Goal: Task Accomplishment & Management: Manage account settings

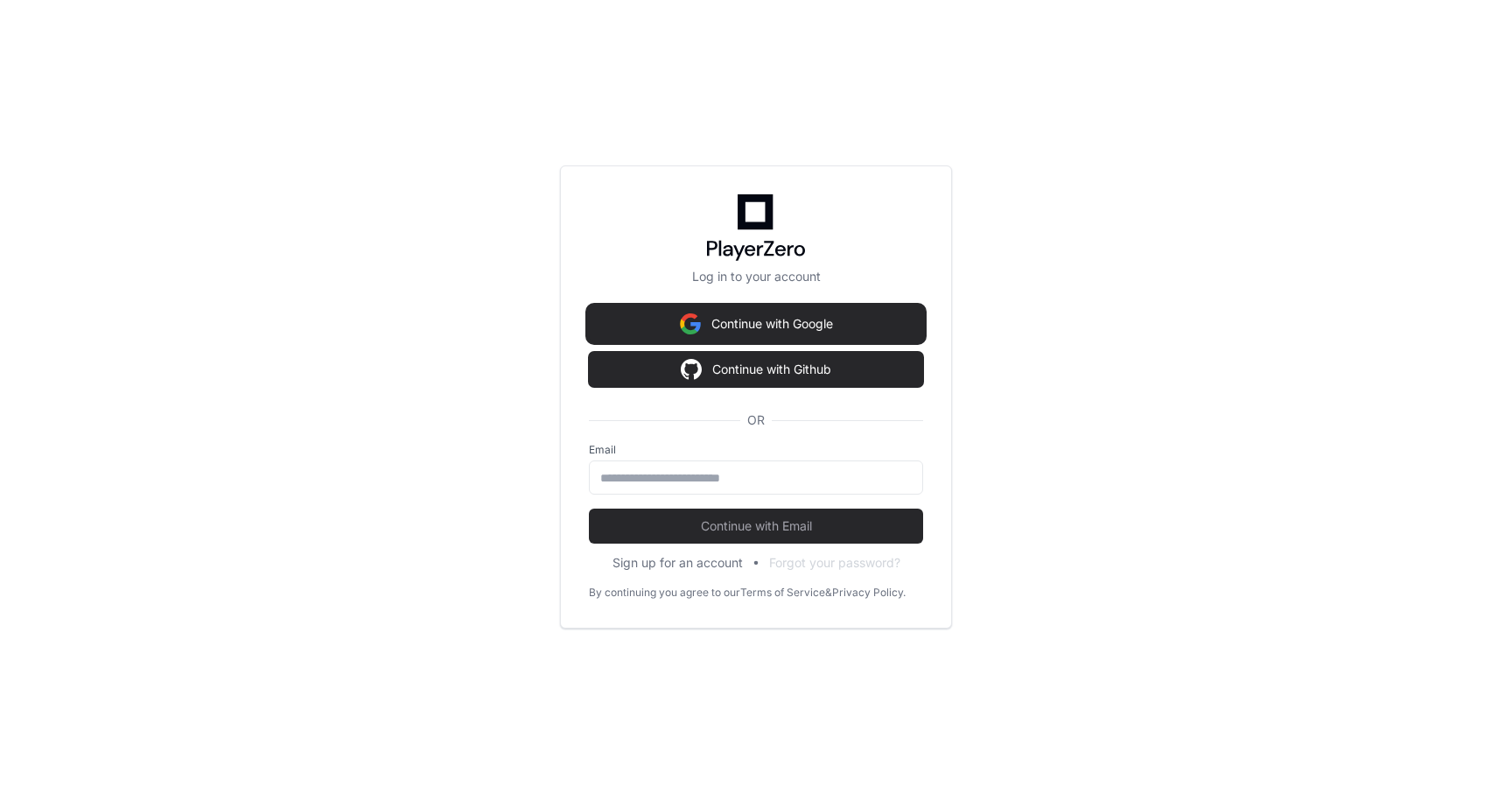
click at [752, 327] on button "Continue with Google" at bounding box center [755, 324] width 334 height 35
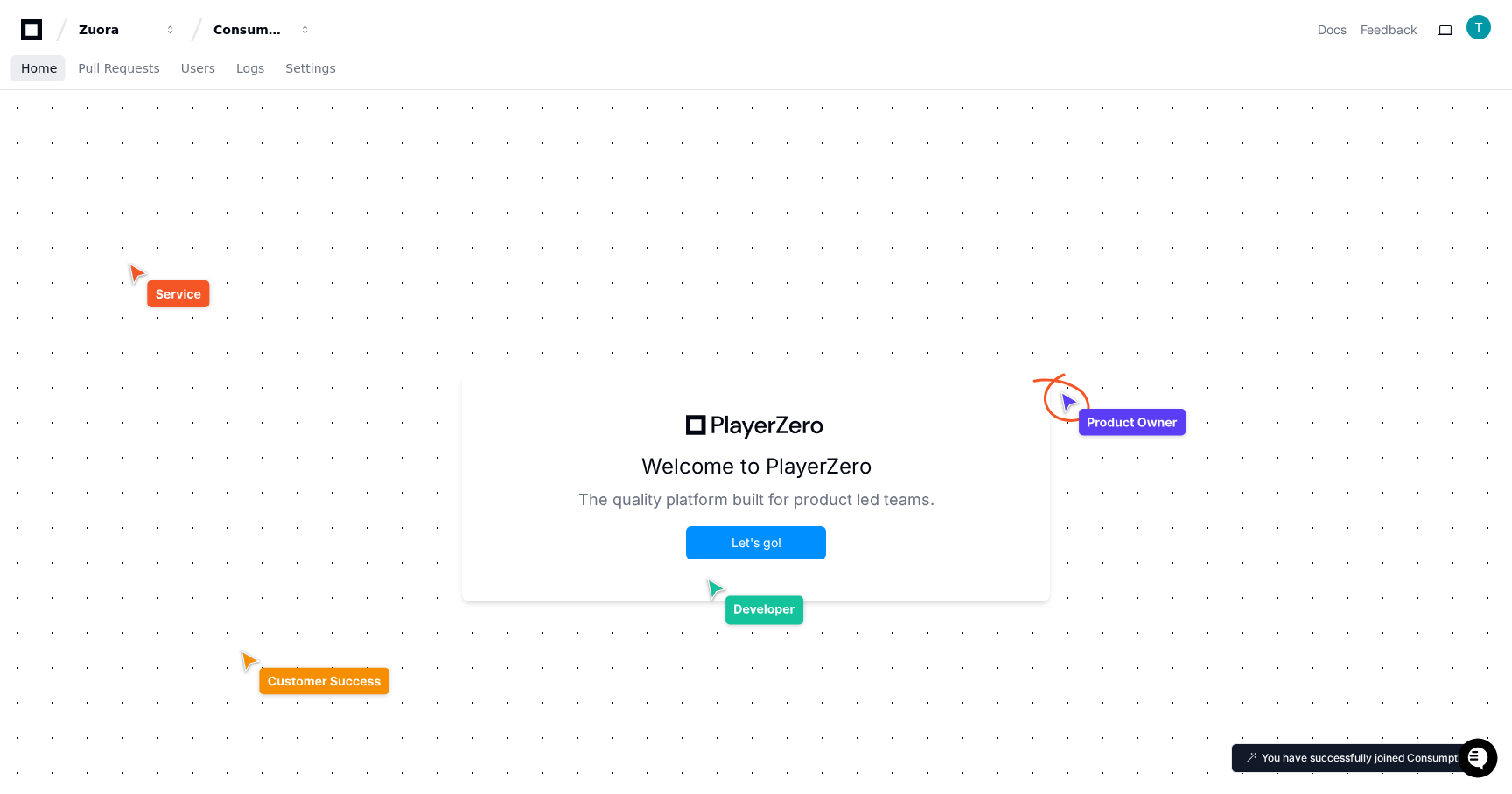
click at [52, 77] on link "Home" at bounding box center [39, 69] width 36 height 40
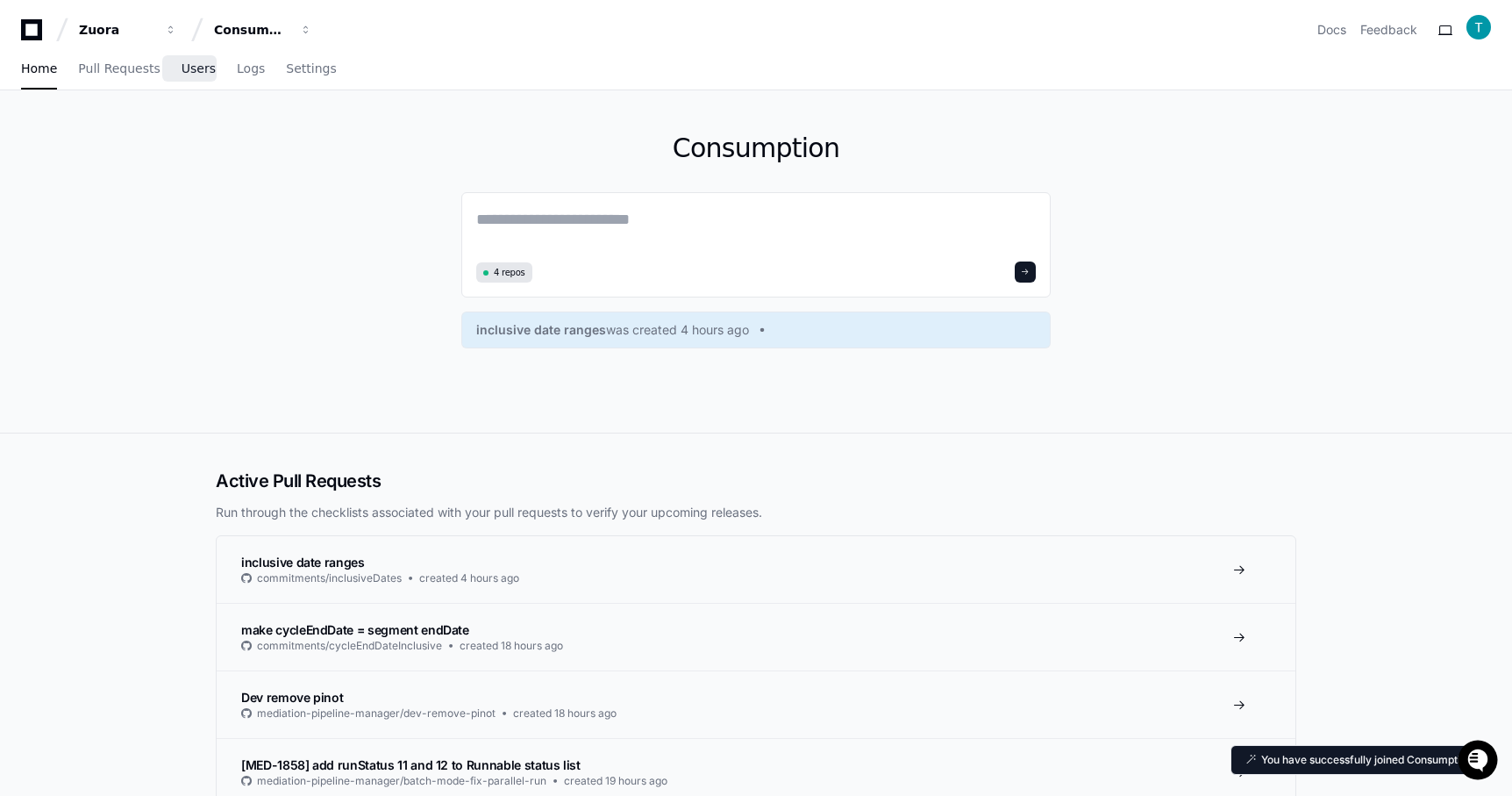
click at [184, 74] on span "Users" at bounding box center [198, 67] width 34 height 10
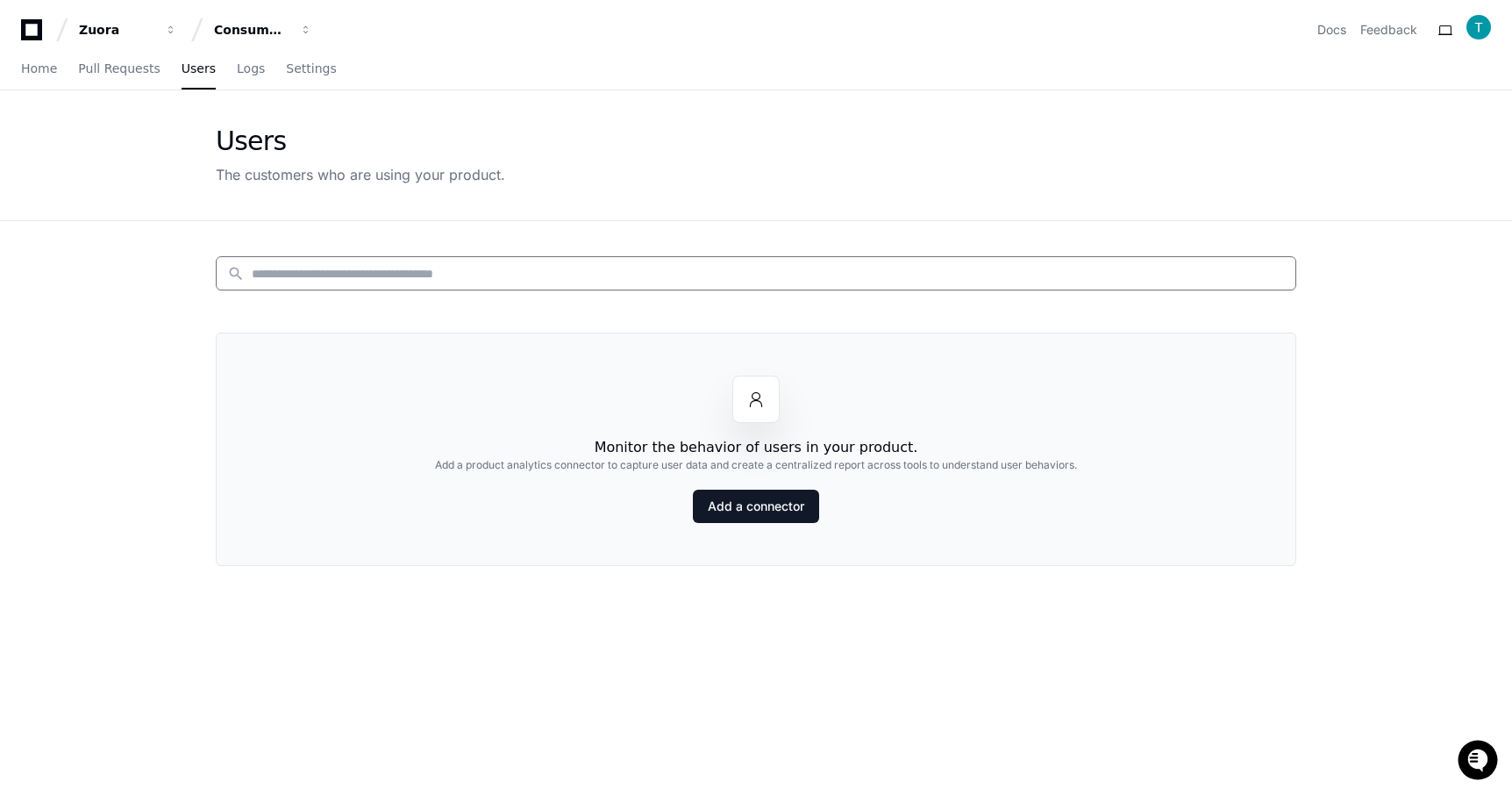
click at [432, 269] on input at bounding box center [768, 273] width 1034 height 18
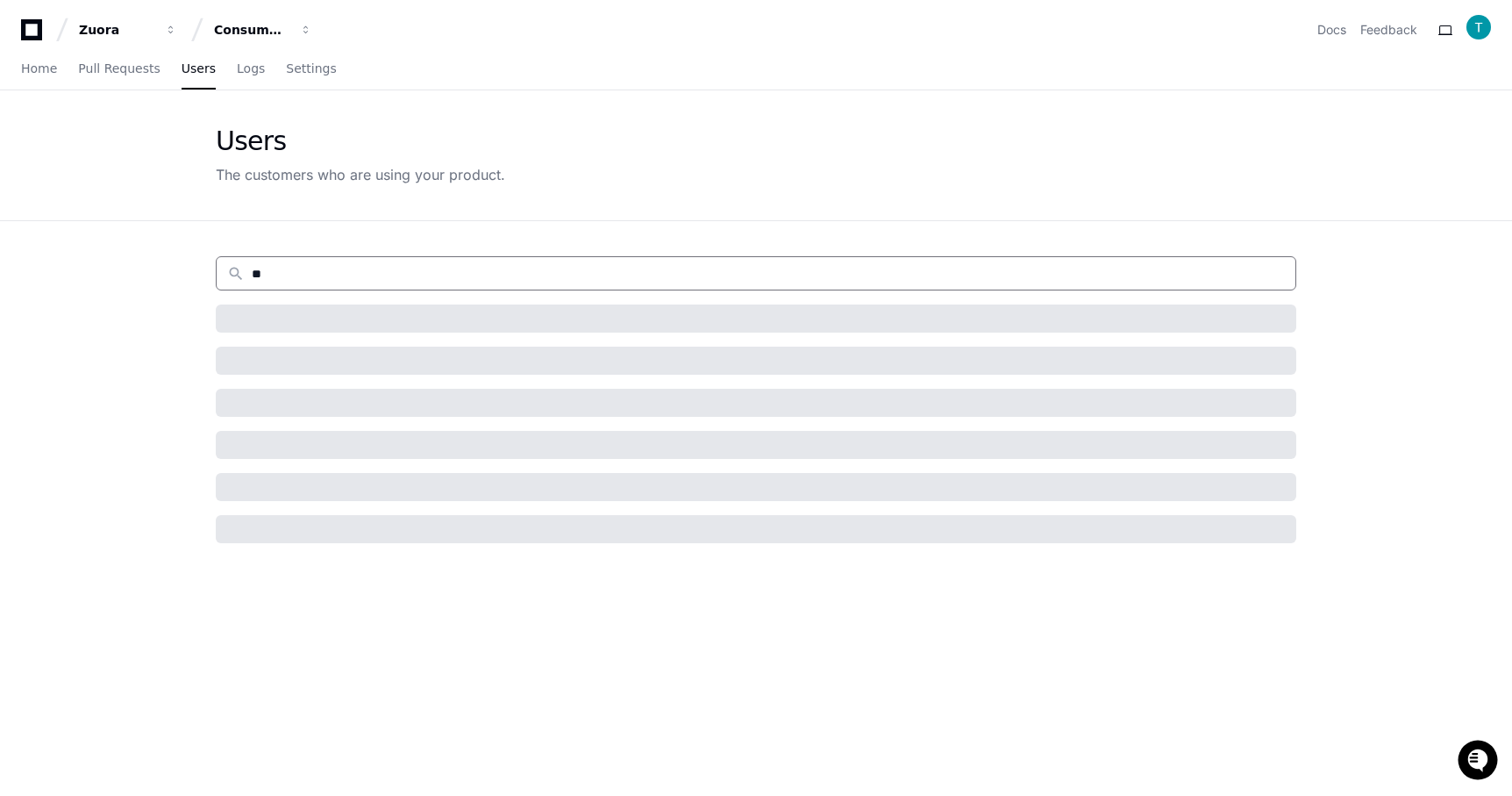
type input "*"
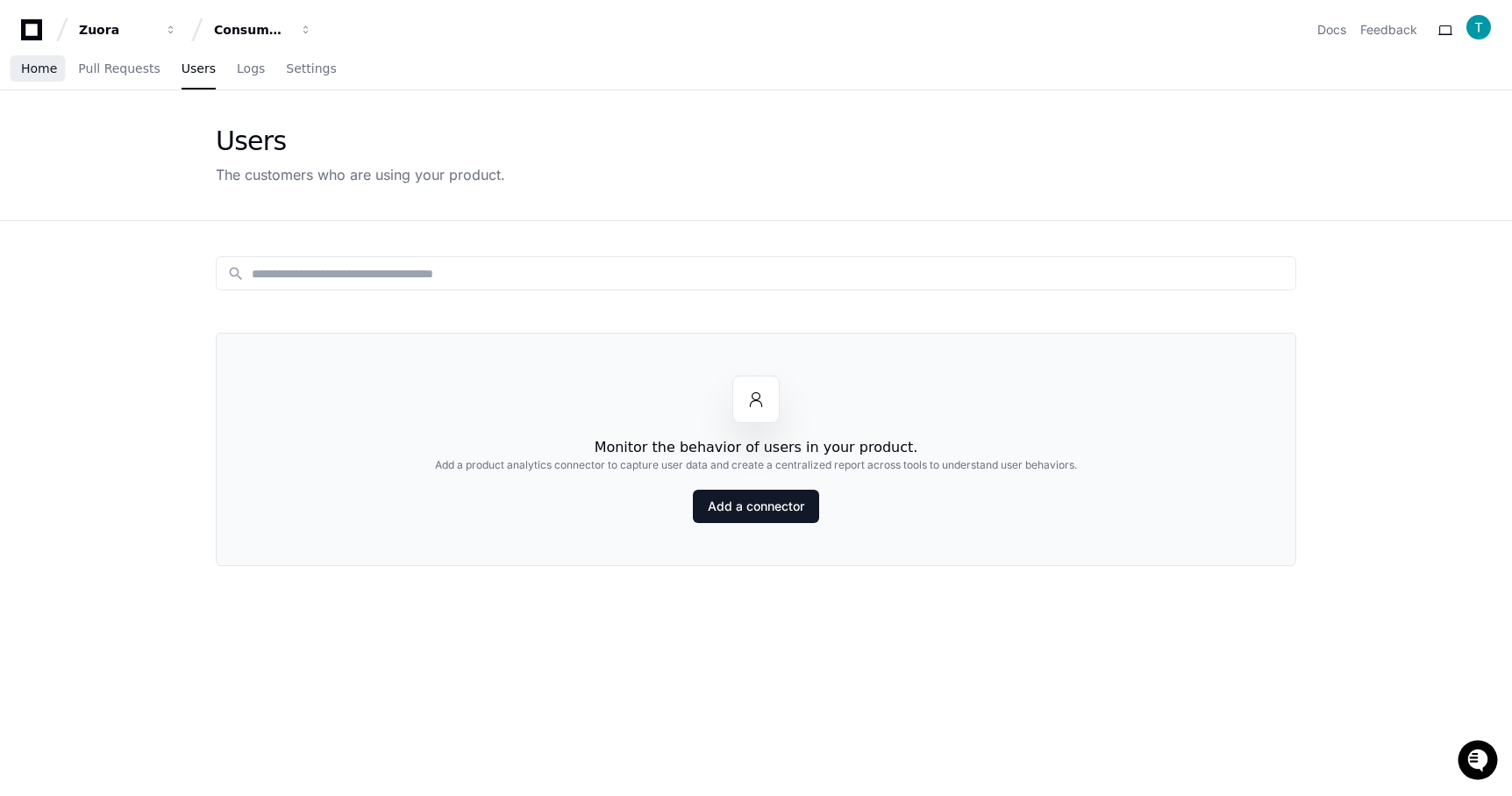
click at [34, 70] on span "Home" at bounding box center [39, 67] width 36 height 10
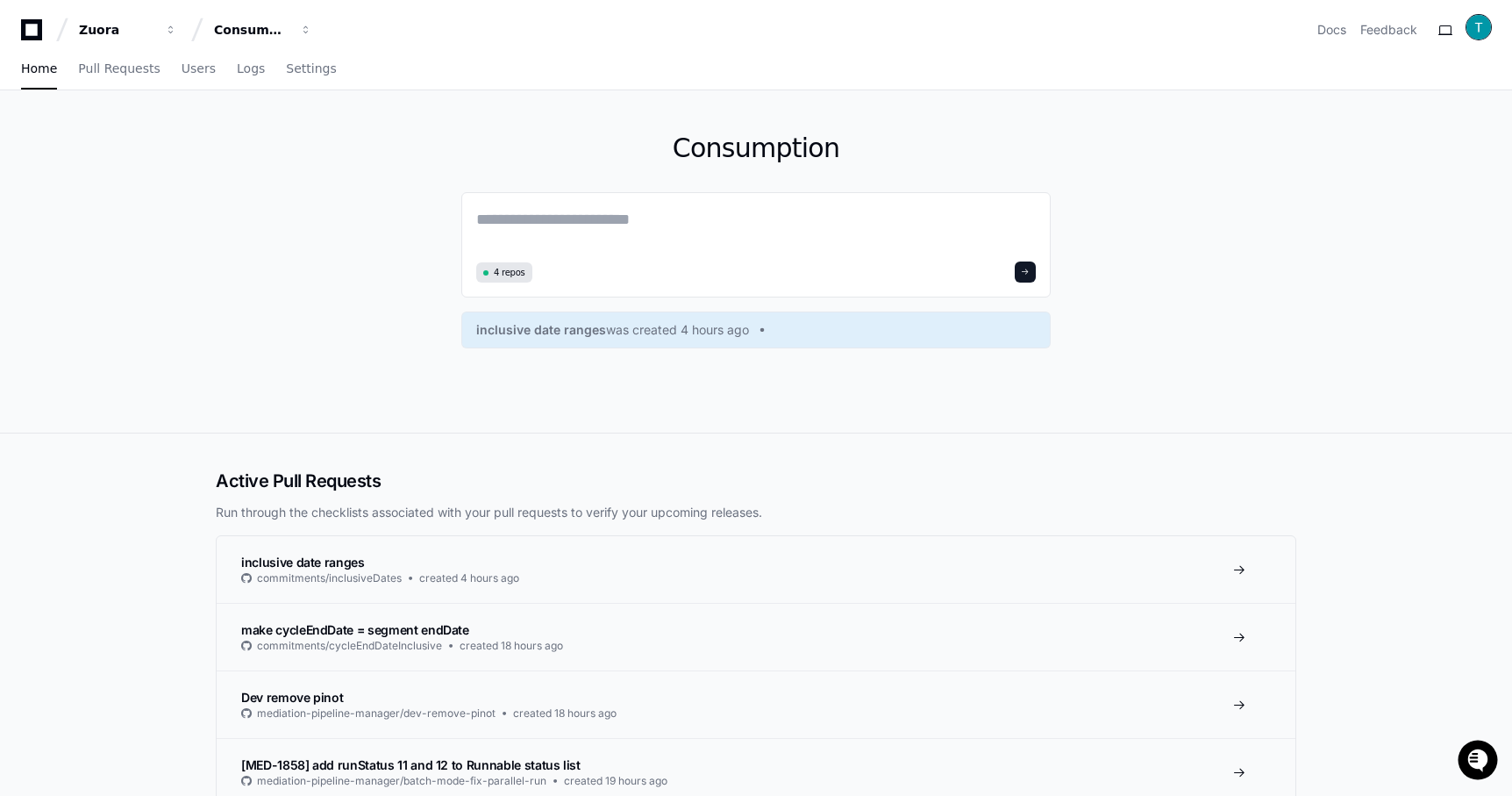
click at [1483, 29] on img at bounding box center [1479, 27] width 25 height 25
click at [1368, 180] on link "User Settings" at bounding box center [1409, 194] width 109 height 28
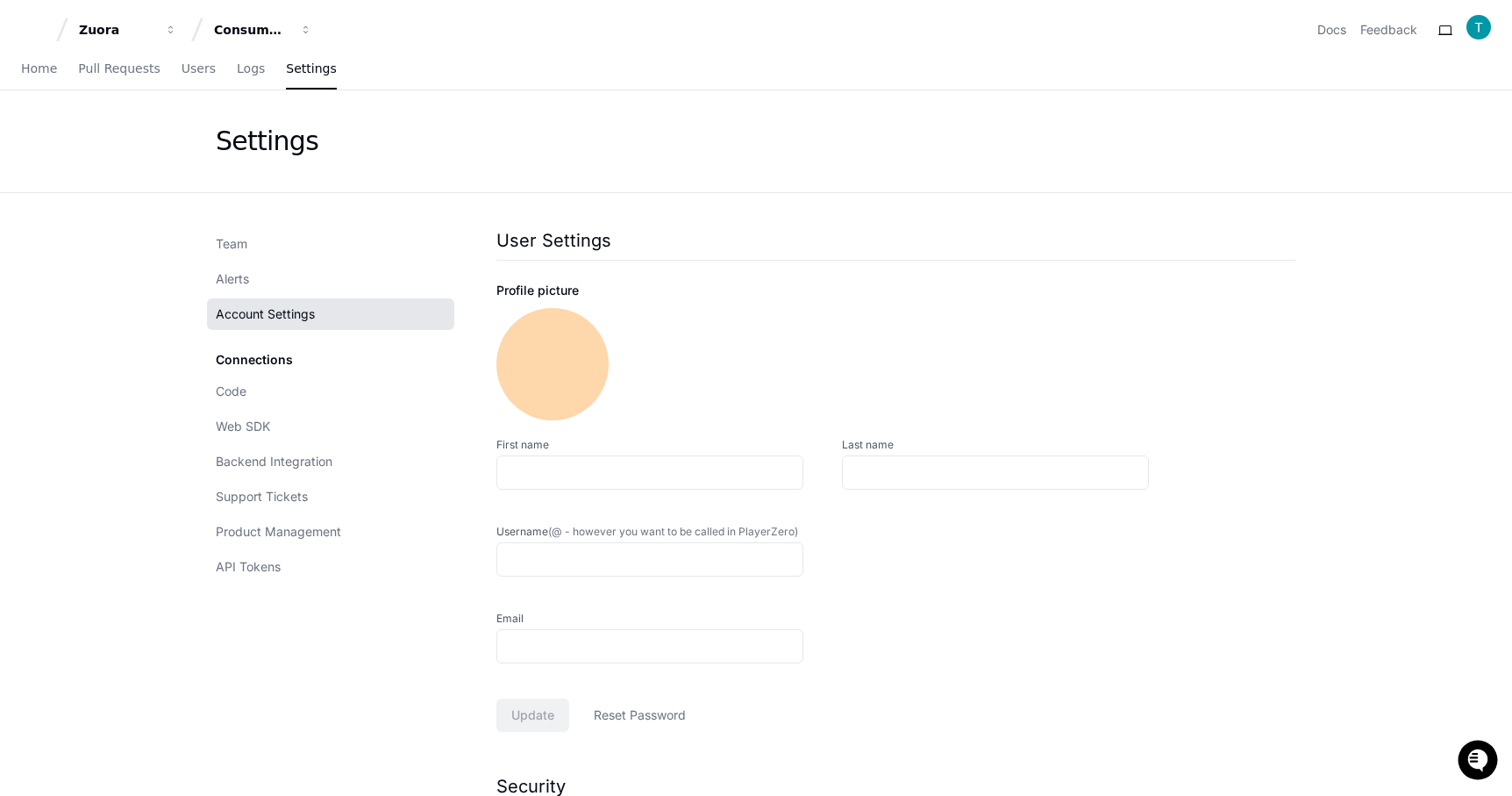
type input "**********"
type input "*"
type input "********"
type input "**********"
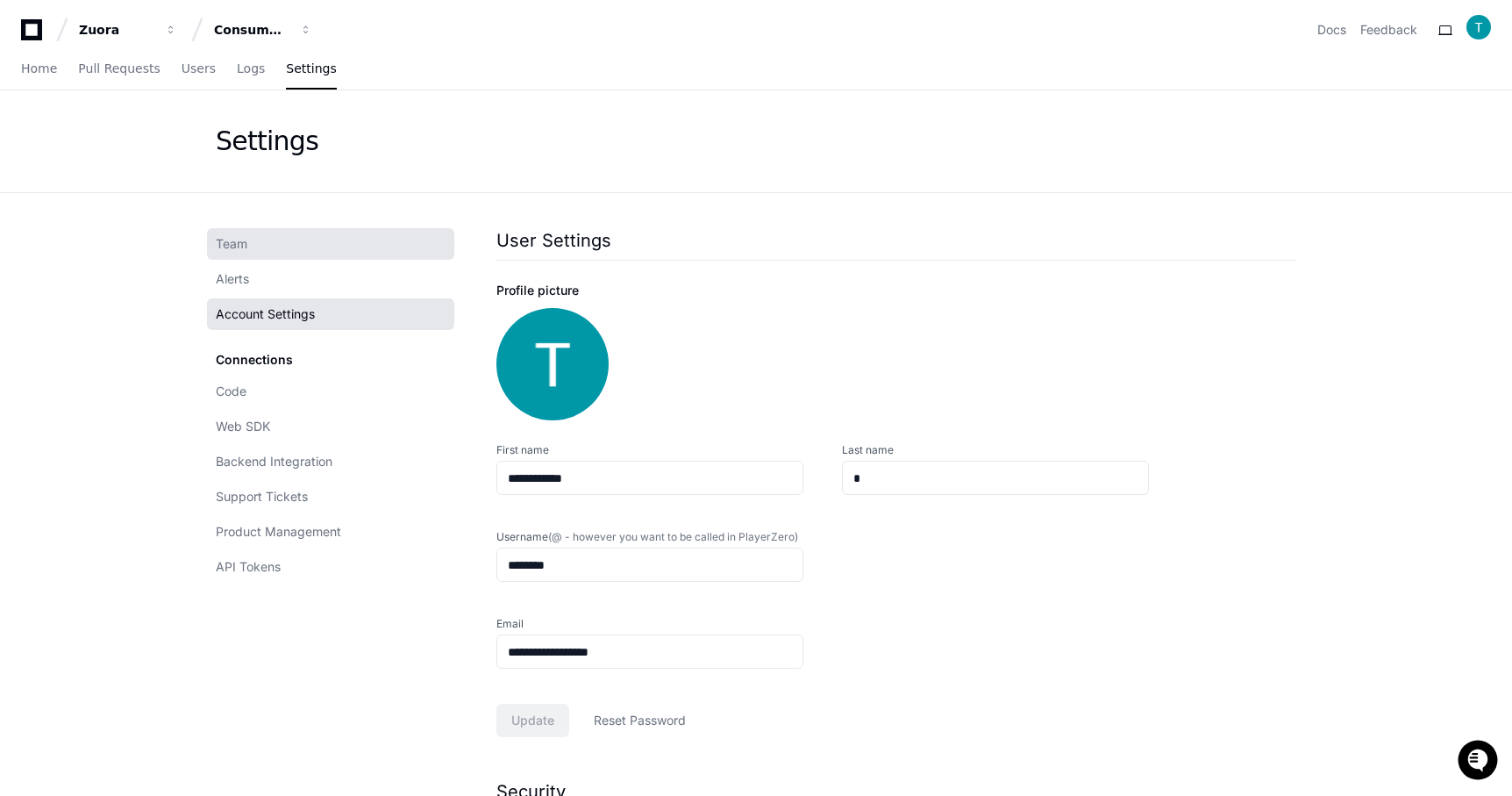
click at [232, 234] on link "Team" at bounding box center [331, 244] width 247 height 31
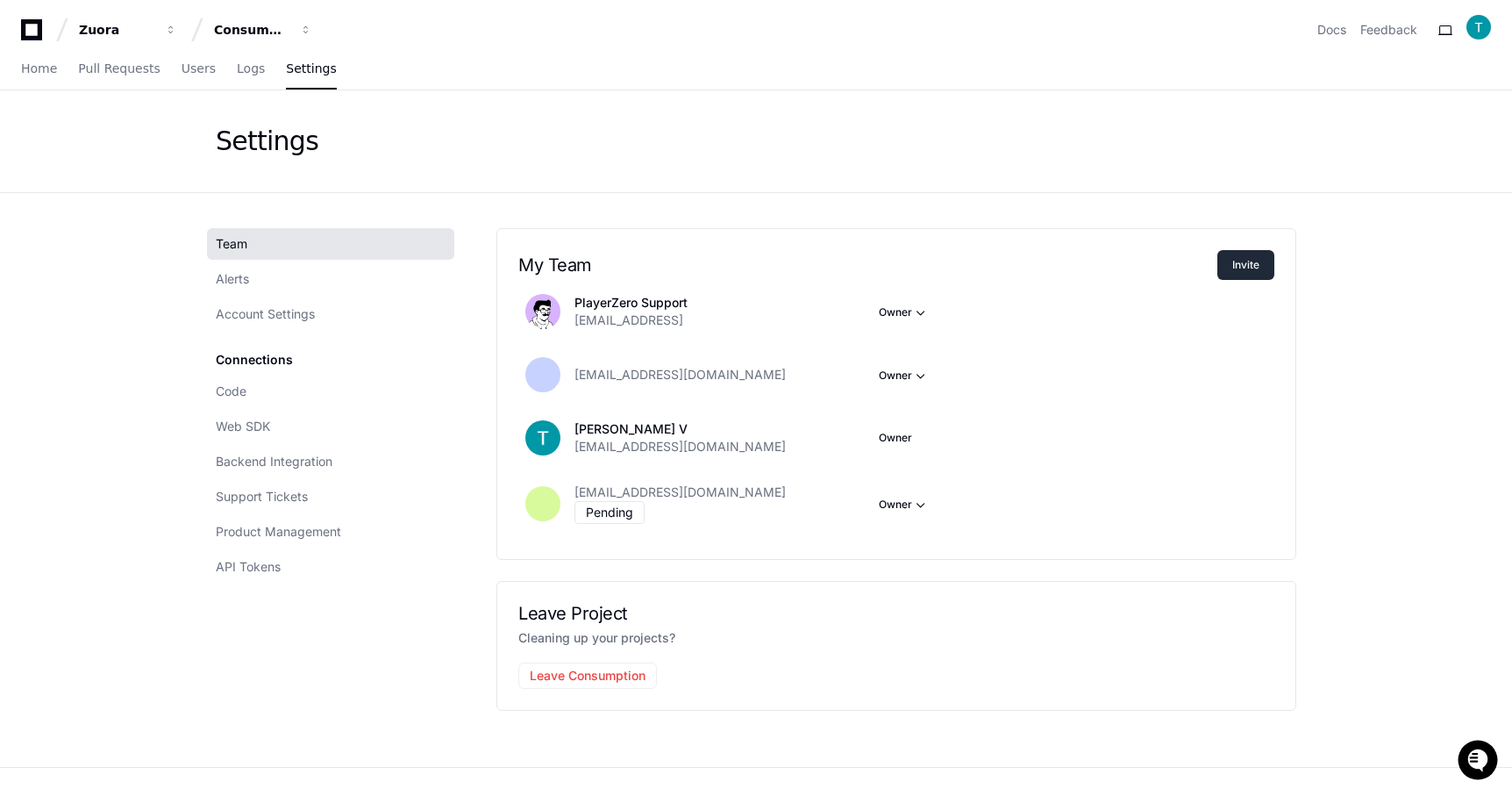
click at [1251, 264] on button "Invite" at bounding box center [1246, 265] width 57 height 30
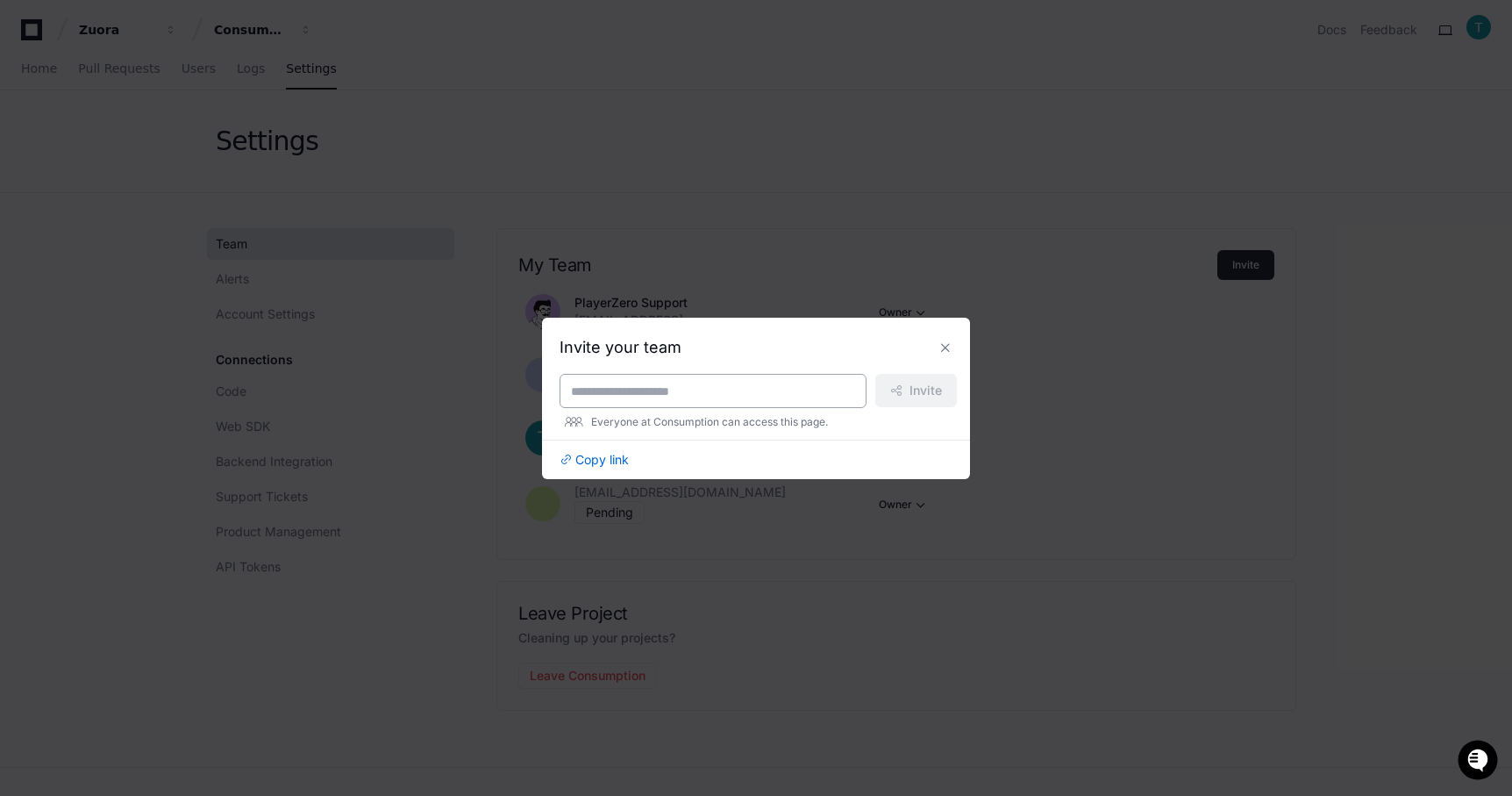
click at [817, 398] on input at bounding box center [713, 391] width 284 height 18
type input "*"
paste input "**********"
type input "**********"
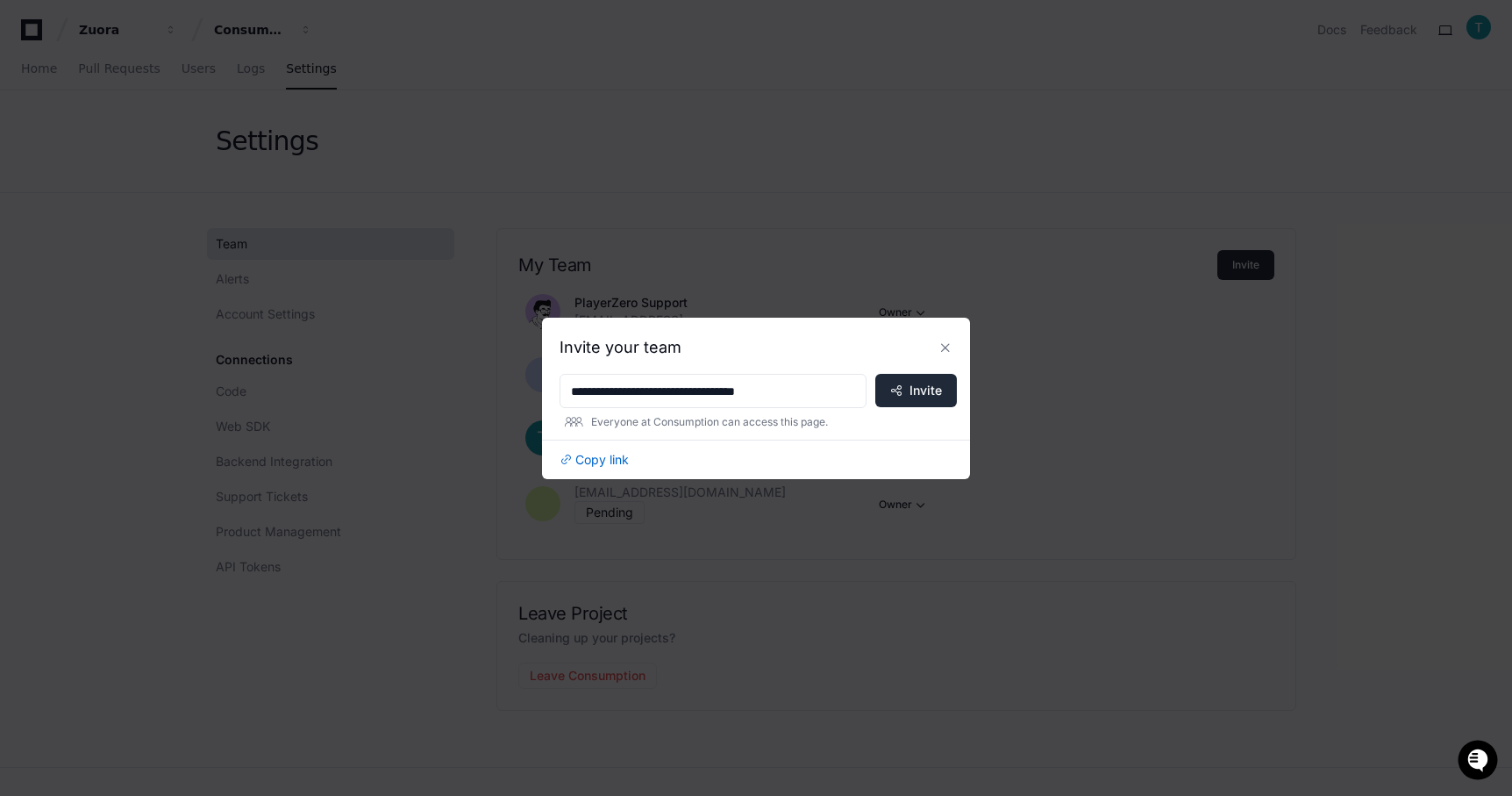
click at [925, 386] on span "Invite" at bounding box center [926, 390] width 32 height 18
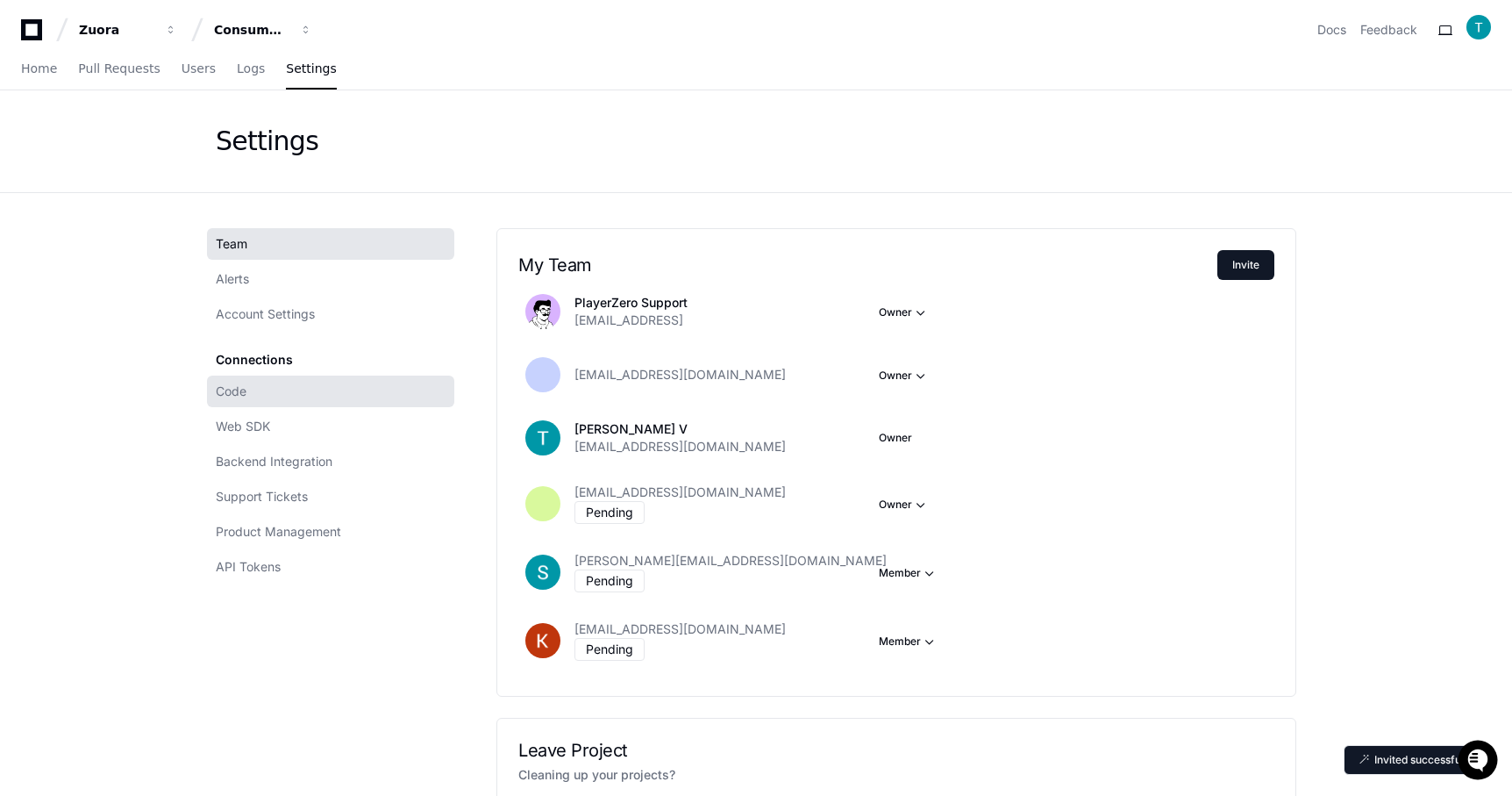
click at [288, 394] on link "Code" at bounding box center [331, 391] width 247 height 31
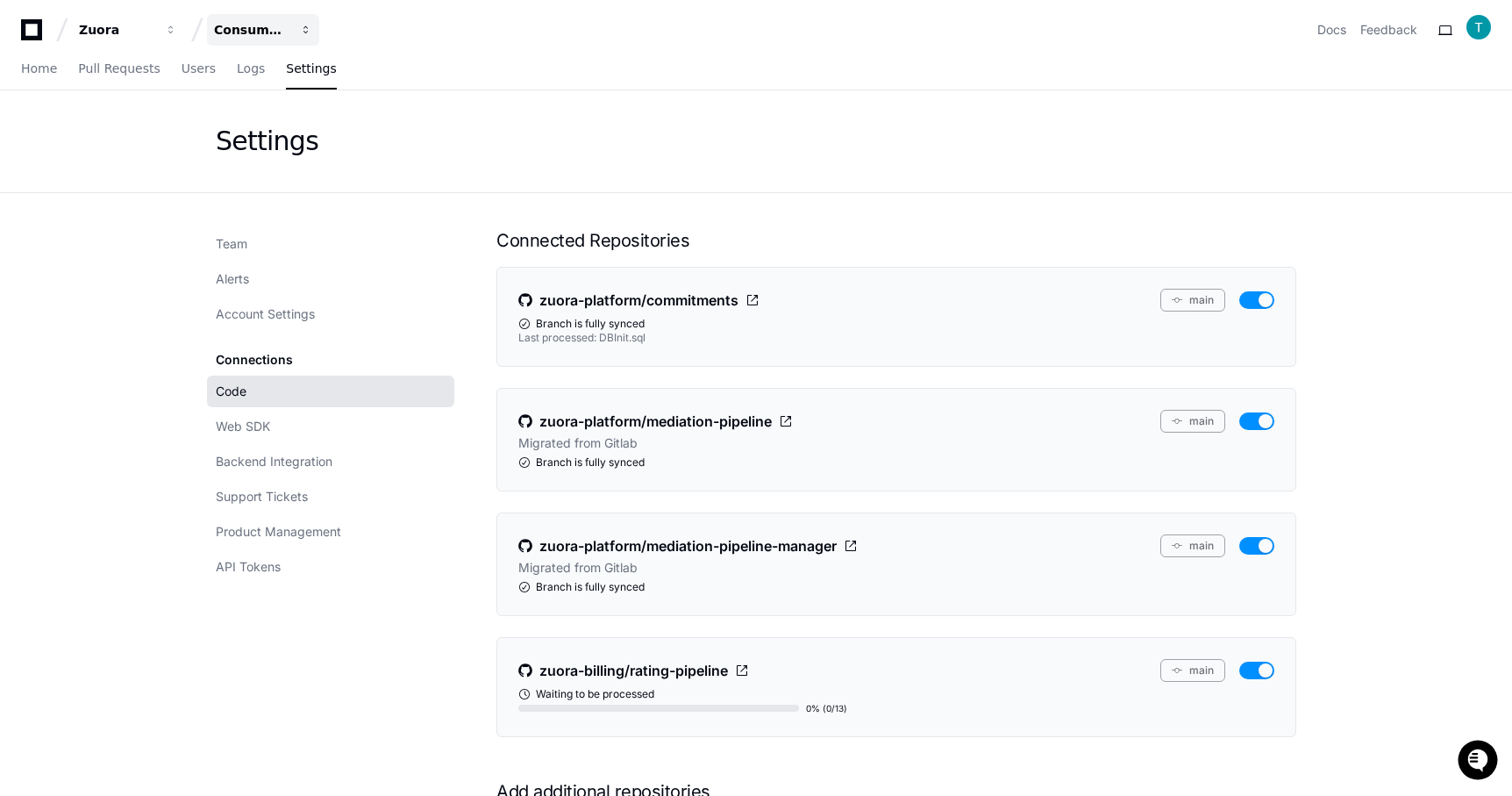
click at [154, 36] on div "Consumption" at bounding box center [117, 30] width 76 height 18
click at [366, 89] on link "Join or create a project" at bounding box center [330, 92] width 225 height 23
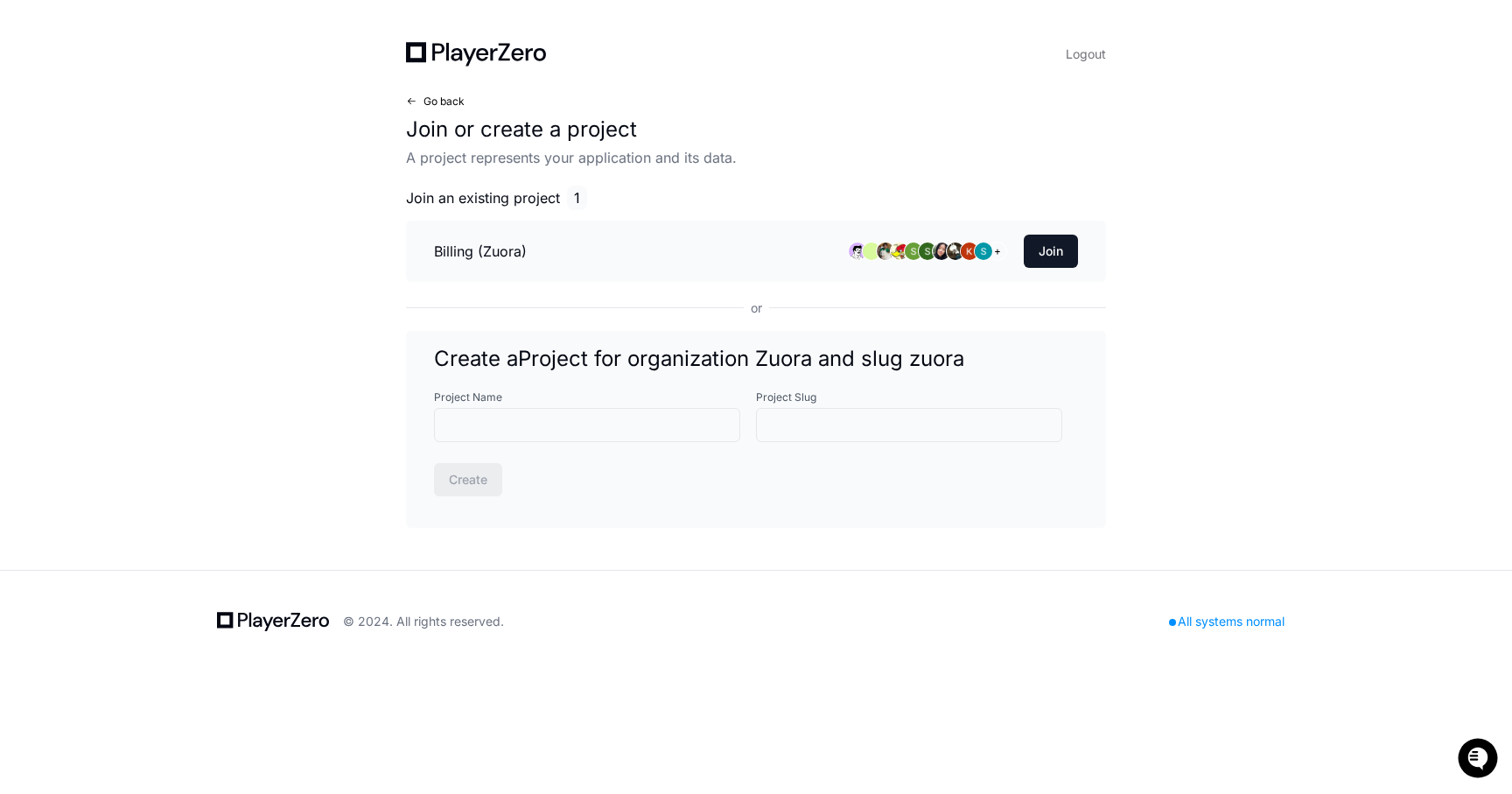
click at [408, 102] on span at bounding box center [410, 101] width 10 height 10
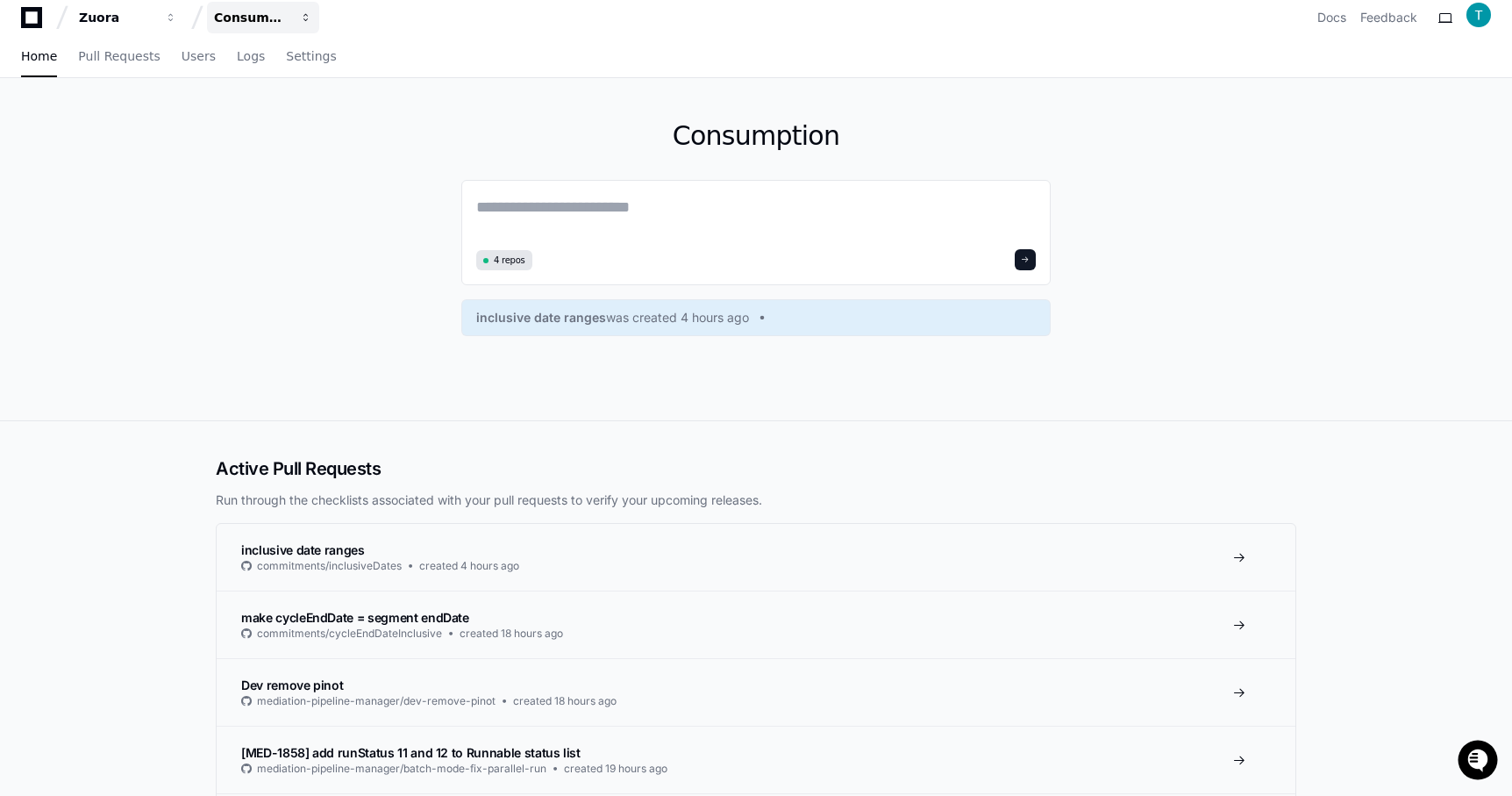
scroll to position [14, 0]
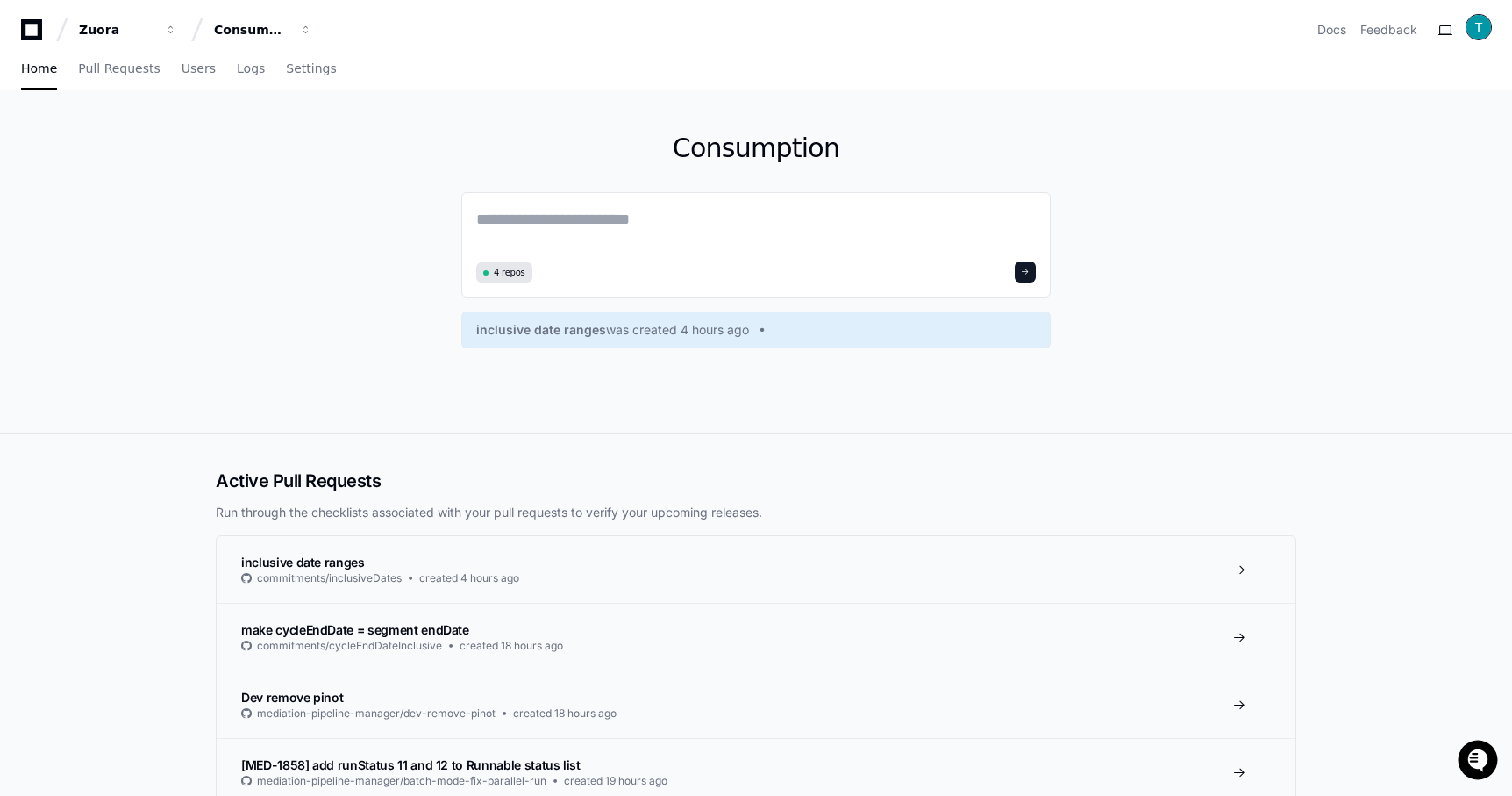
click at [1481, 30] on img at bounding box center [1479, 27] width 25 height 25
click at [1391, 180] on link "User Settings" at bounding box center [1409, 194] width 109 height 28
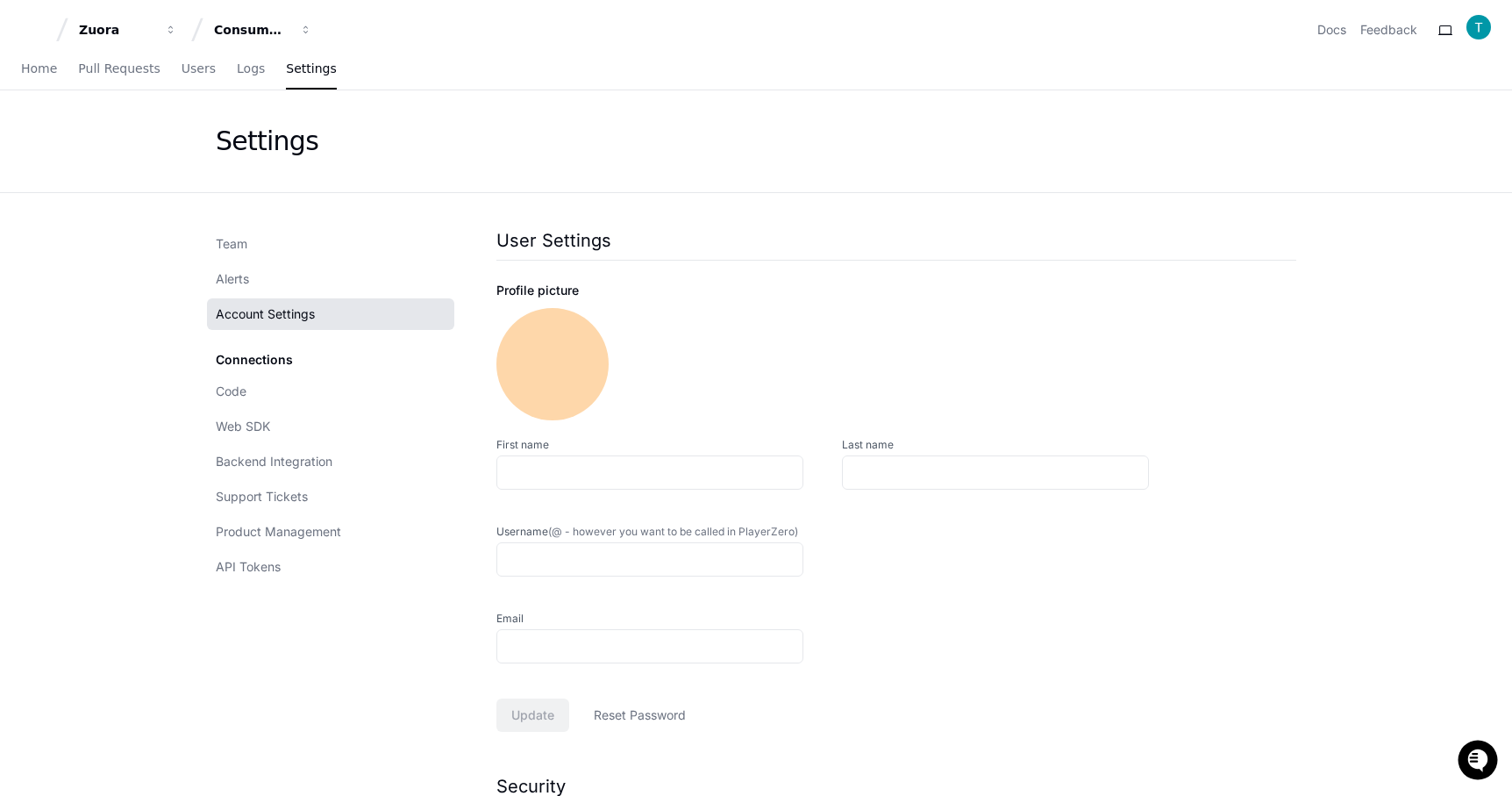
type input "**********"
type input "*"
type input "********"
type input "**********"
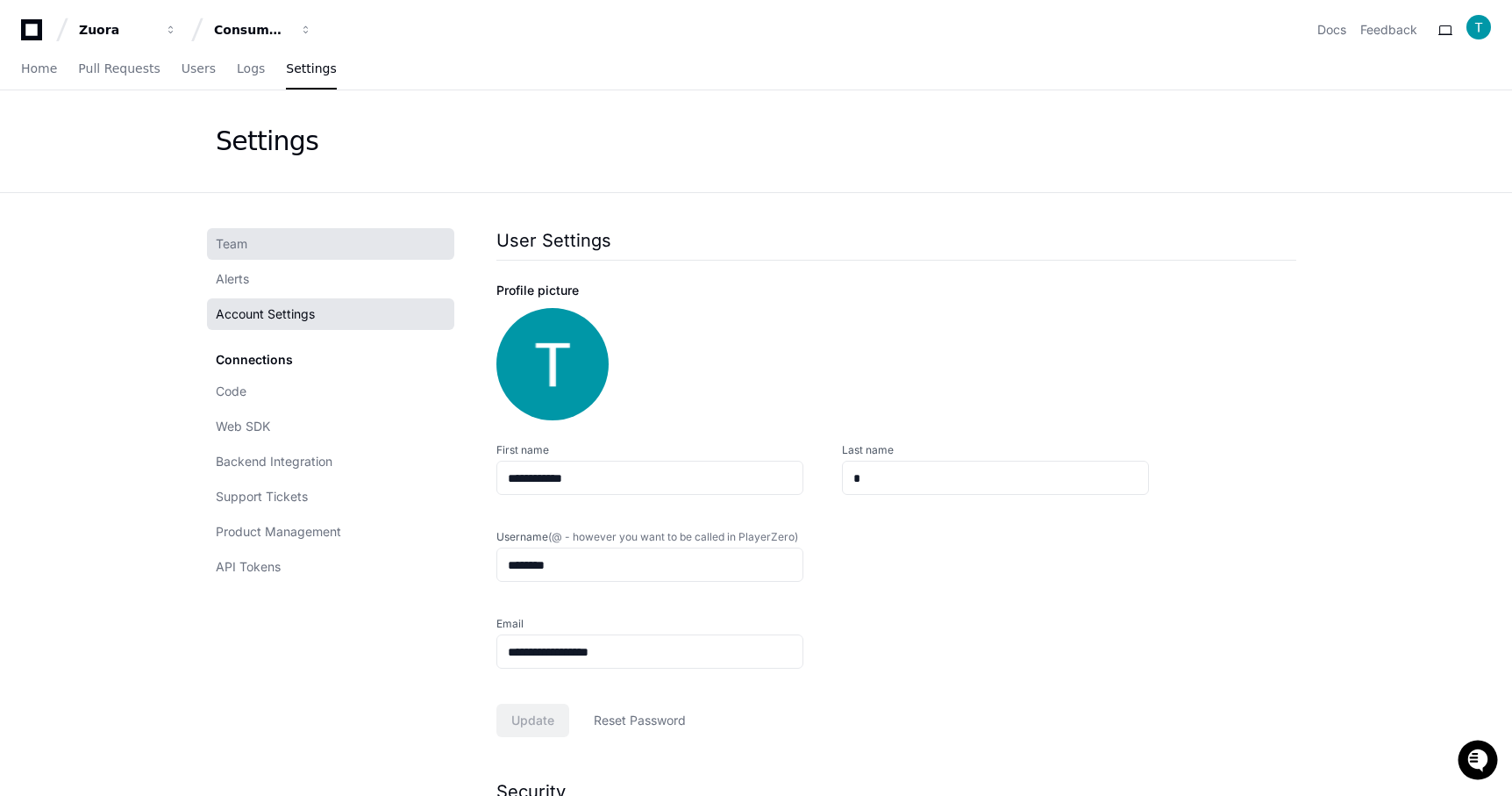
click at [255, 239] on link "Team" at bounding box center [331, 244] width 247 height 31
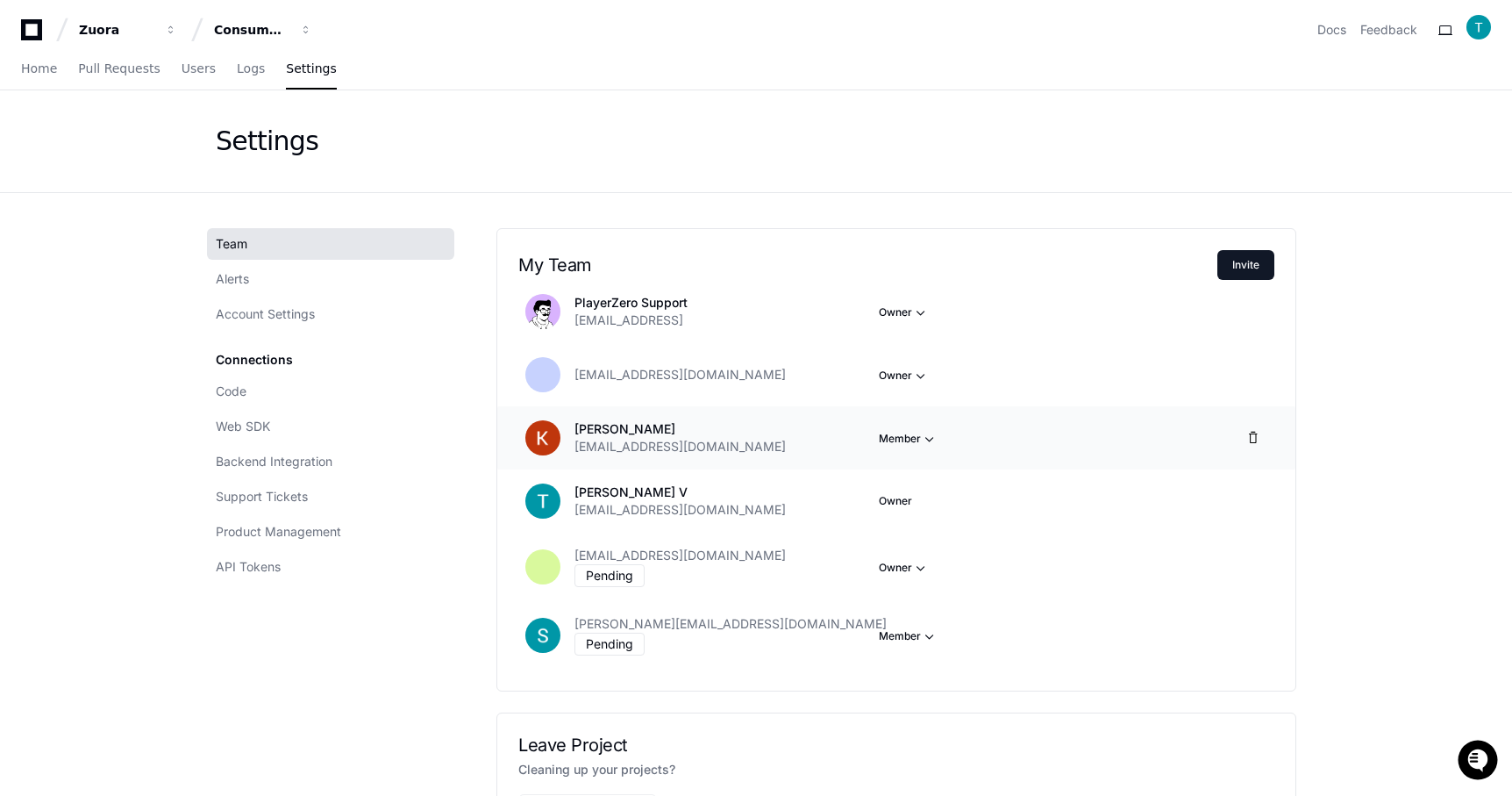
click at [929, 321] on span "button" at bounding box center [920, 312] width 18 height 18
click at [933, 489] on button "Owner" at bounding box center [977, 499] width 196 height 31
click at [926, 321] on span "button" at bounding box center [920, 312] width 18 height 18
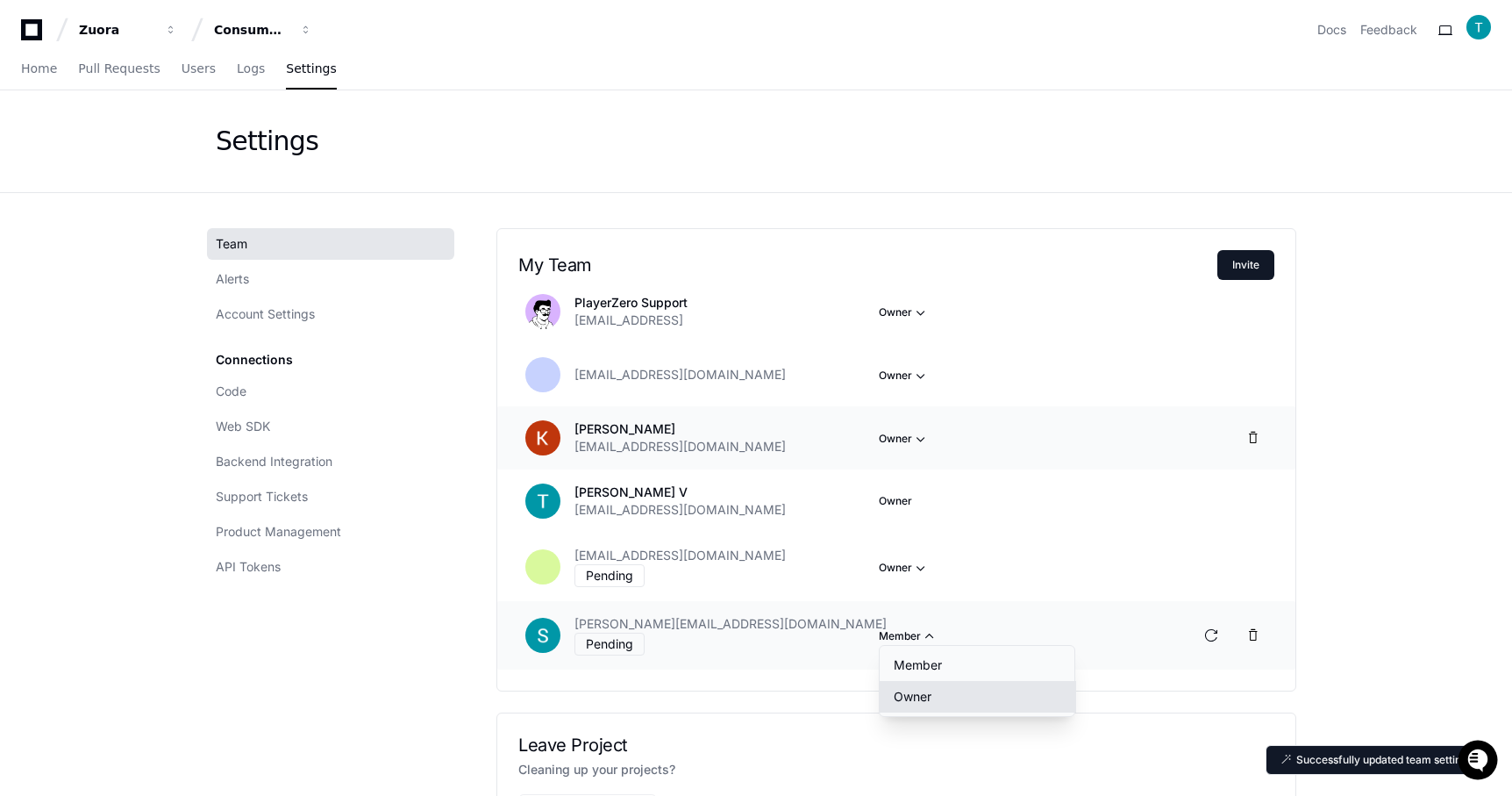
click at [980, 687] on button "Owner" at bounding box center [977, 696] width 196 height 31
click at [1420, 496] on app-setting "Settings Team Alerts Account Settings Connections Code Web SDK Backend Integrat…" at bounding box center [756, 494] width 1512 height 808
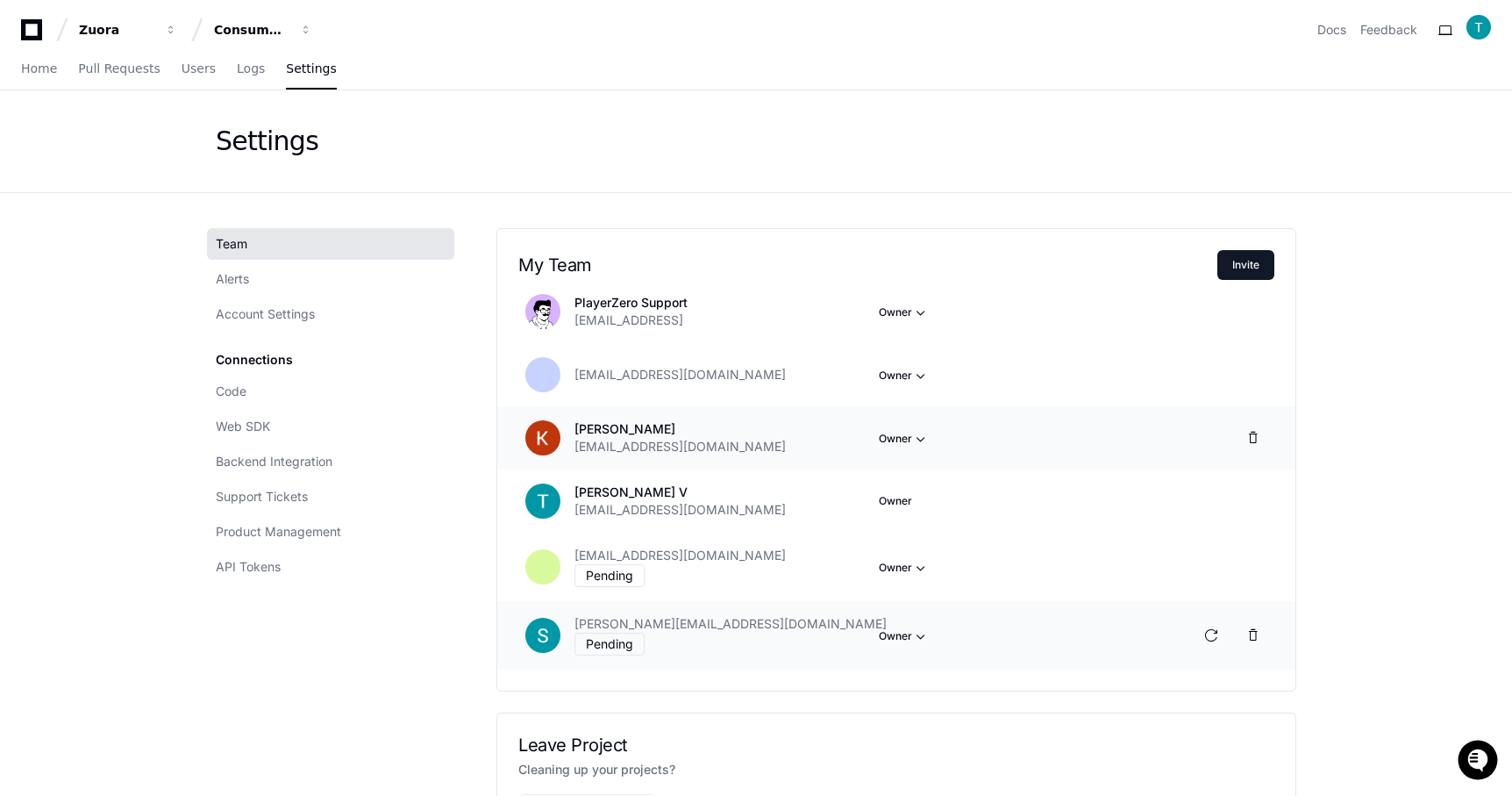
click at [42, 27] on icon at bounding box center [31, 30] width 35 height 21
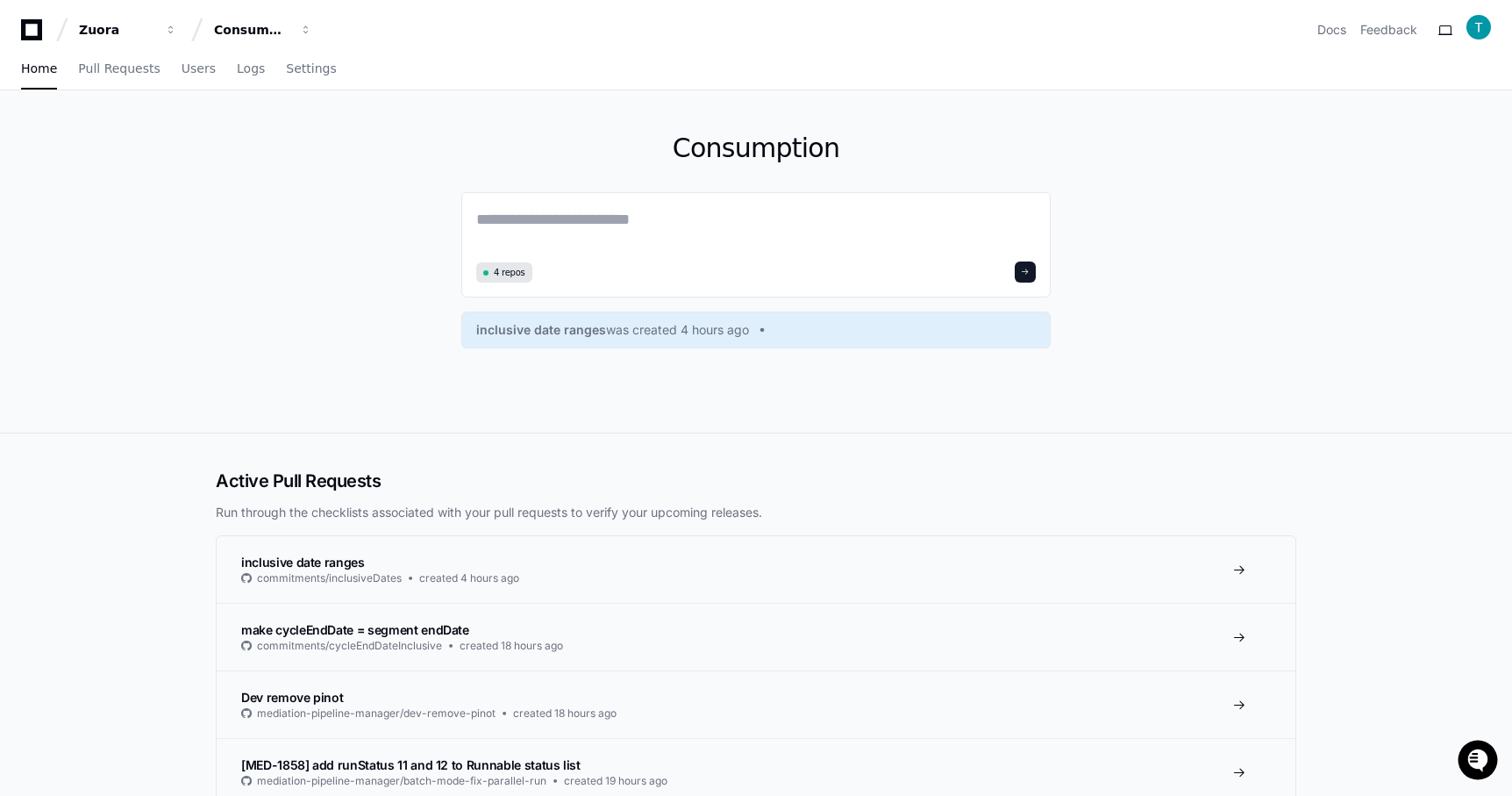
click at [113, 164] on div "Consumption 4 repos inclusive date ranges was created 4 hours ago" at bounding box center [756, 262] width 1512 height 343
click at [317, 73] on span "Settings" at bounding box center [311, 67] width 50 height 10
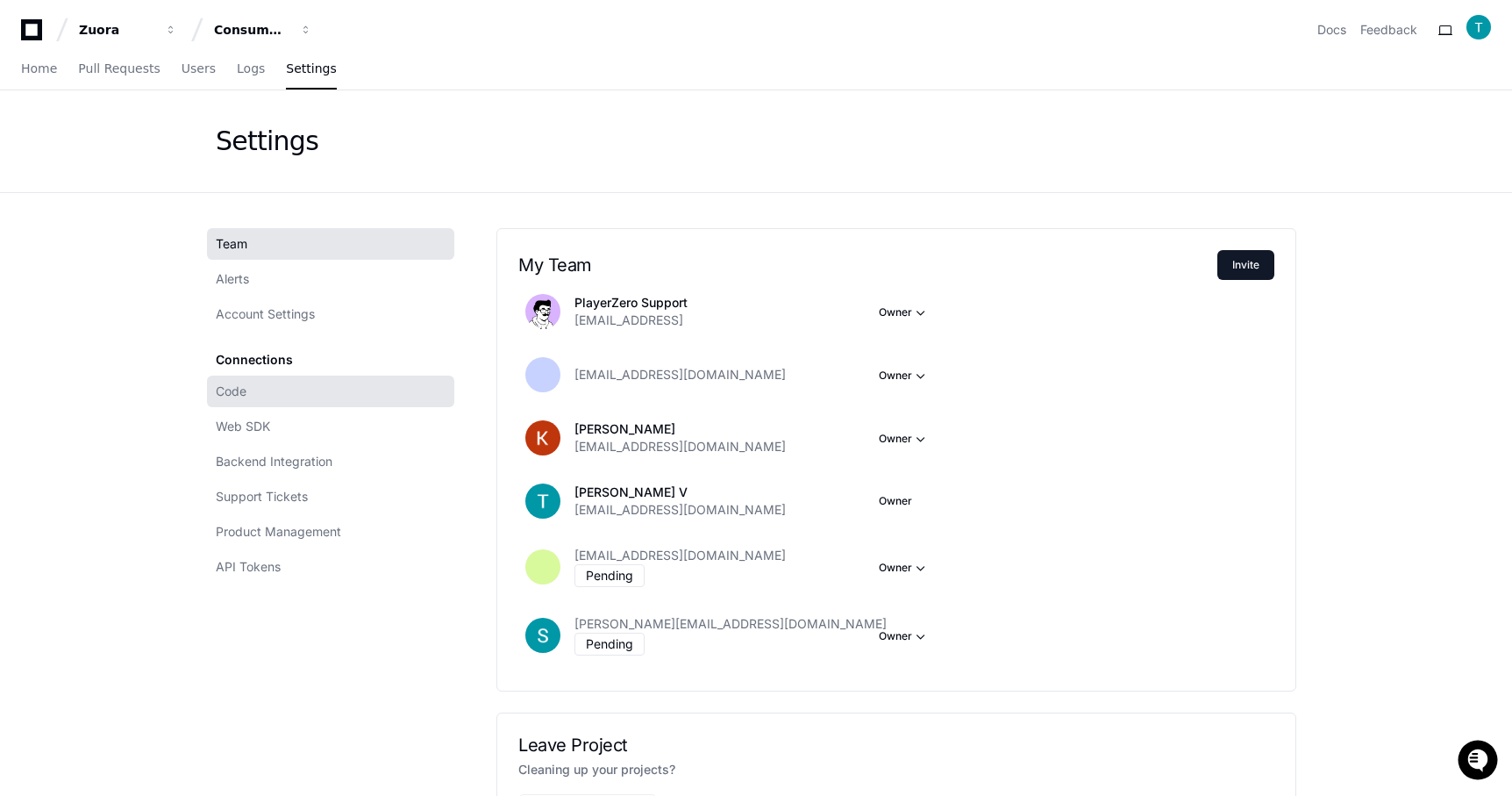
click at [330, 387] on link "Code" at bounding box center [331, 391] width 247 height 31
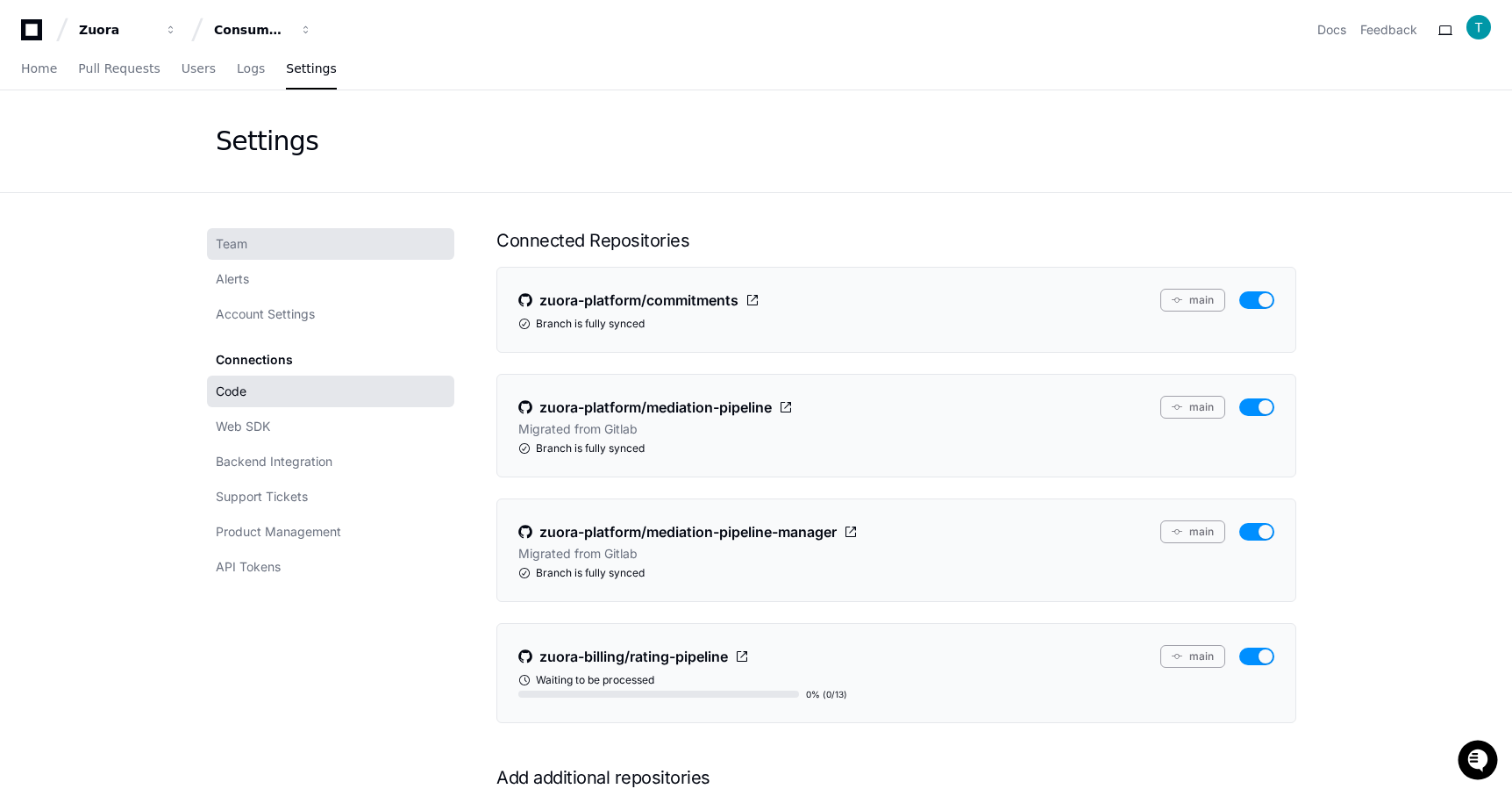
click at [241, 248] on span "Team" at bounding box center [231, 244] width 31 height 18
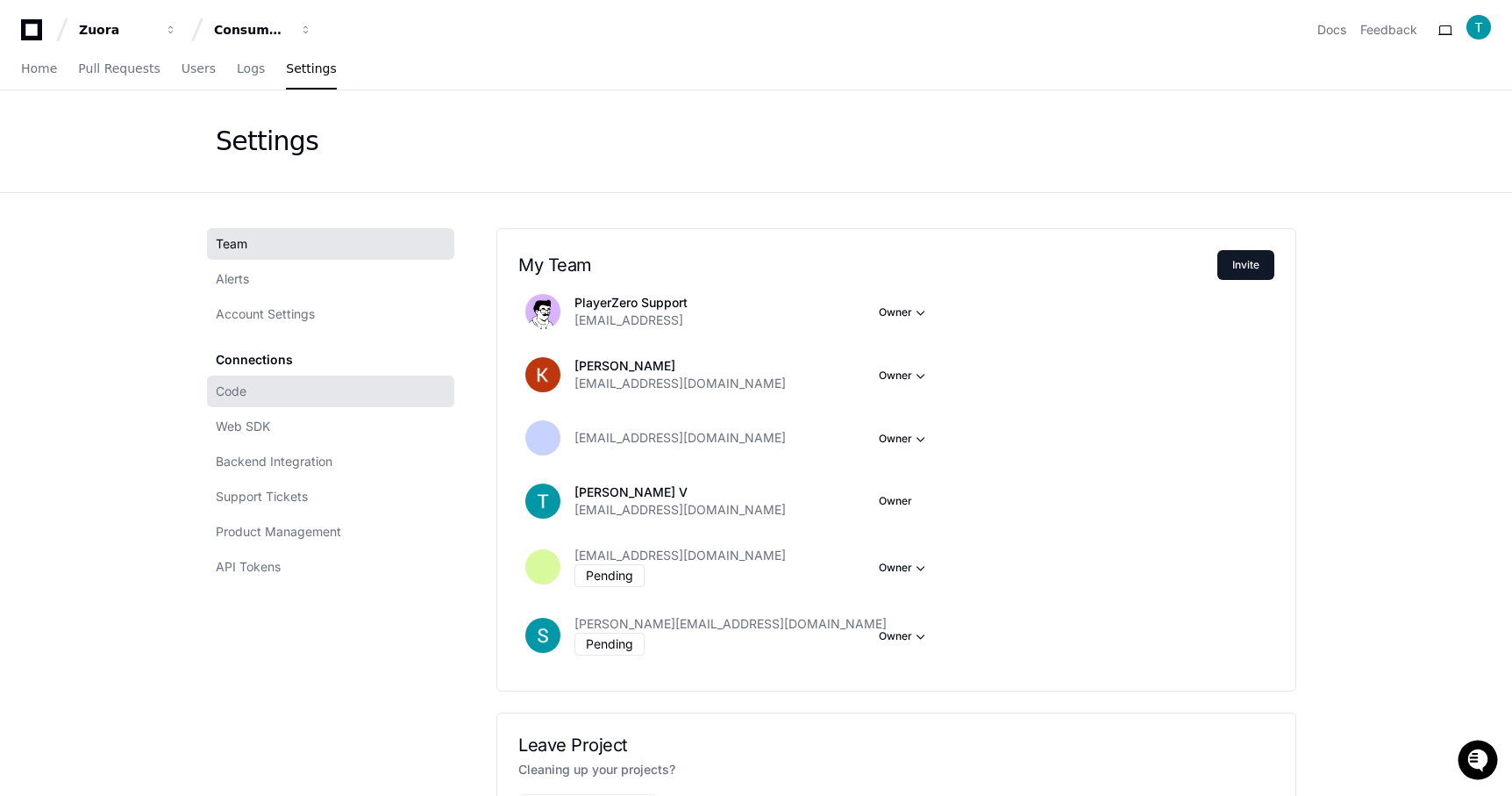
click at [252, 398] on link "Code" at bounding box center [331, 391] width 247 height 31
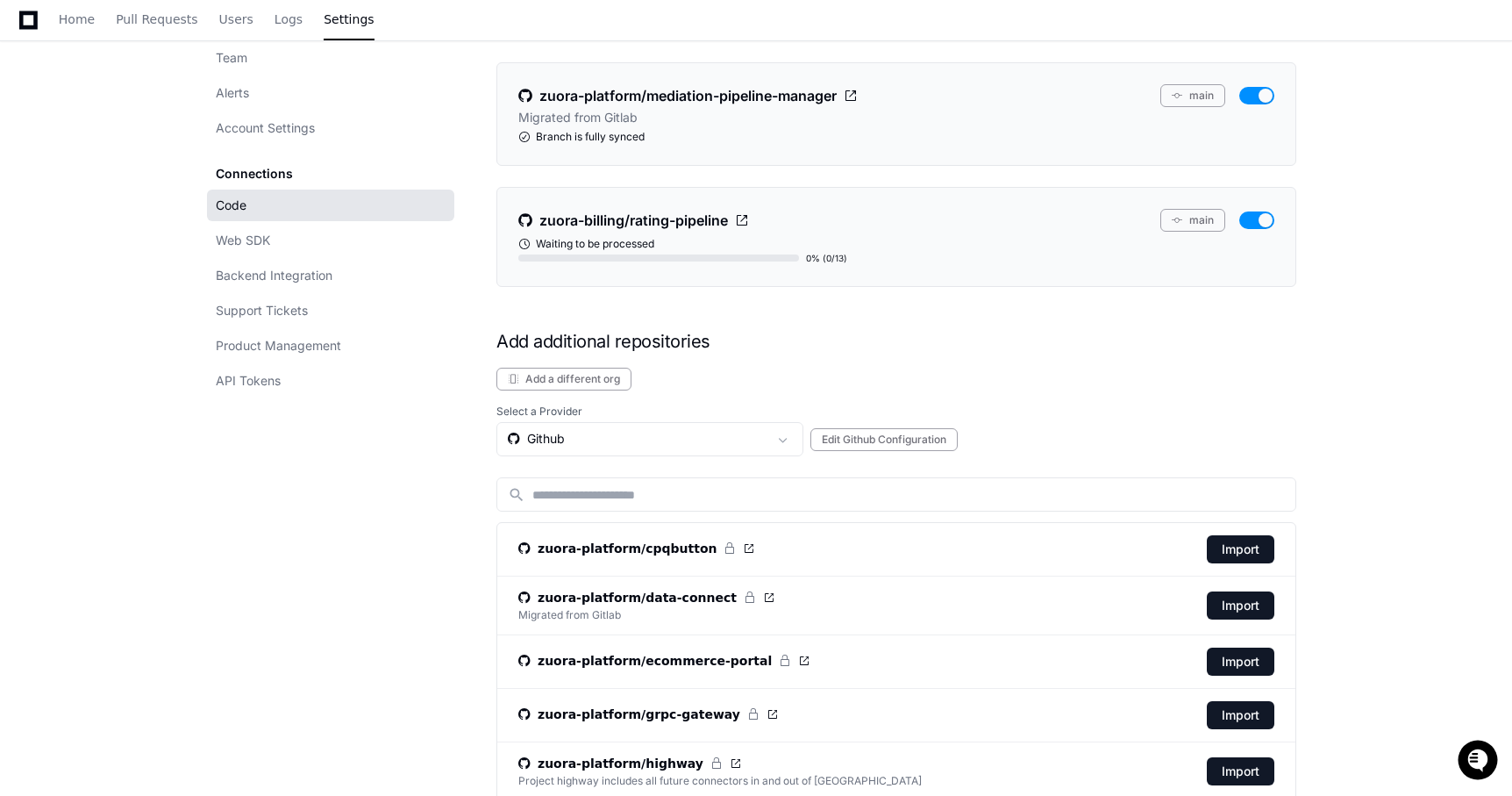
scroll to position [437, 0]
click at [337, 59] on link "Team" at bounding box center [331, 58] width 247 height 31
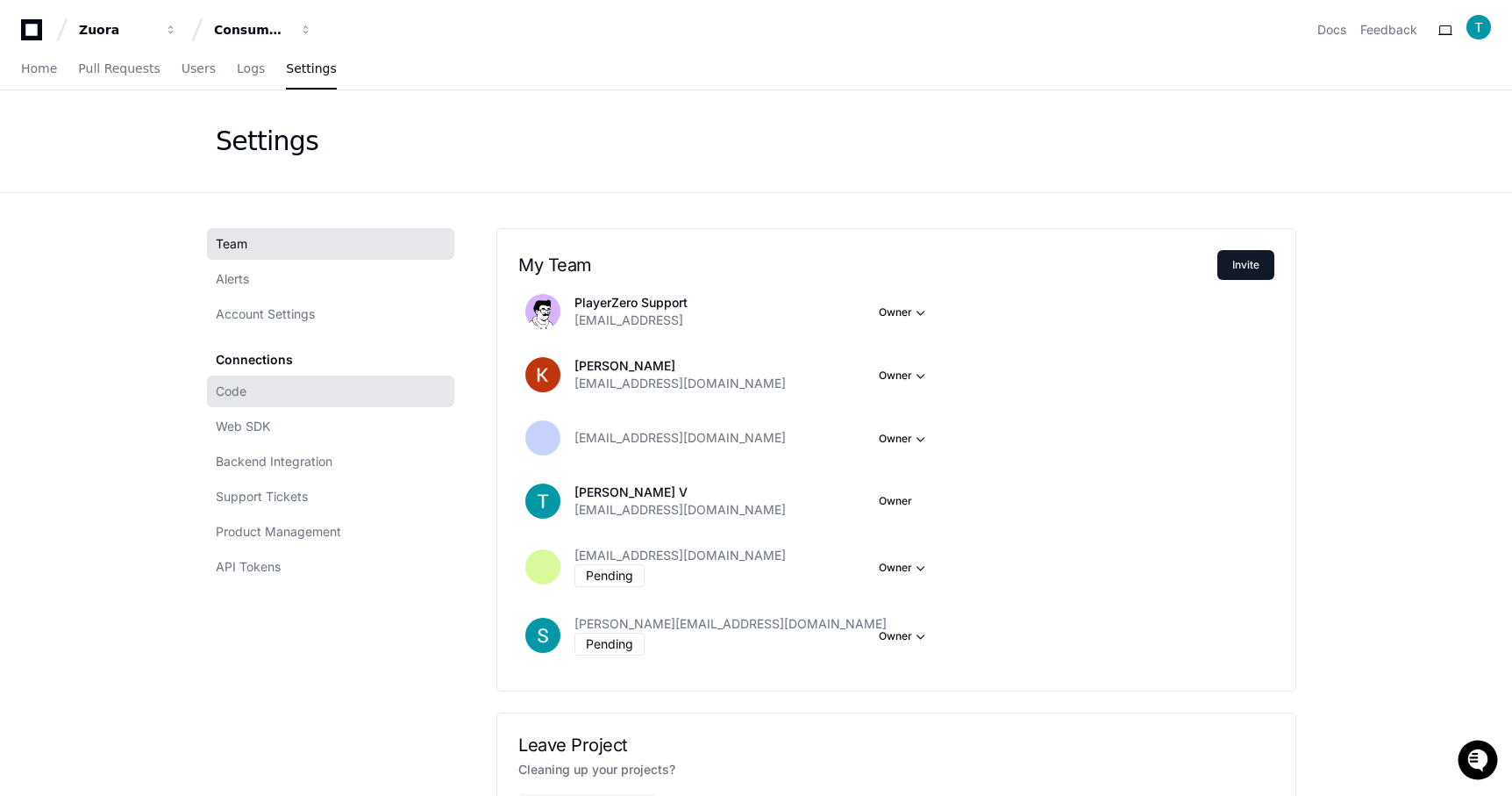
click at [346, 398] on link "Code" at bounding box center [331, 391] width 247 height 31
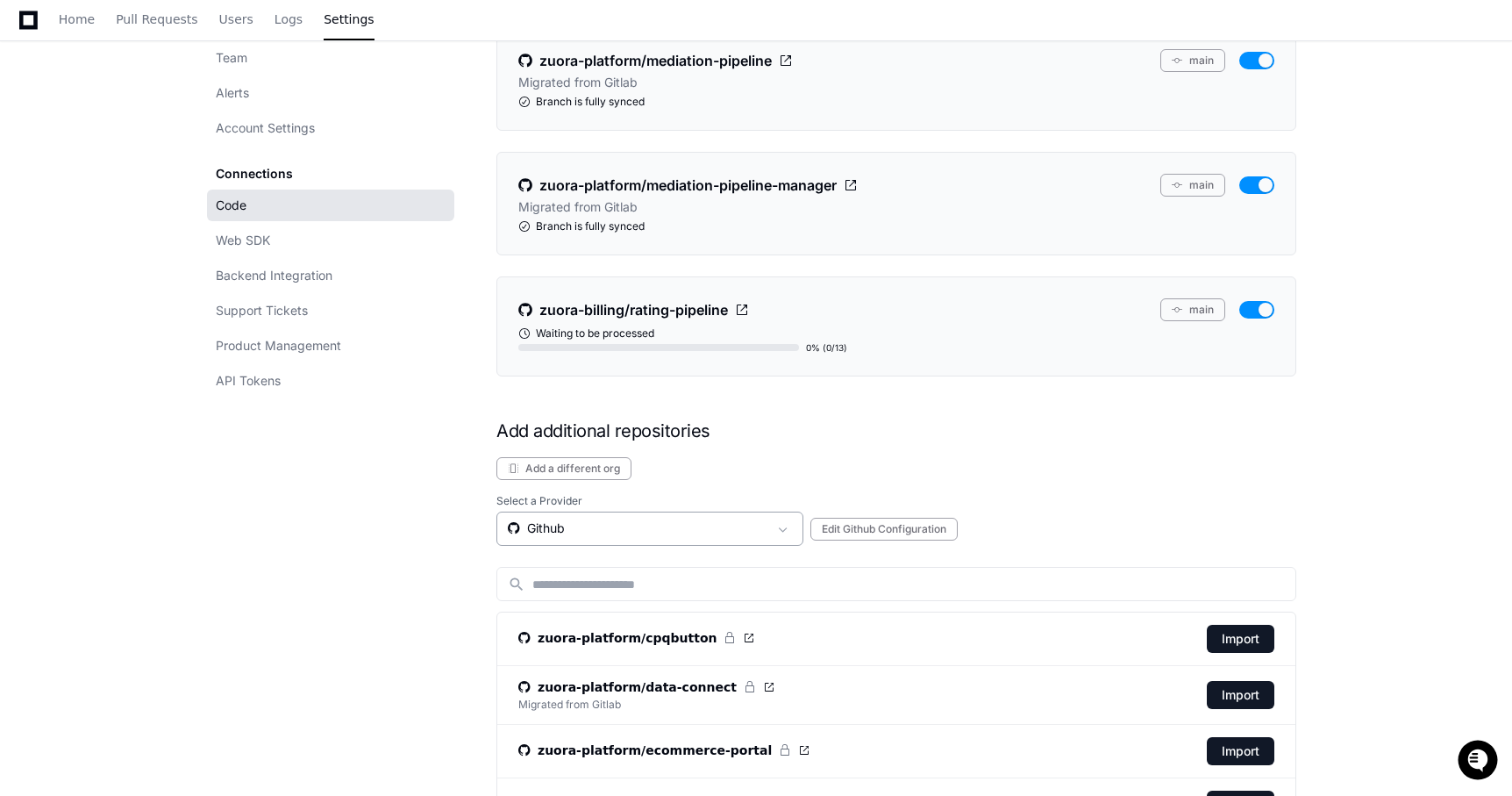
scroll to position [353, 0]
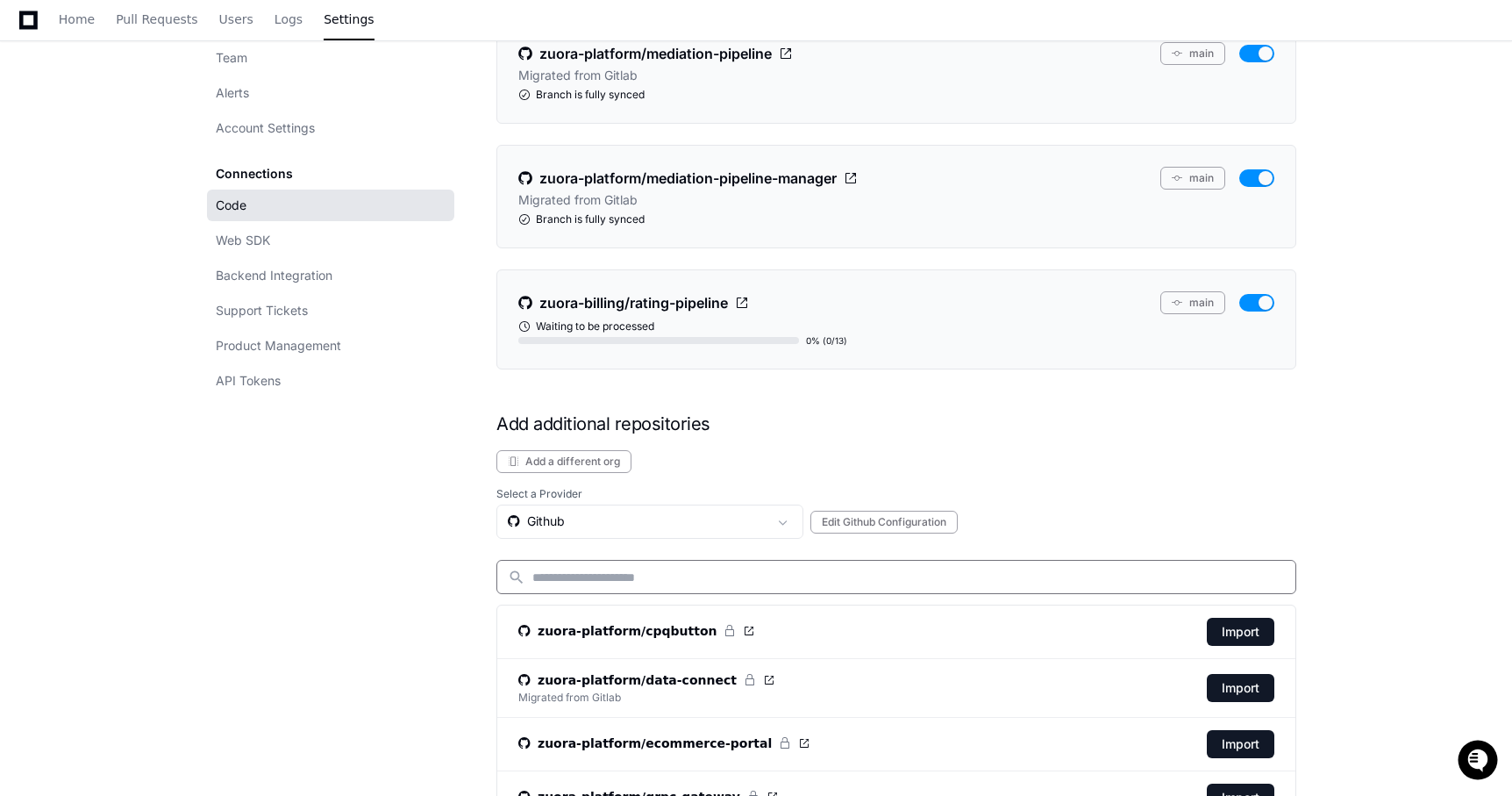
click at [736, 575] on input at bounding box center [908, 576] width 752 height 18
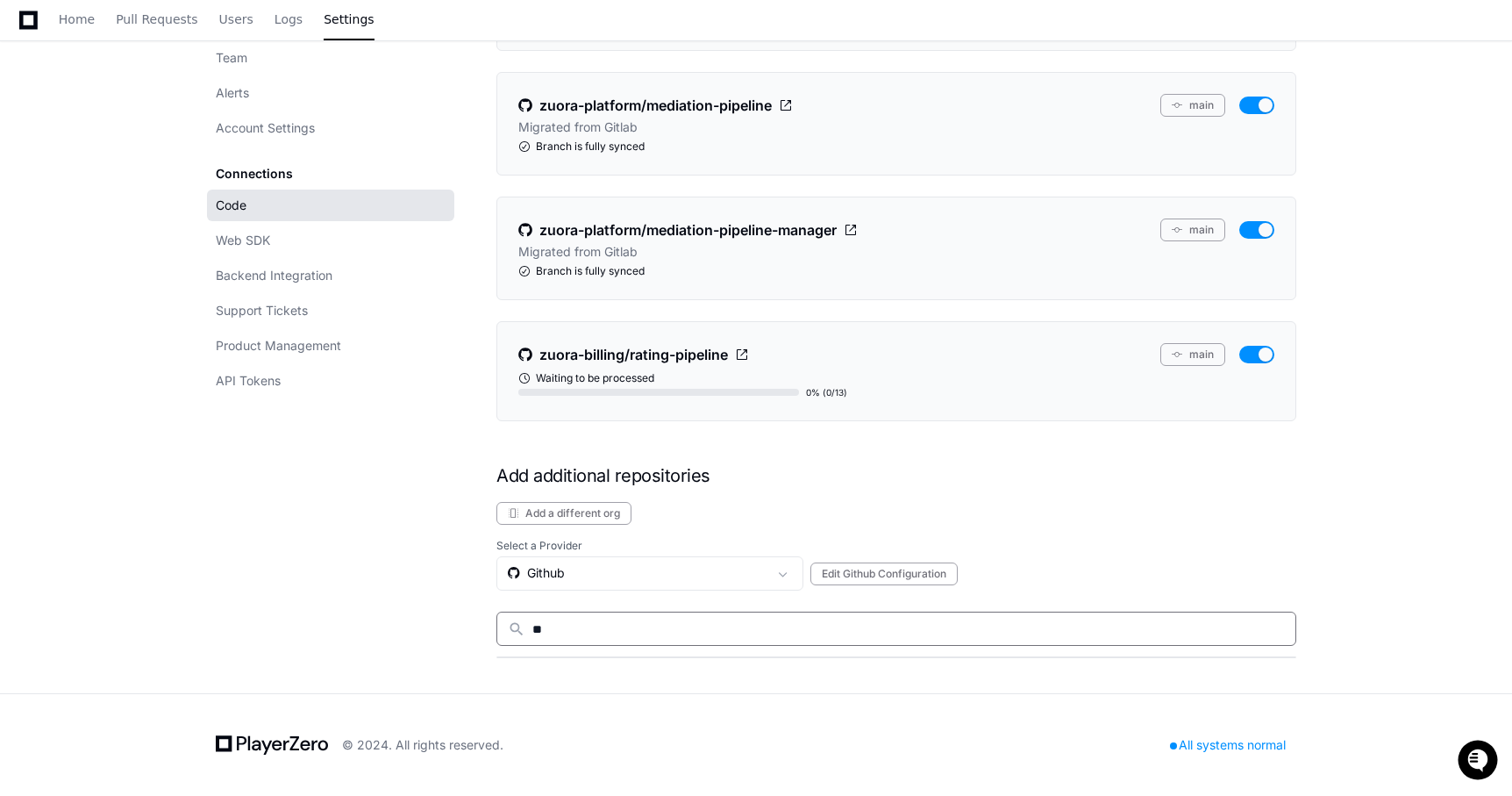
scroll to position [301, 0]
type input "*****"
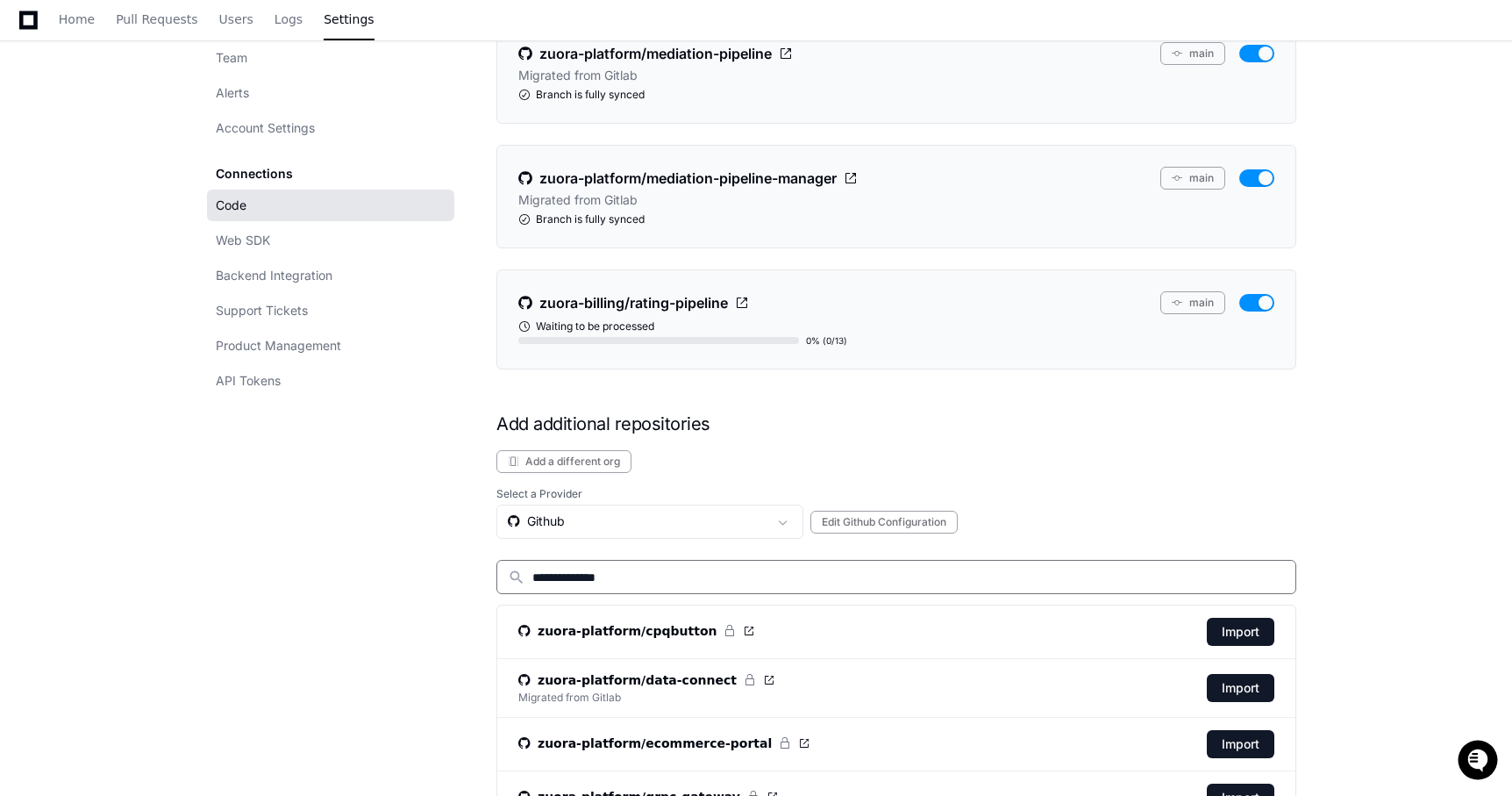
type input "**********"
paste input "**********"
type input "**********"
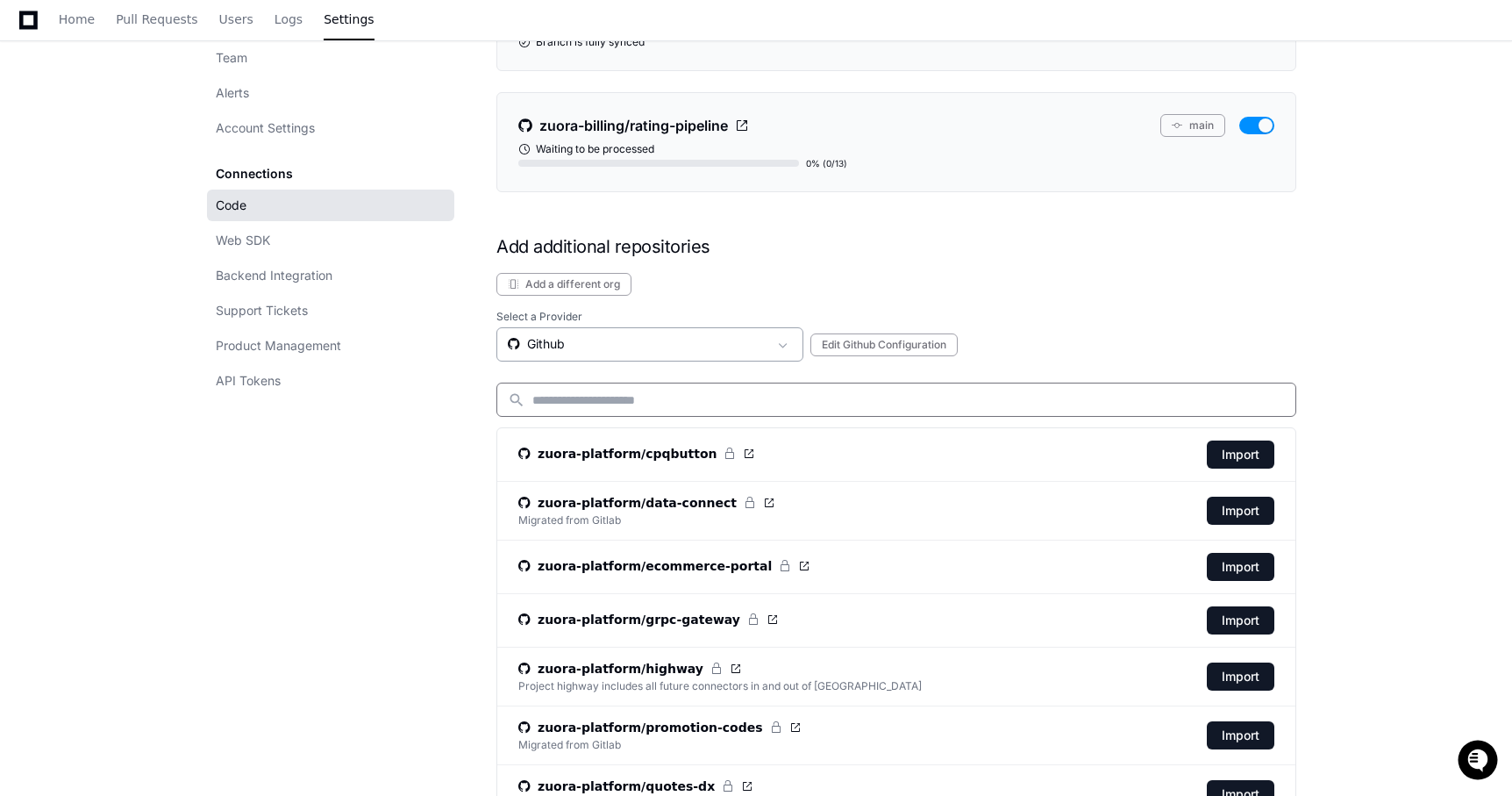
scroll to position [527, 0]
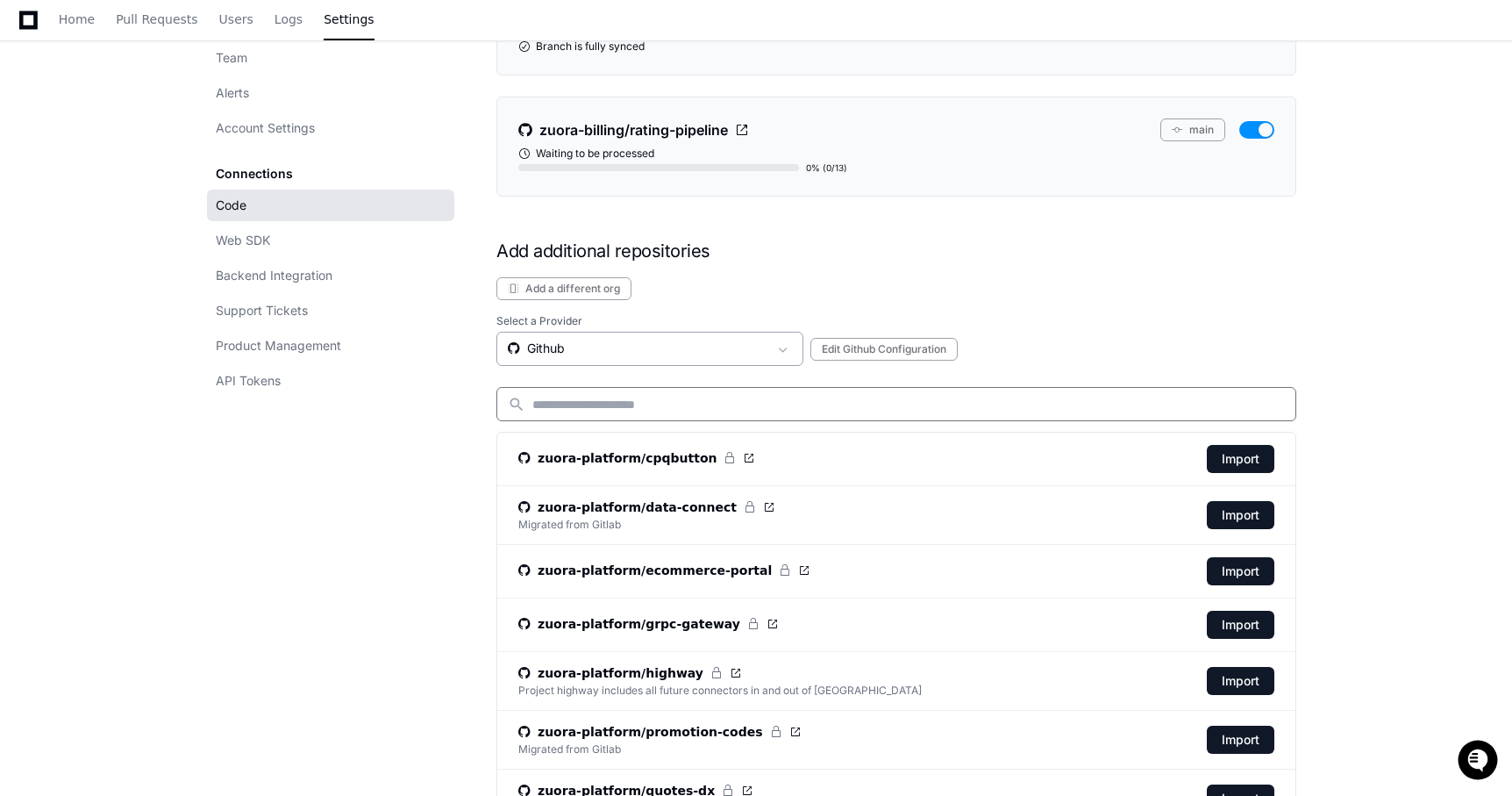
click at [705, 350] on div "Github" at bounding box center [638, 348] width 260 height 18
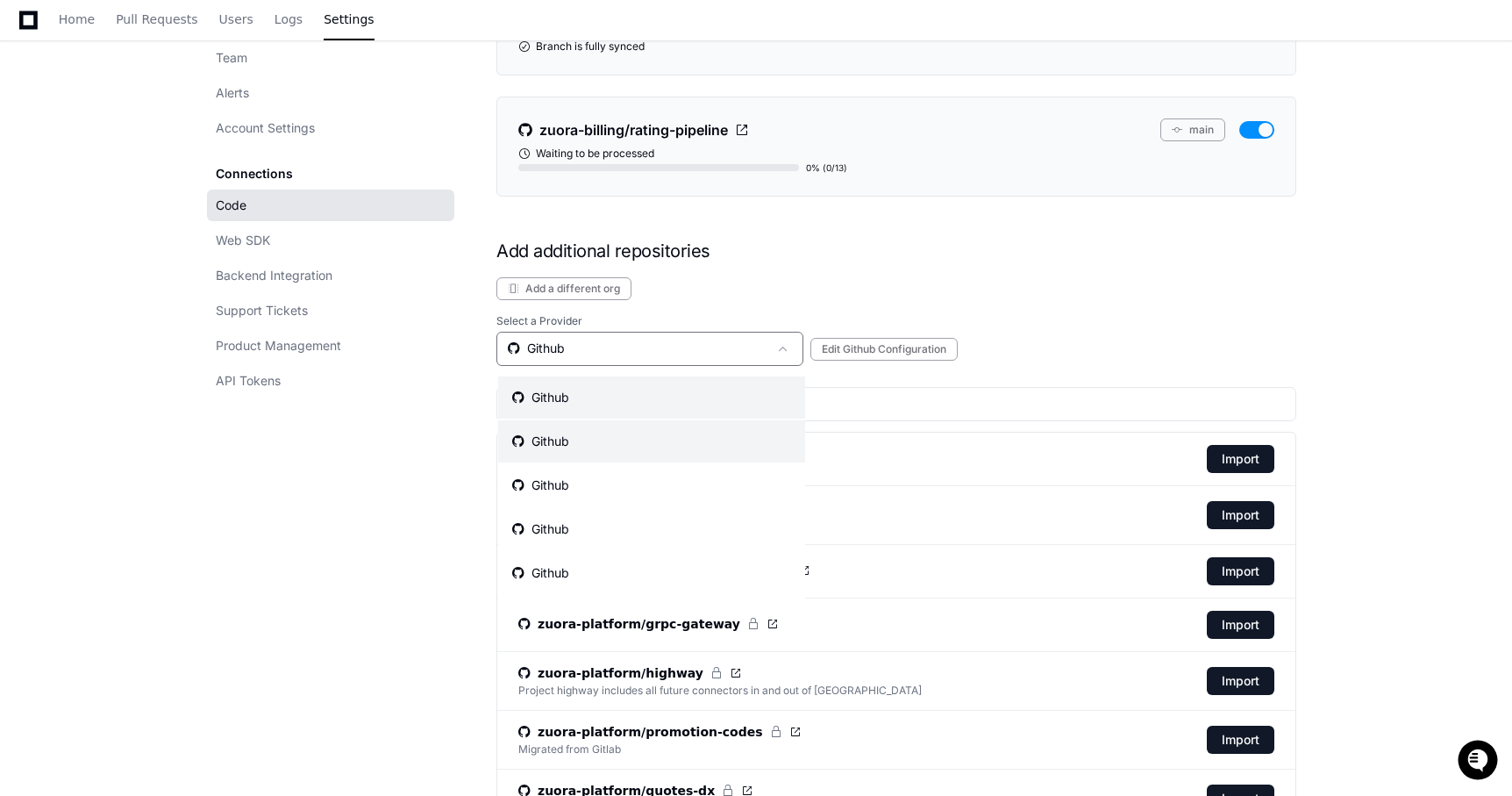
click at [682, 434] on mat-option "Github" at bounding box center [651, 442] width 307 height 42
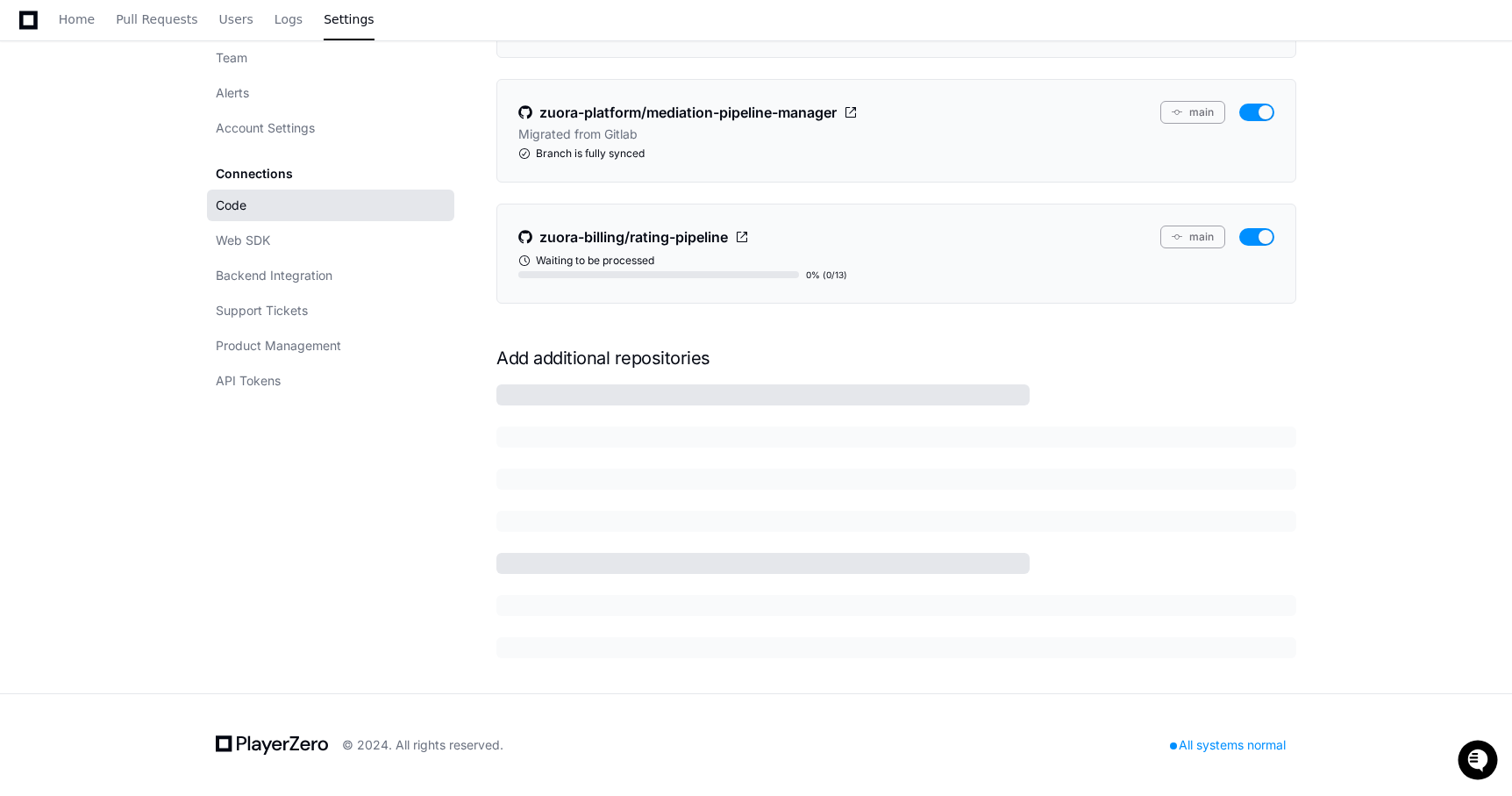
scroll to position [359, 0]
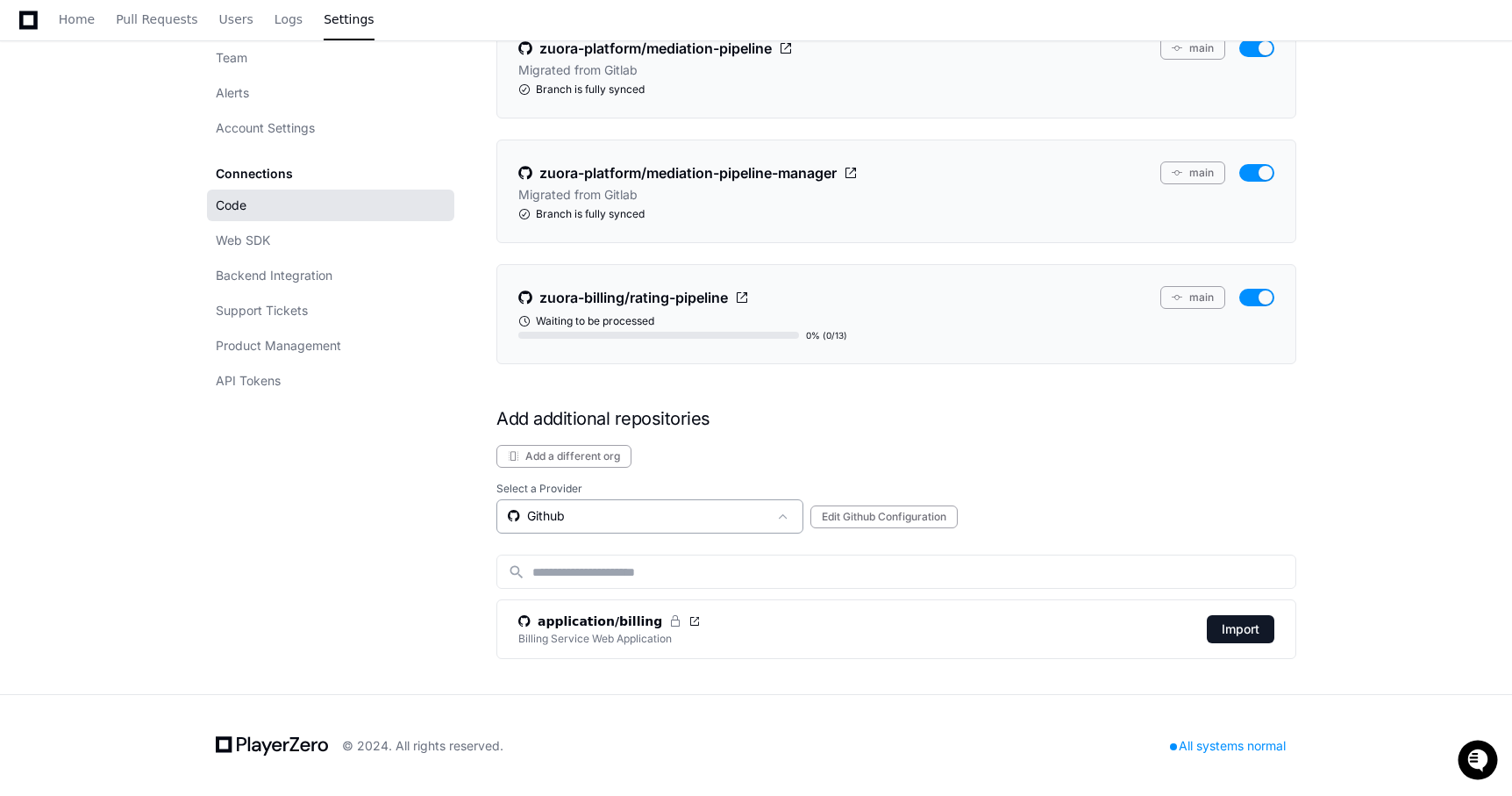
click at [724, 507] on div "Github" at bounding box center [638, 516] width 260 height 18
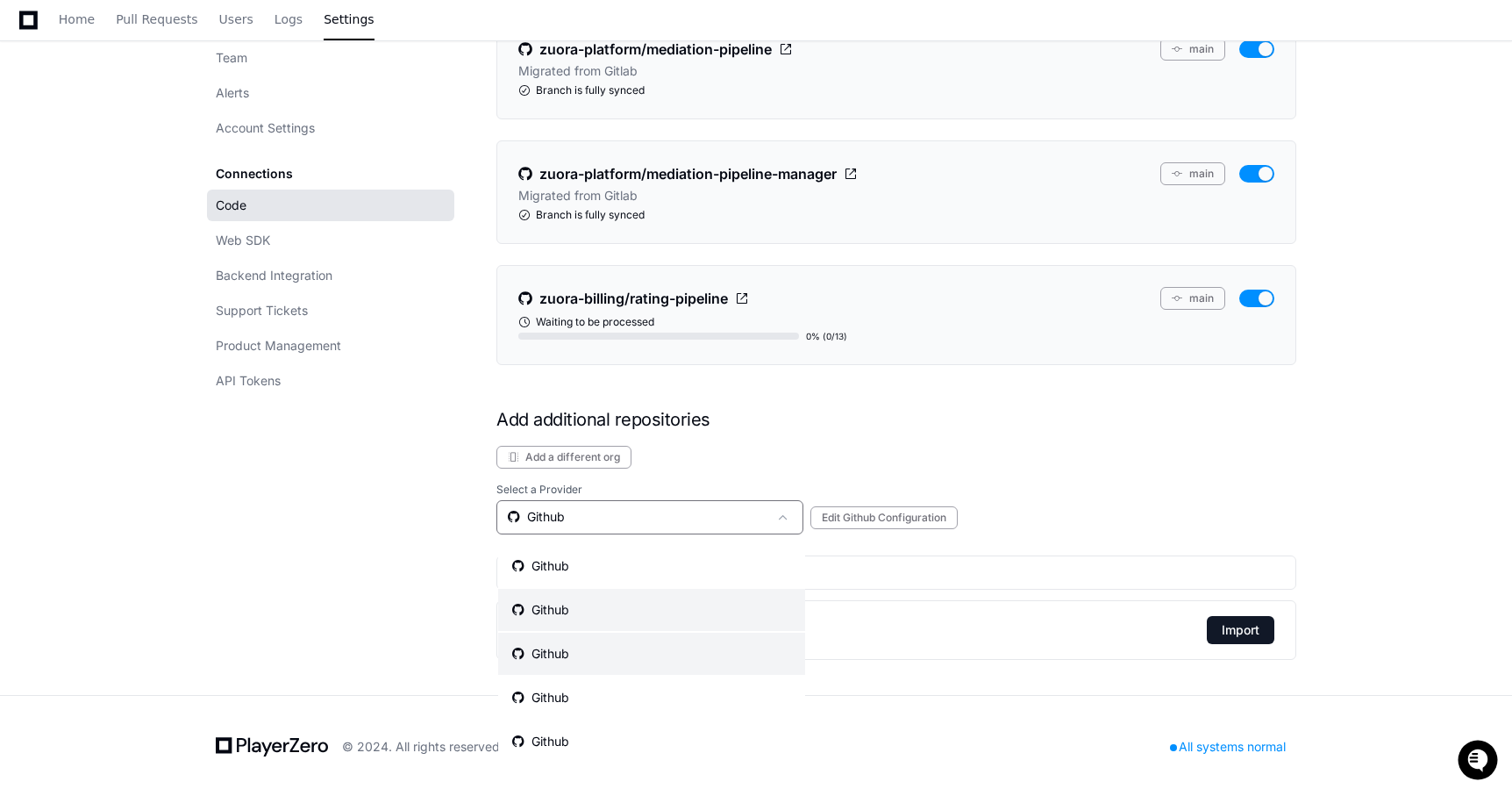
scroll to position [4, 0]
click at [692, 644] on mat-option "Github" at bounding box center [651, 650] width 307 height 42
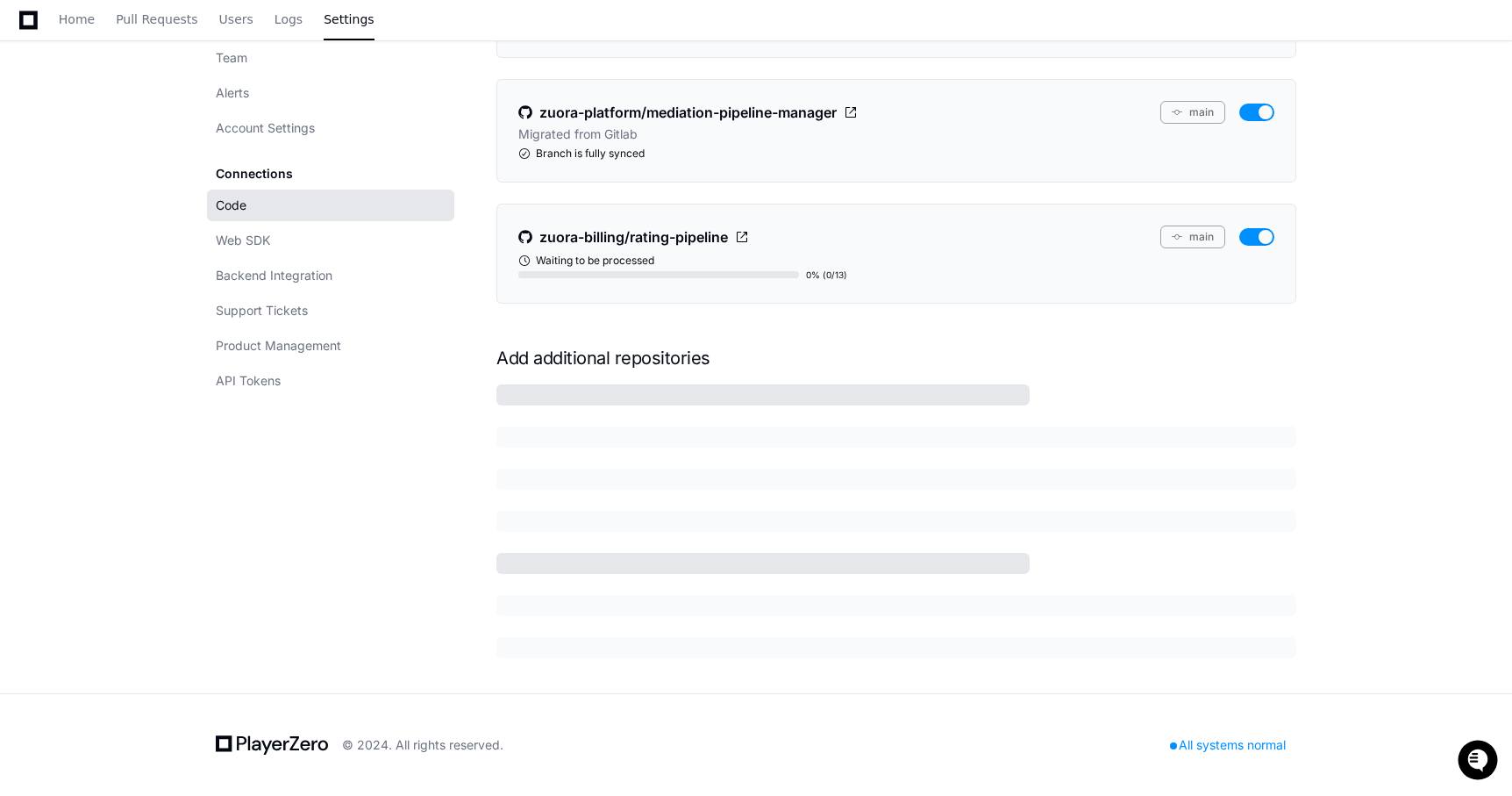
scroll to position [420, 0]
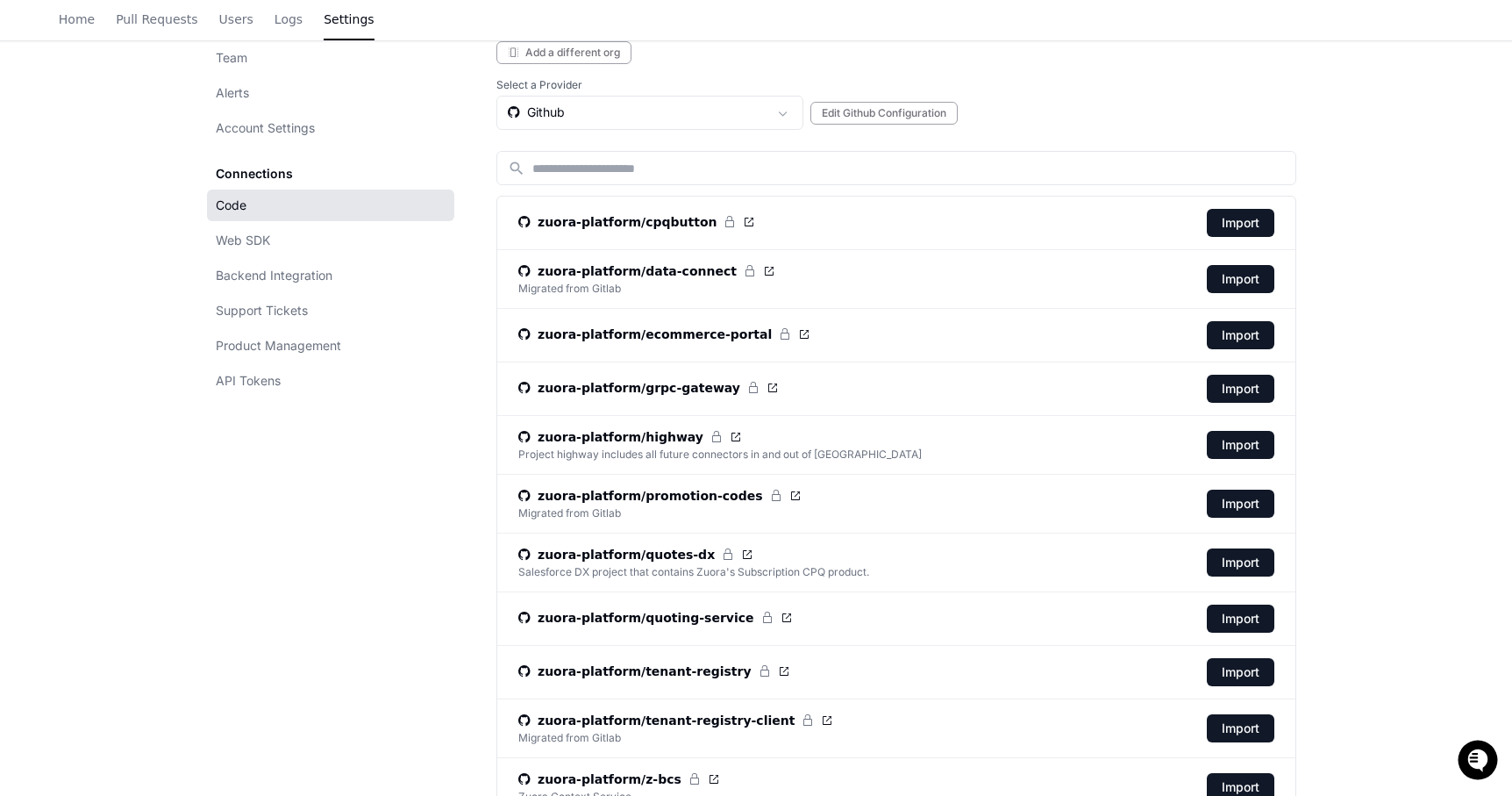
scroll to position [739, 0]
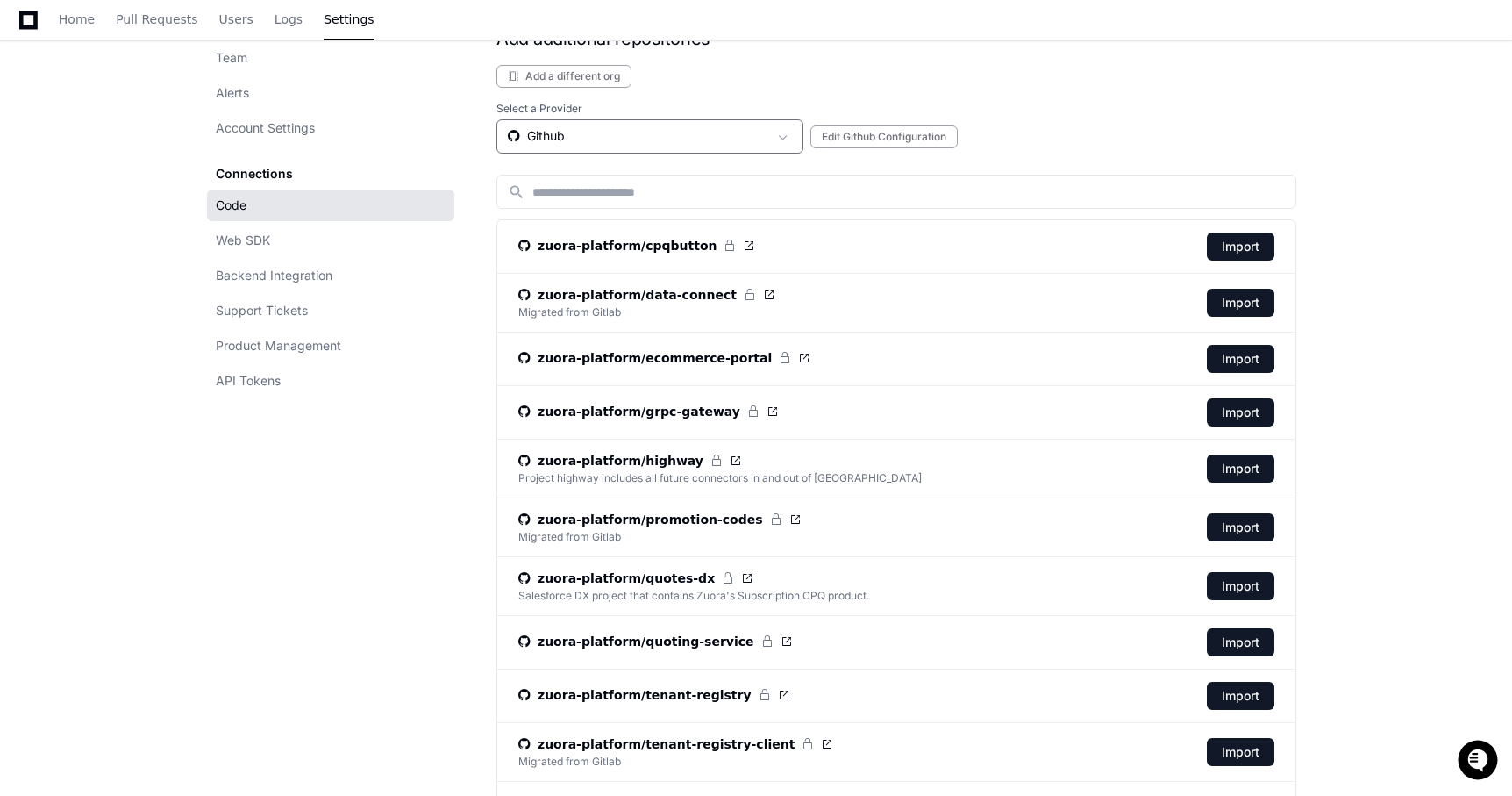
click at [725, 127] on div "Github" at bounding box center [638, 136] width 260 height 18
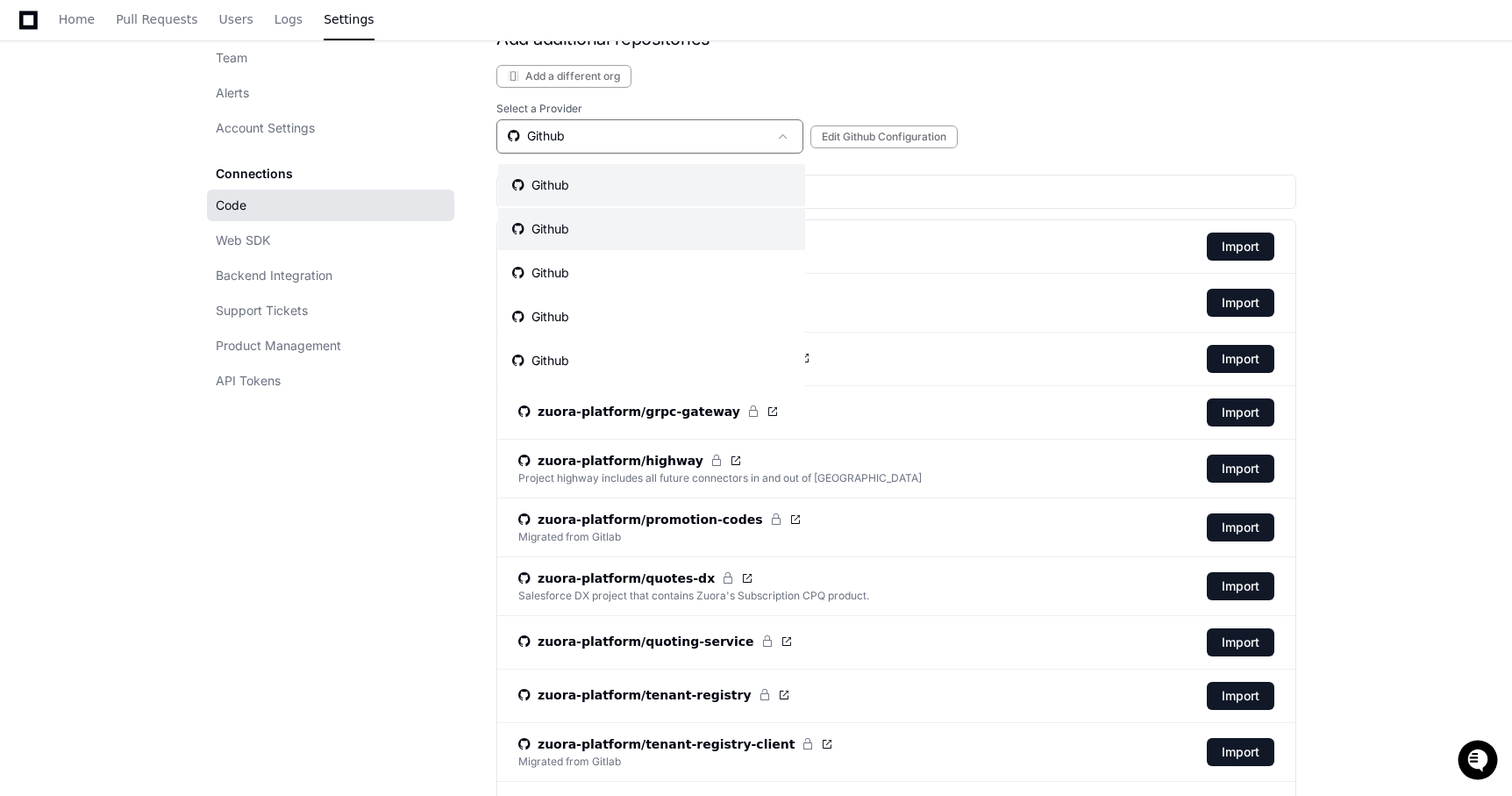
scroll to position [36, 0]
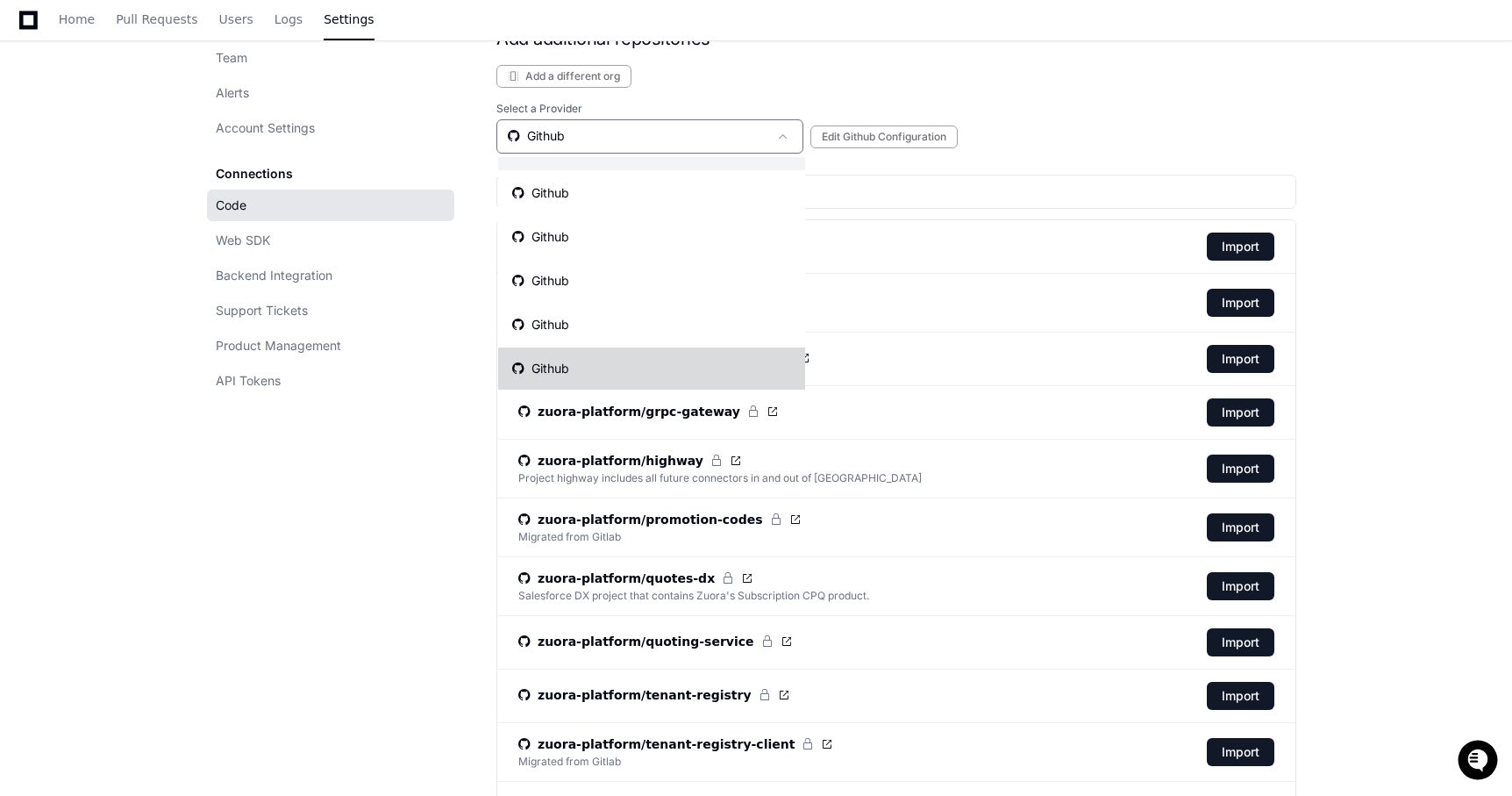
click at [694, 365] on mat-option "Github" at bounding box center [651, 369] width 307 height 42
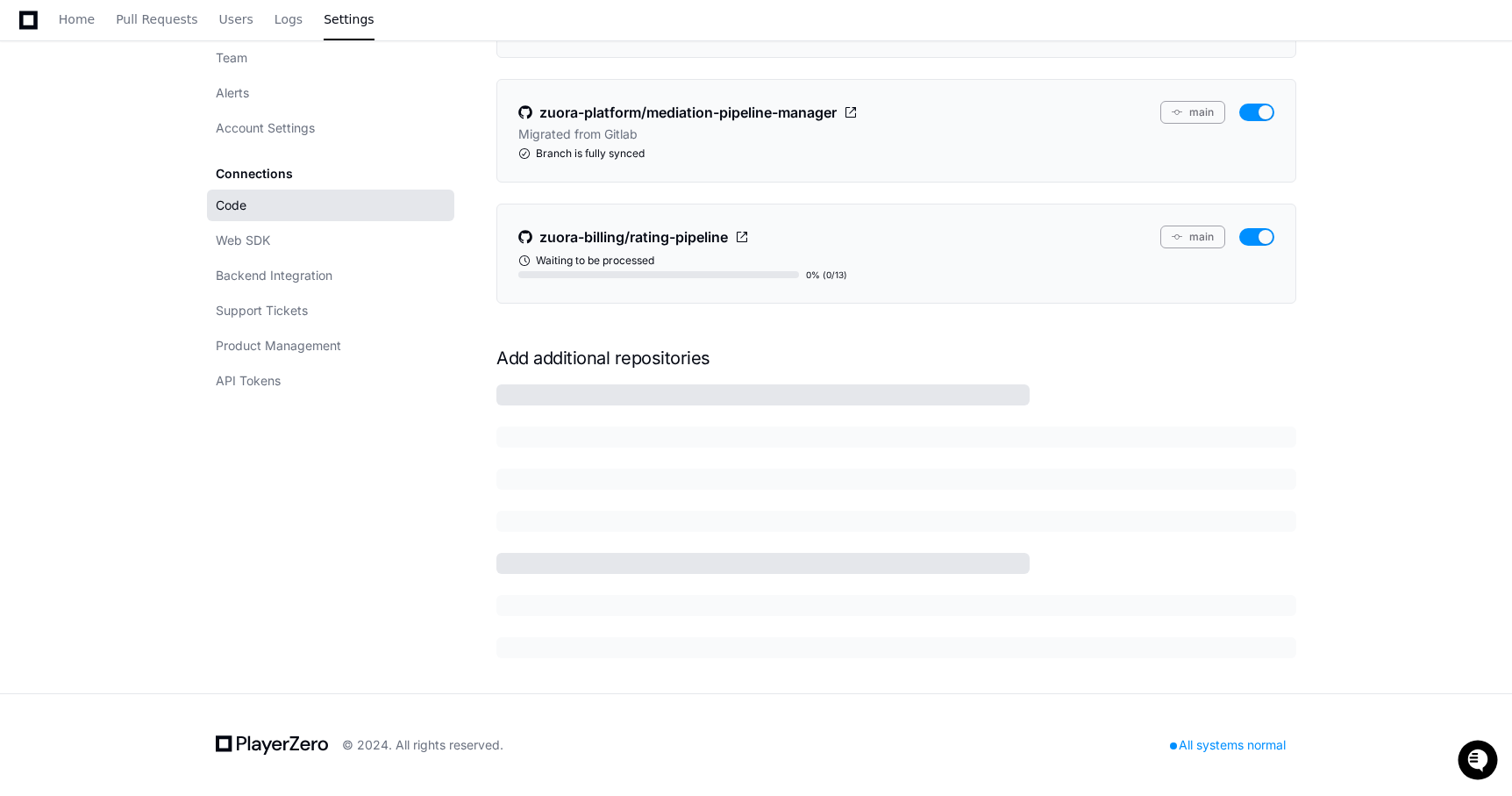
scroll to position [729, 0]
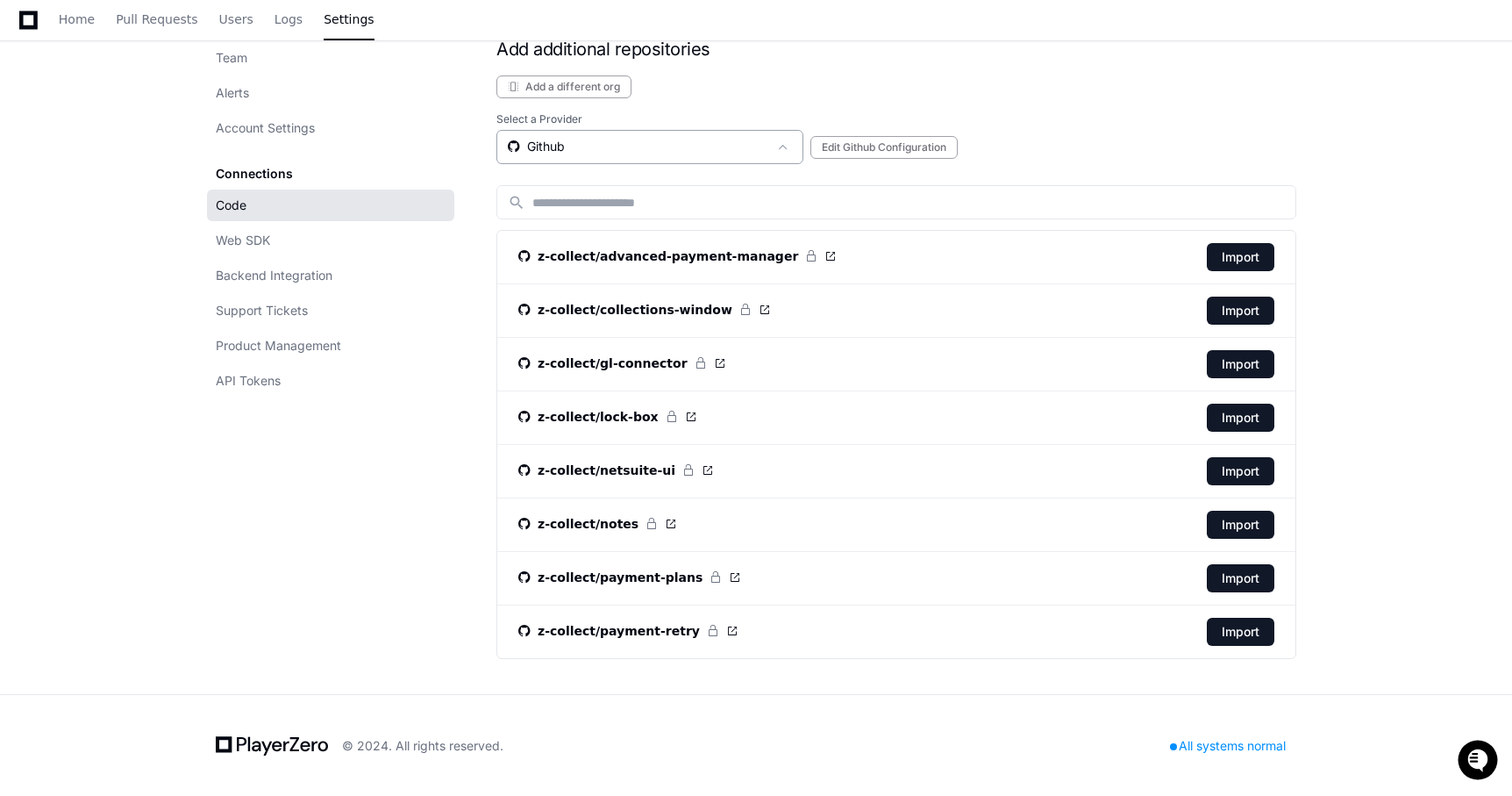
click at [703, 151] on div "Github" at bounding box center [638, 146] width 260 height 18
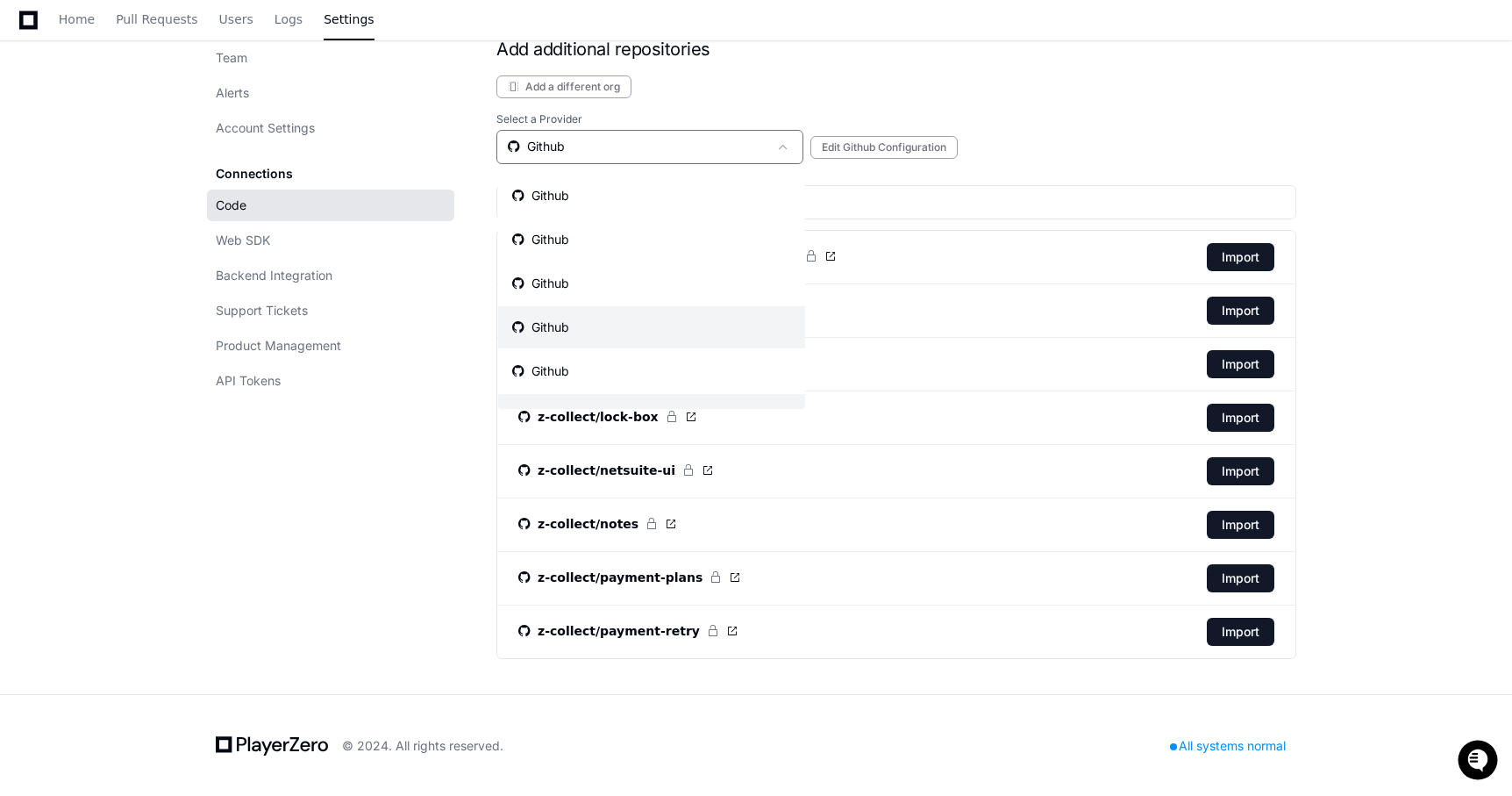
scroll to position [36, 0]
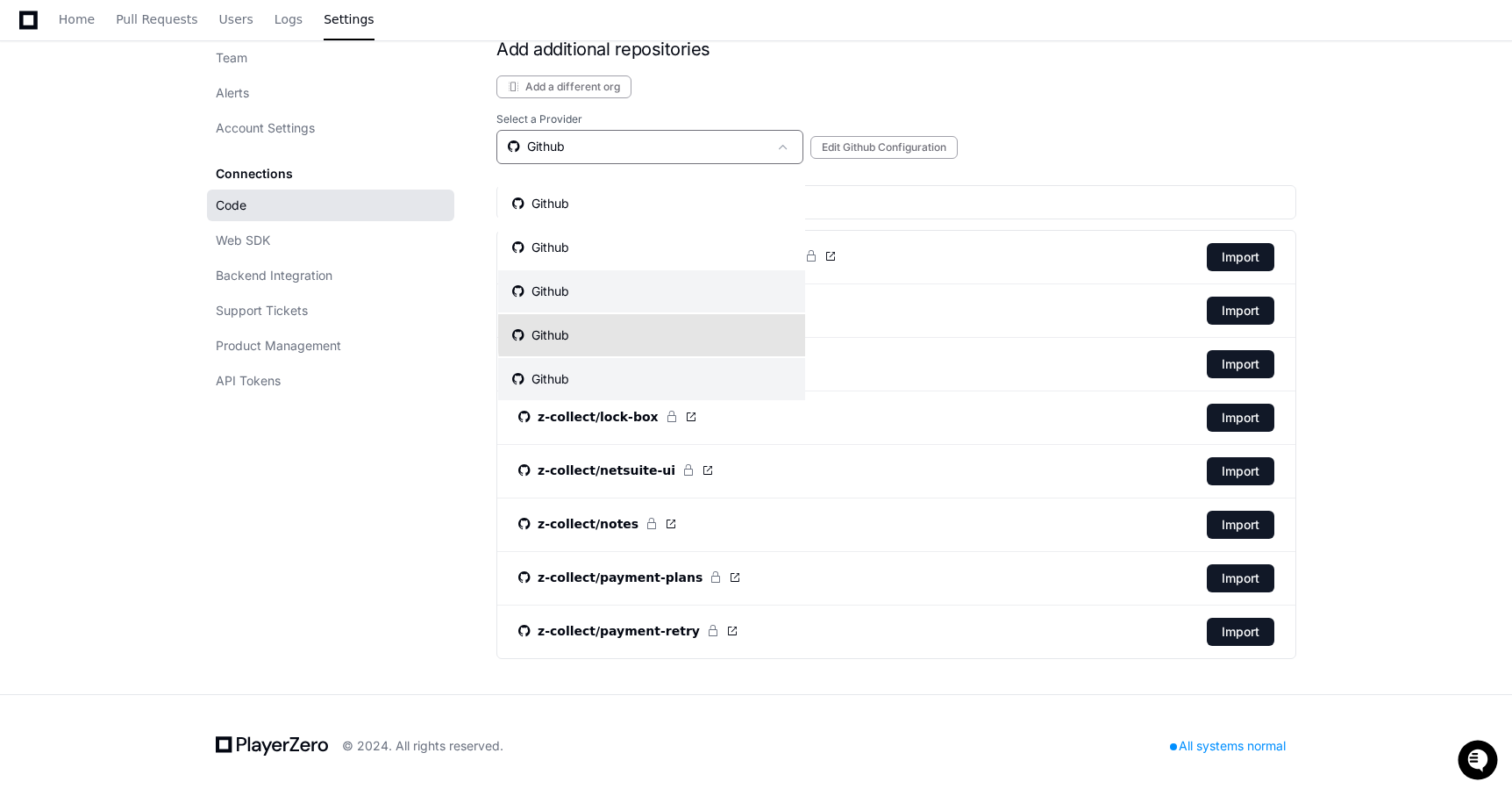
click at [706, 333] on mat-option "Github" at bounding box center [651, 336] width 307 height 42
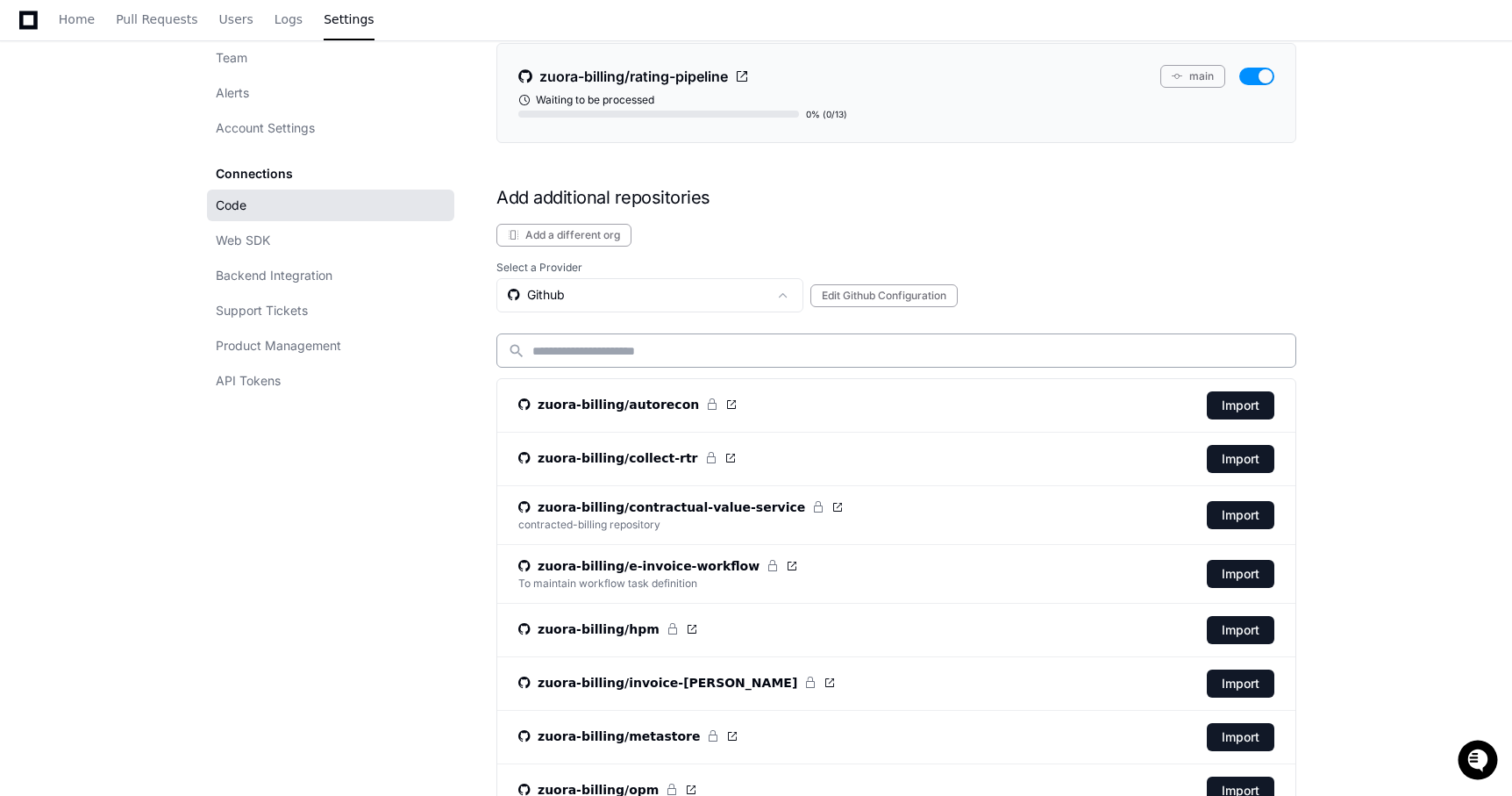
scroll to position [552, 0]
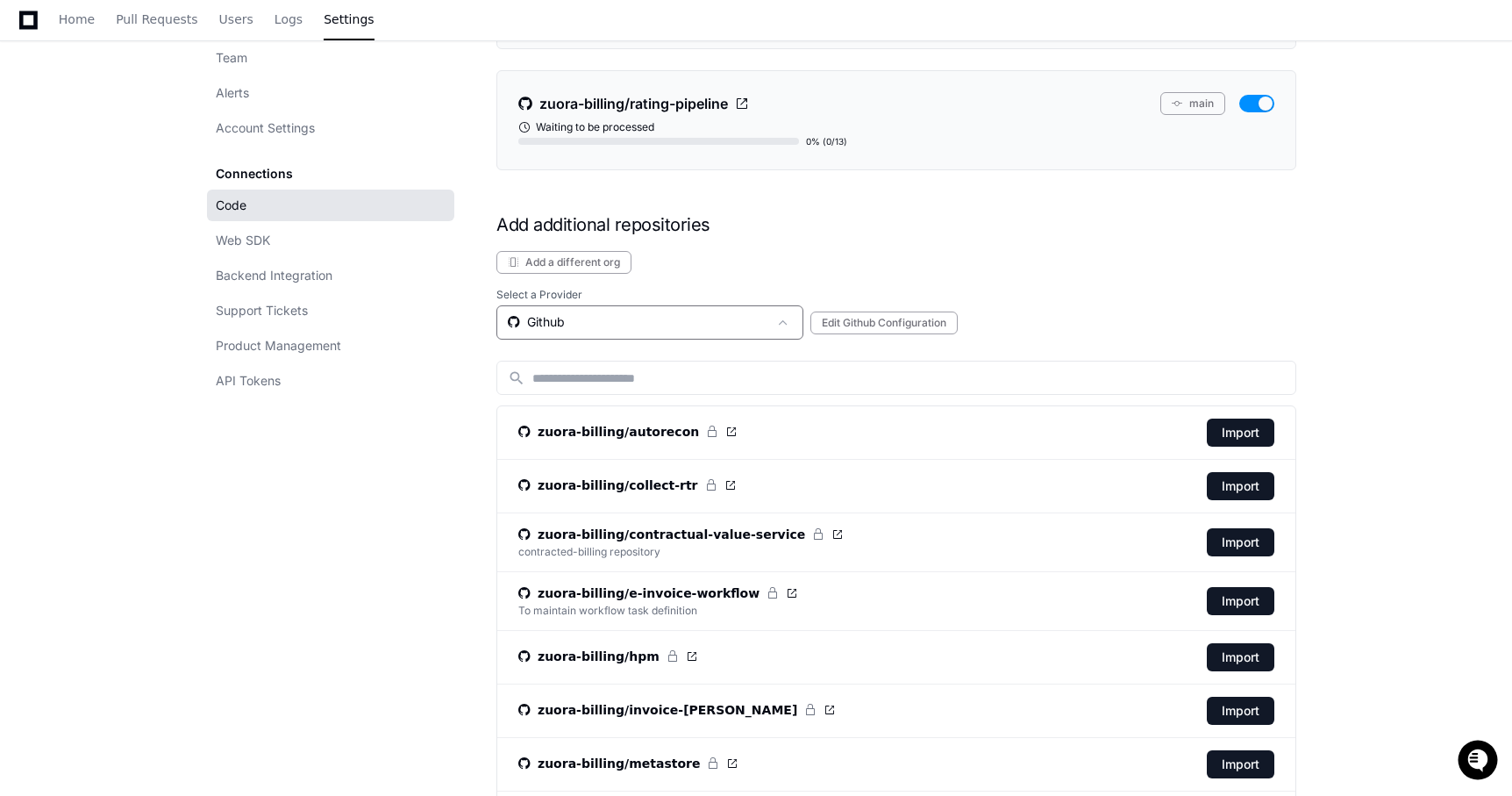
click at [678, 324] on div "Github" at bounding box center [638, 322] width 260 height 18
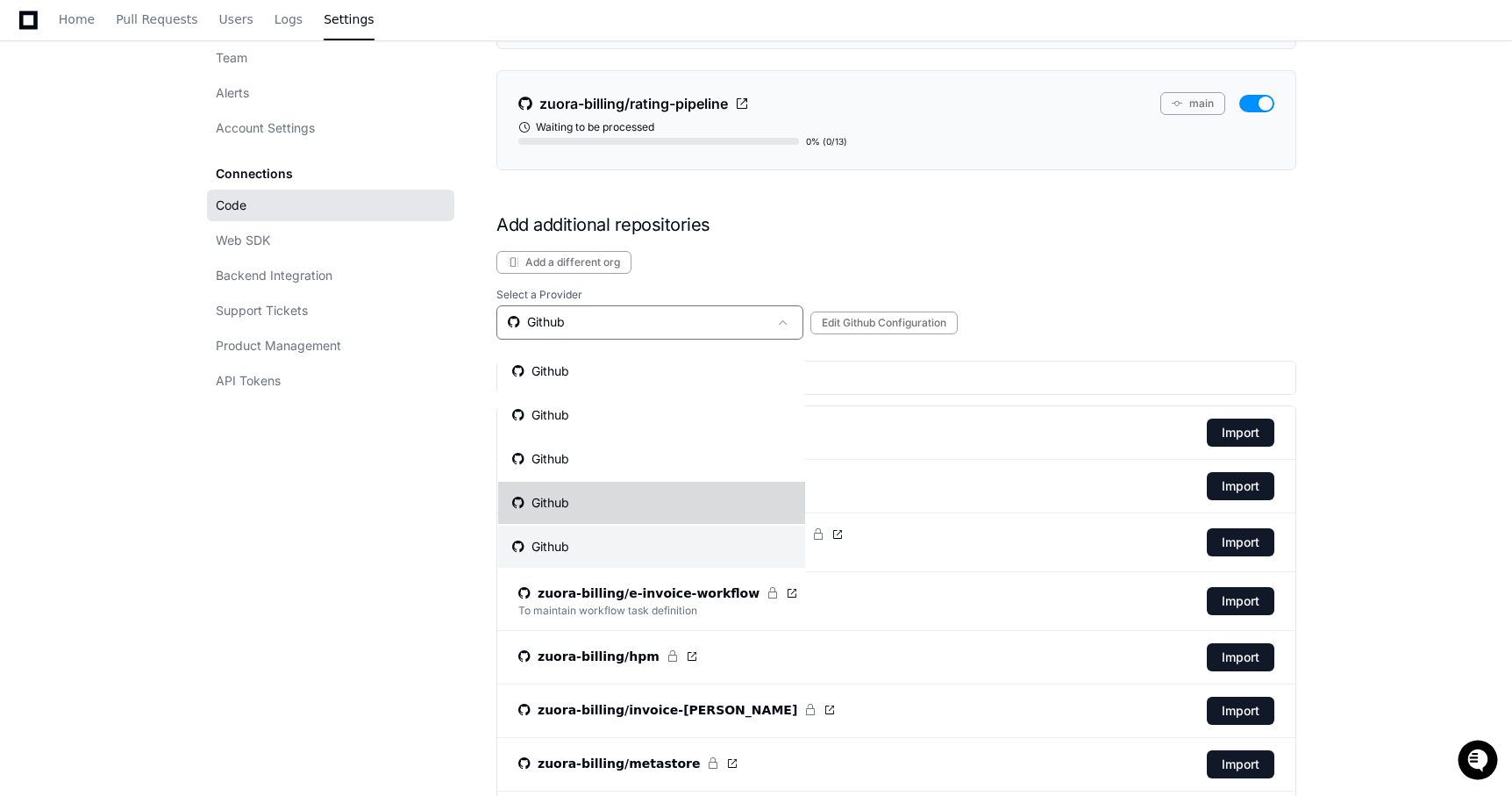
click at [723, 506] on mat-option "Github" at bounding box center [651, 503] width 307 height 42
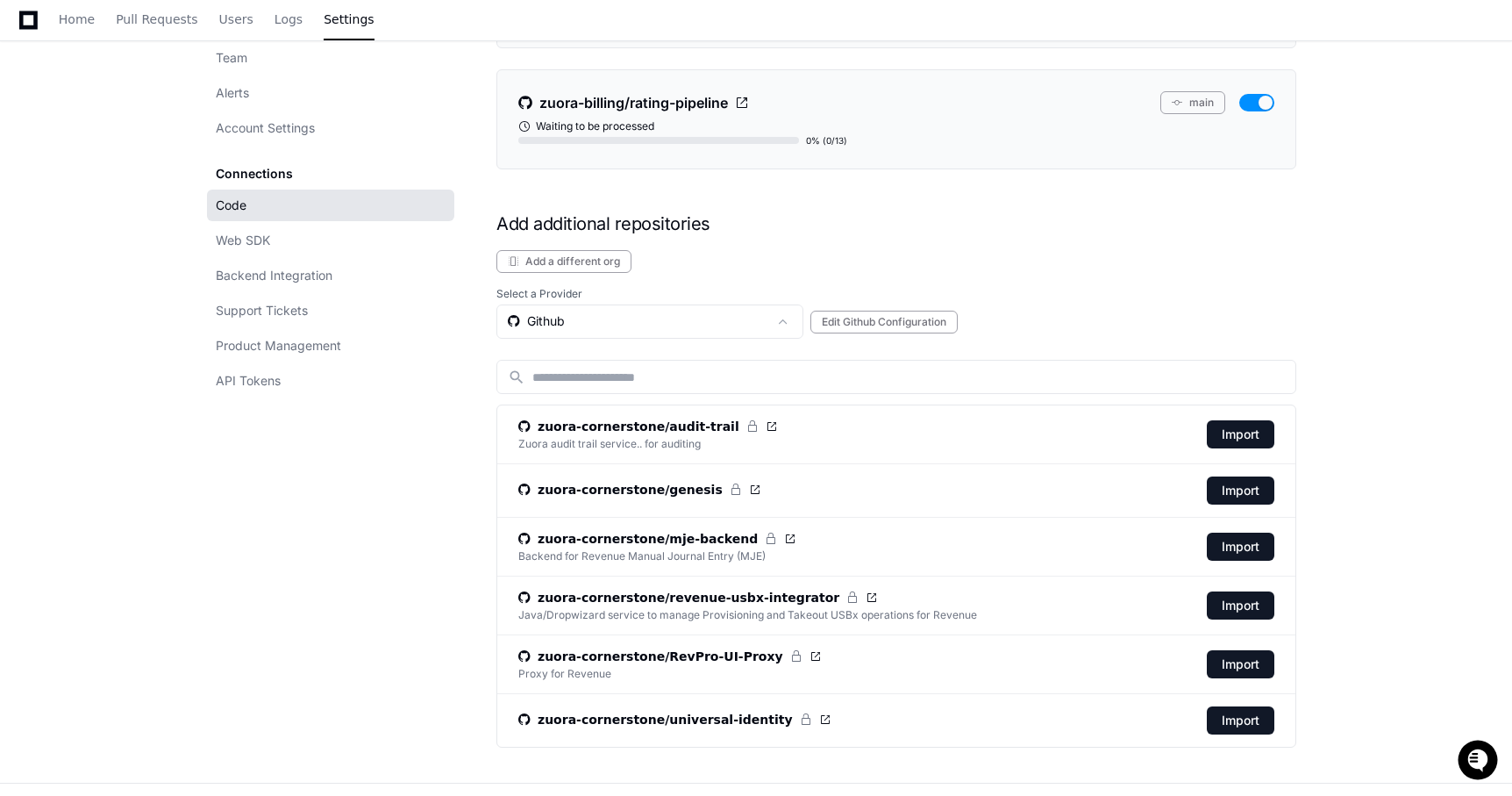
scroll to position [642, 0]
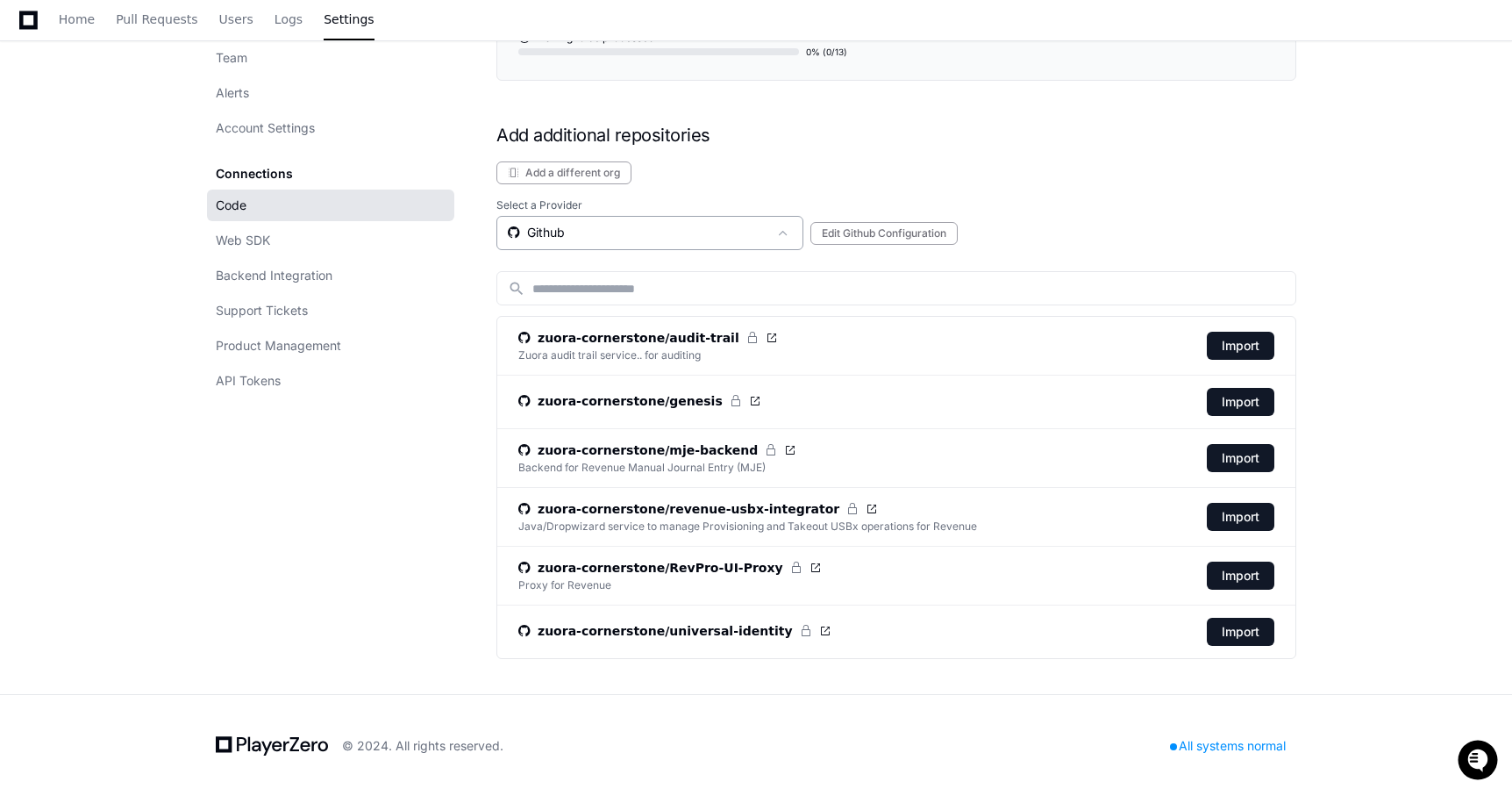
click at [703, 240] on div "Github" at bounding box center [638, 232] width 260 height 18
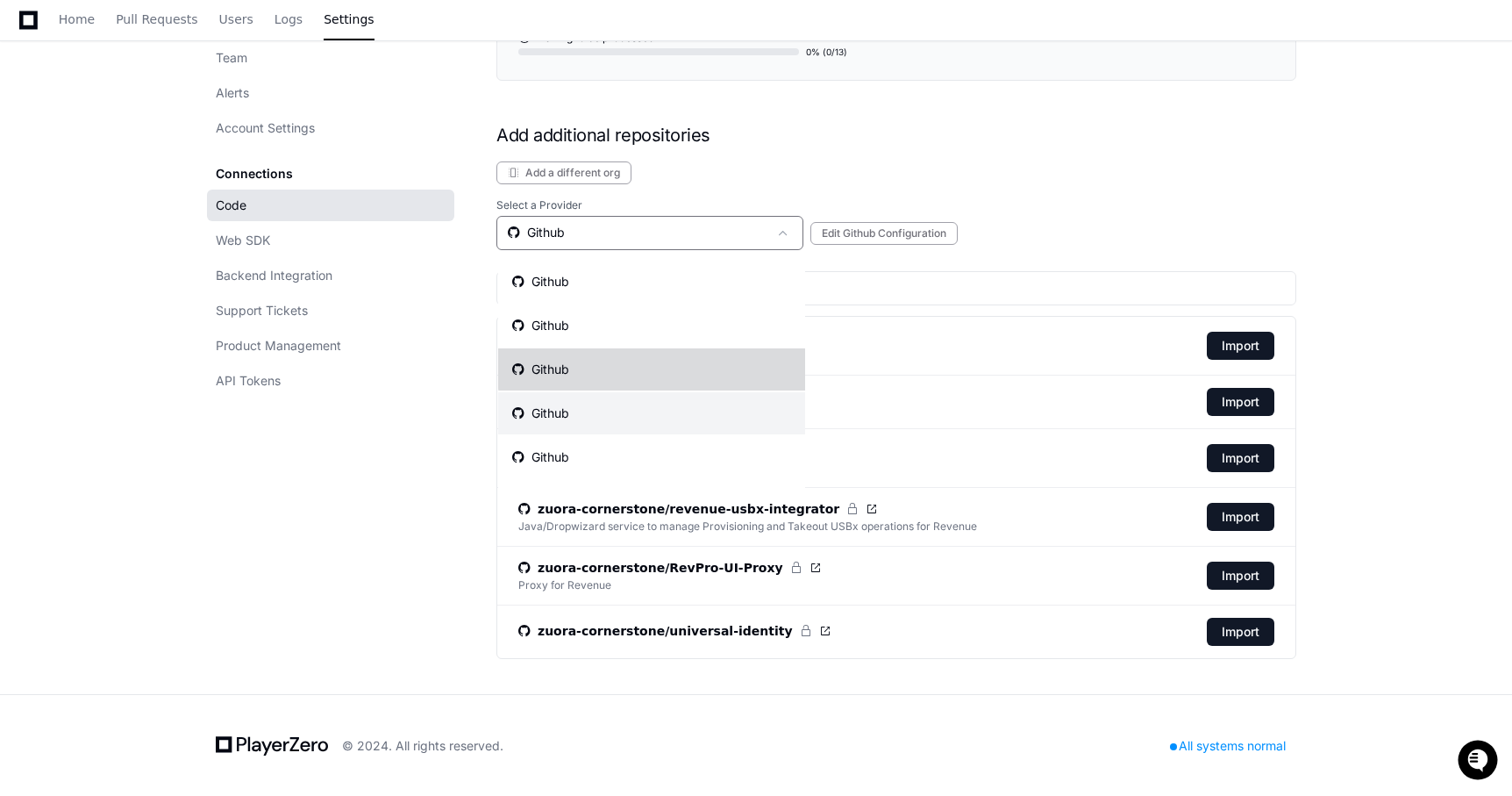
click at [658, 351] on mat-option "Github" at bounding box center [651, 370] width 307 height 42
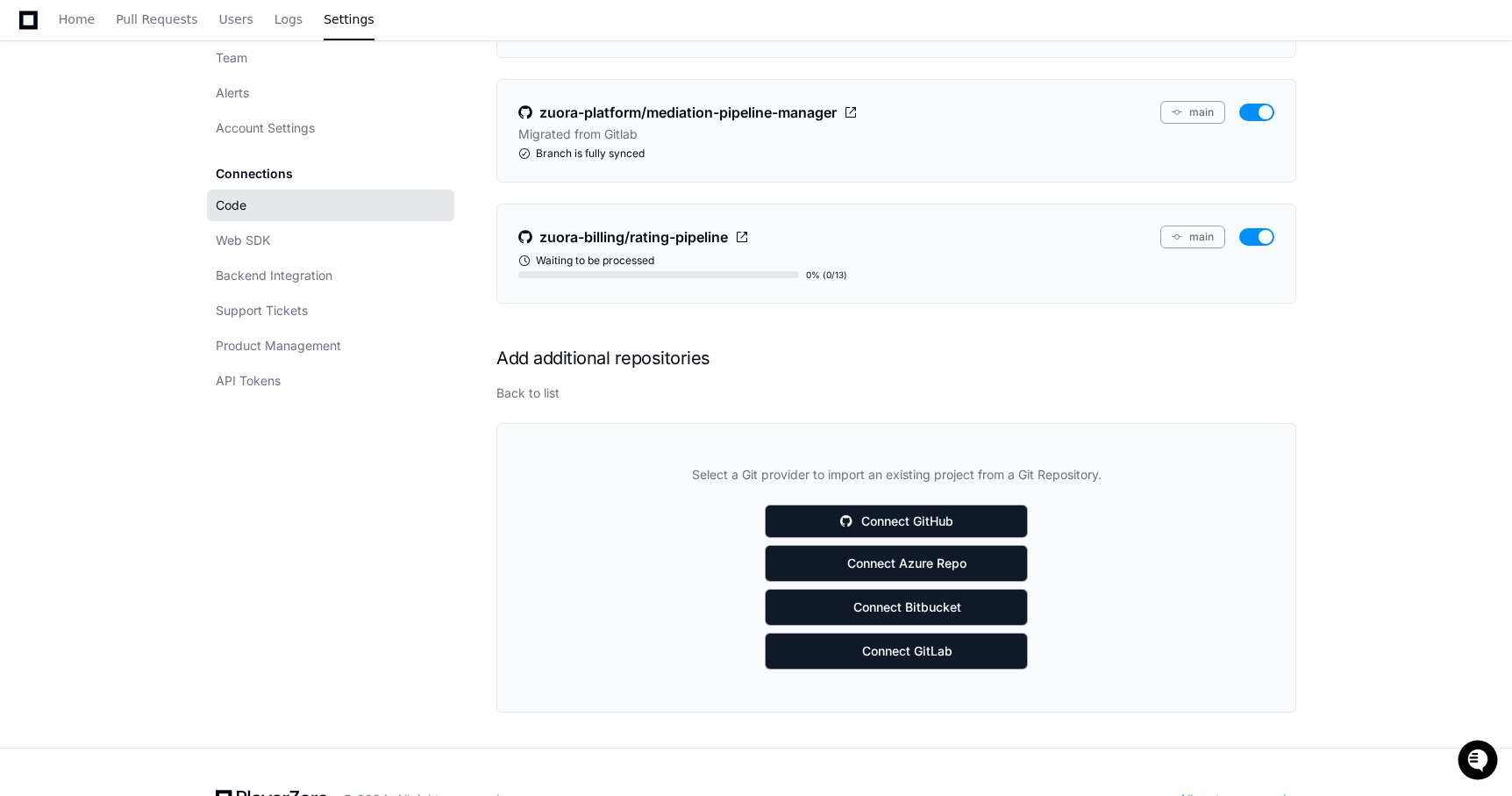
scroll to position [474, 0]
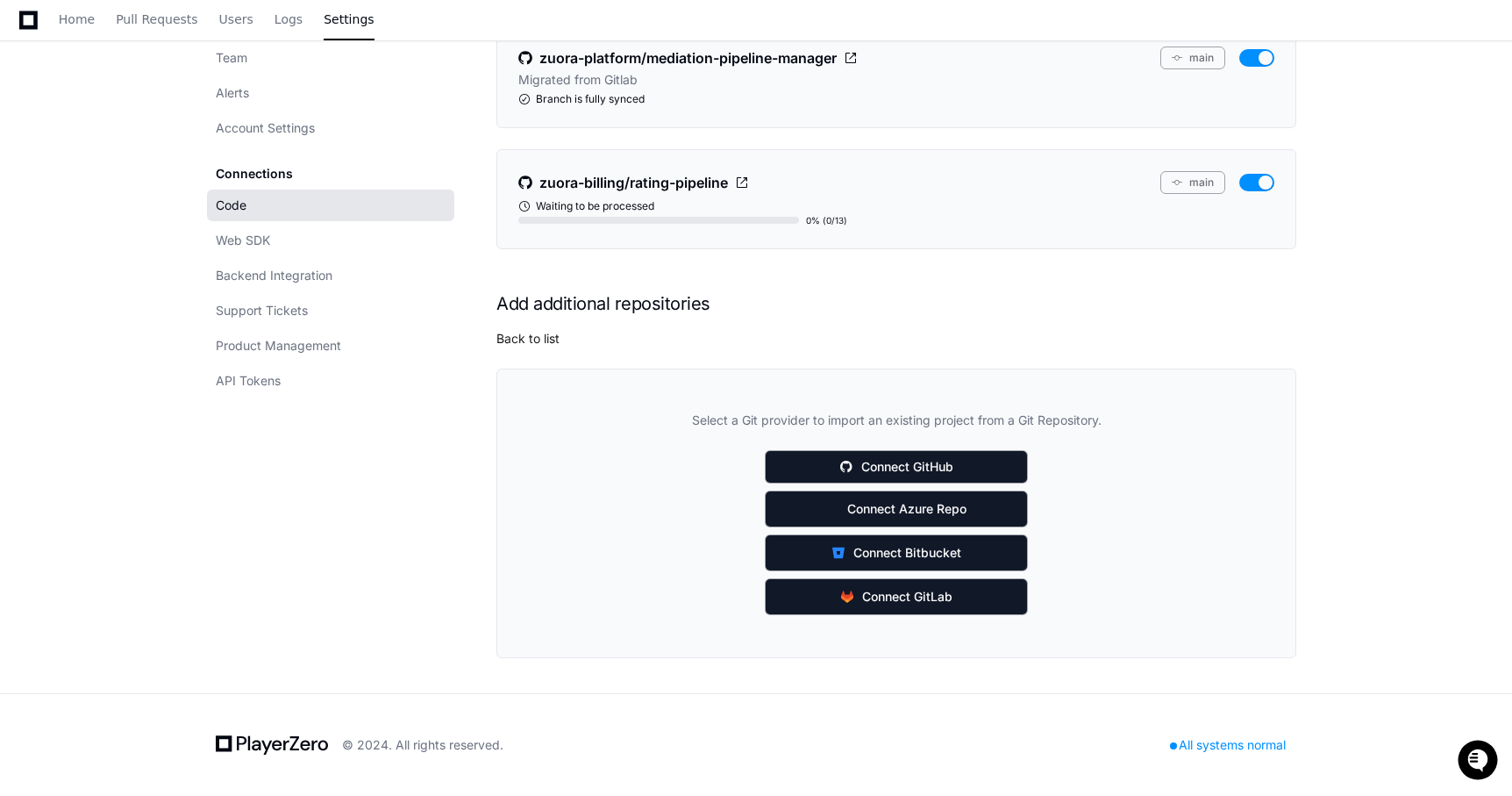
click at [514, 343] on button "Back to list" at bounding box center [527, 339] width 63 height 18
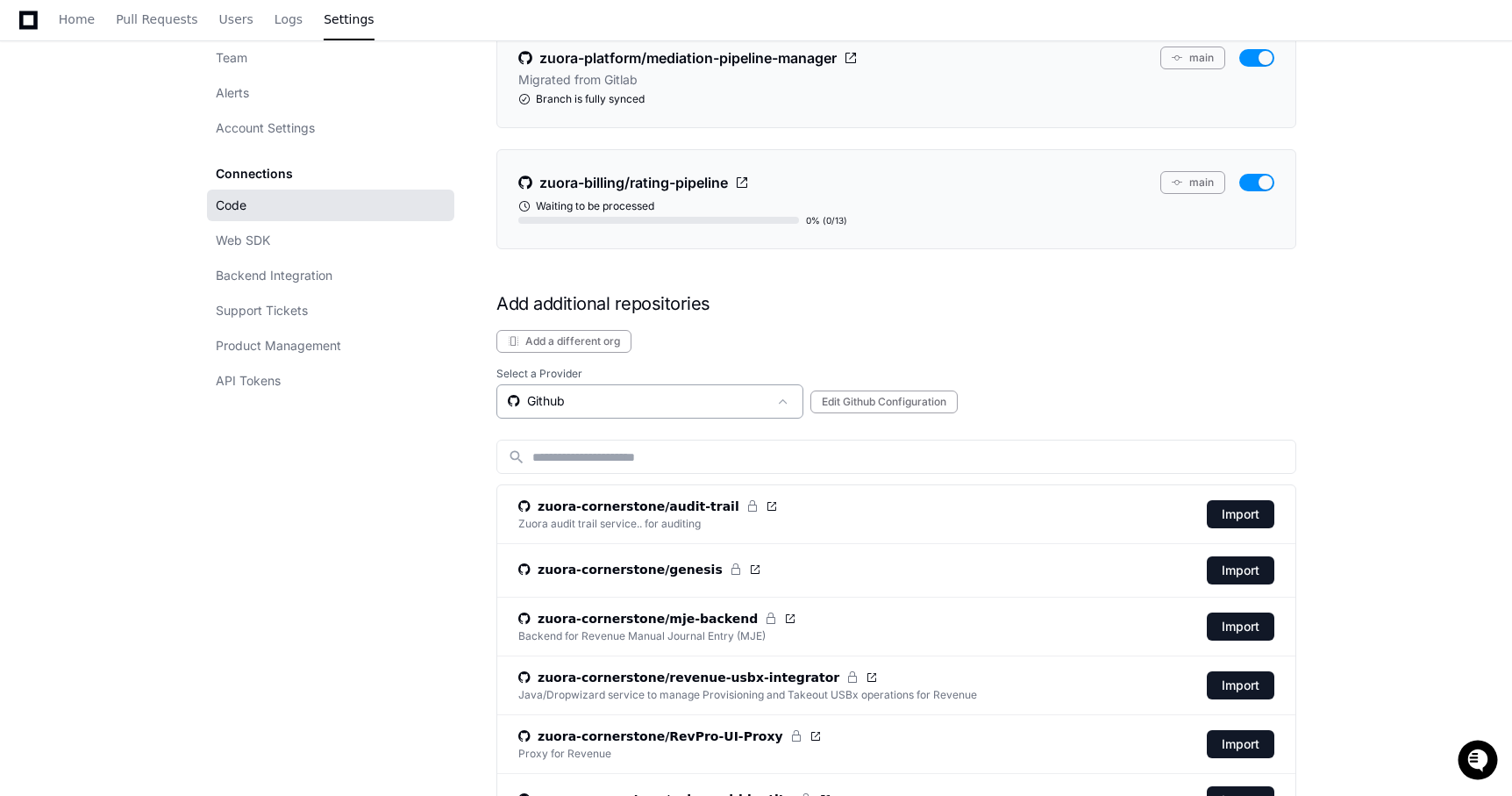
click at [657, 402] on div "Github" at bounding box center [638, 400] width 260 height 18
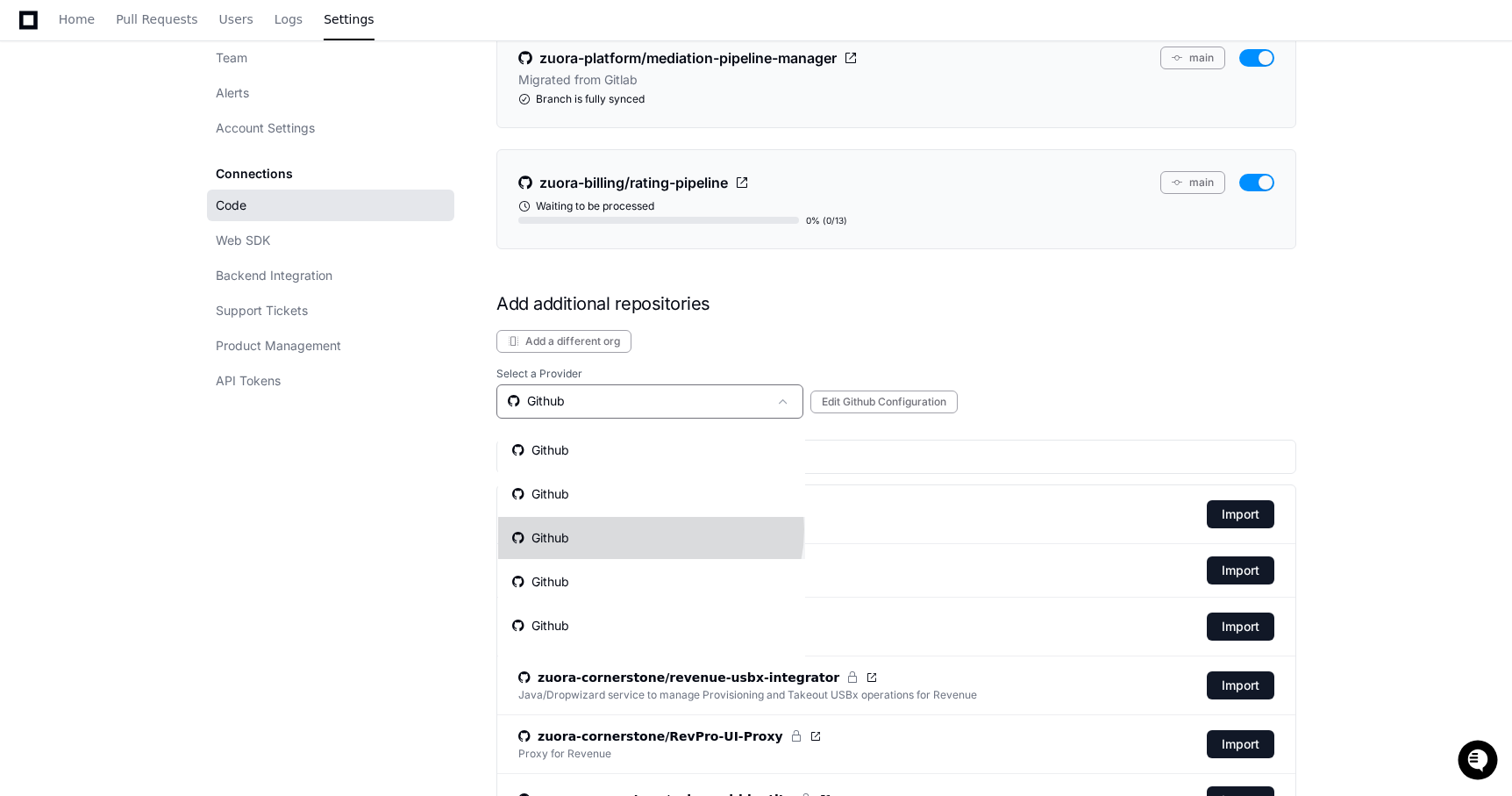
click at [646, 529] on mat-option "Github" at bounding box center [651, 538] width 307 height 42
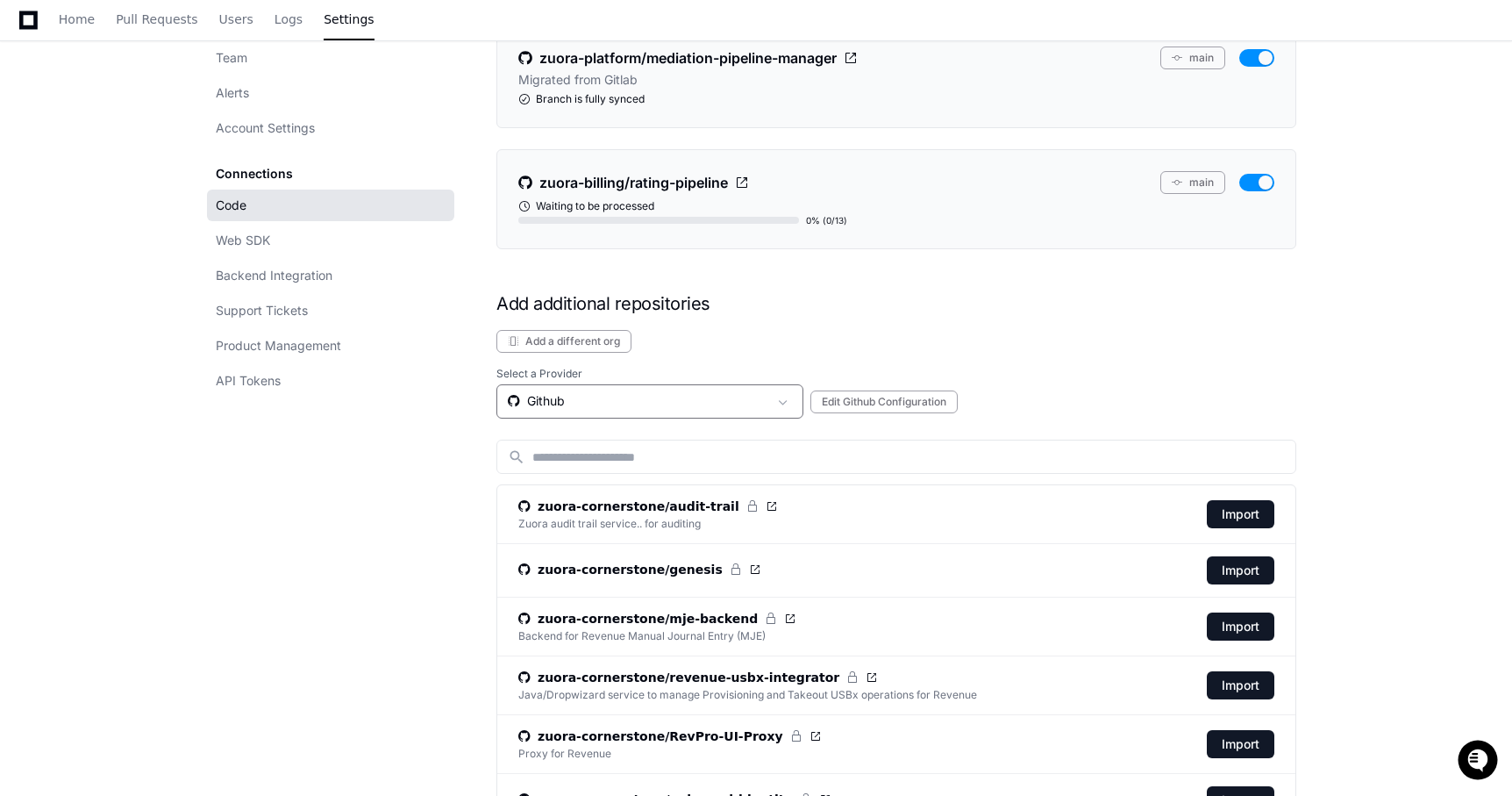
click at [675, 398] on div "Github" at bounding box center [638, 400] width 260 height 18
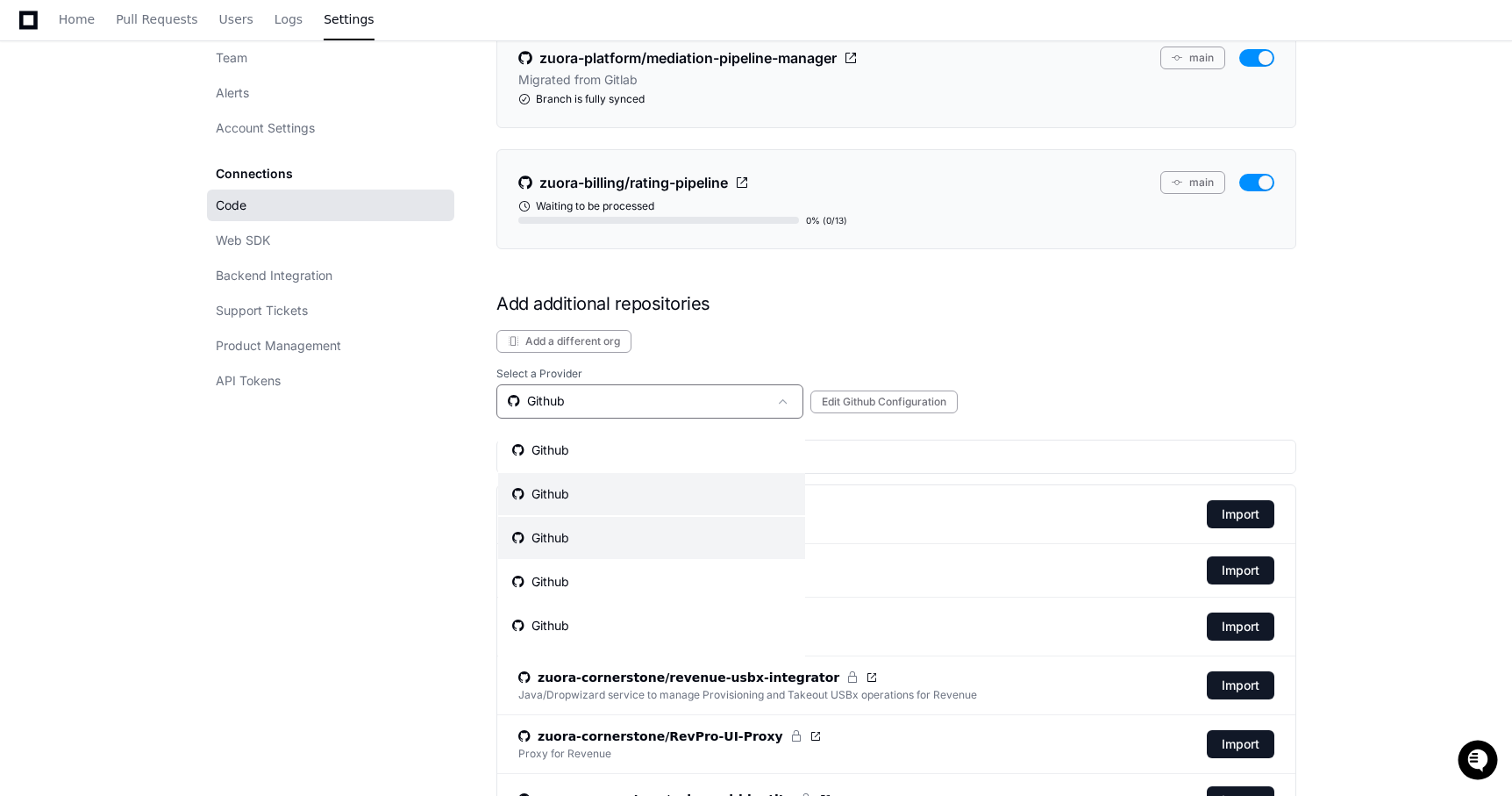
click at [661, 498] on mat-option "Github" at bounding box center [651, 494] width 307 height 42
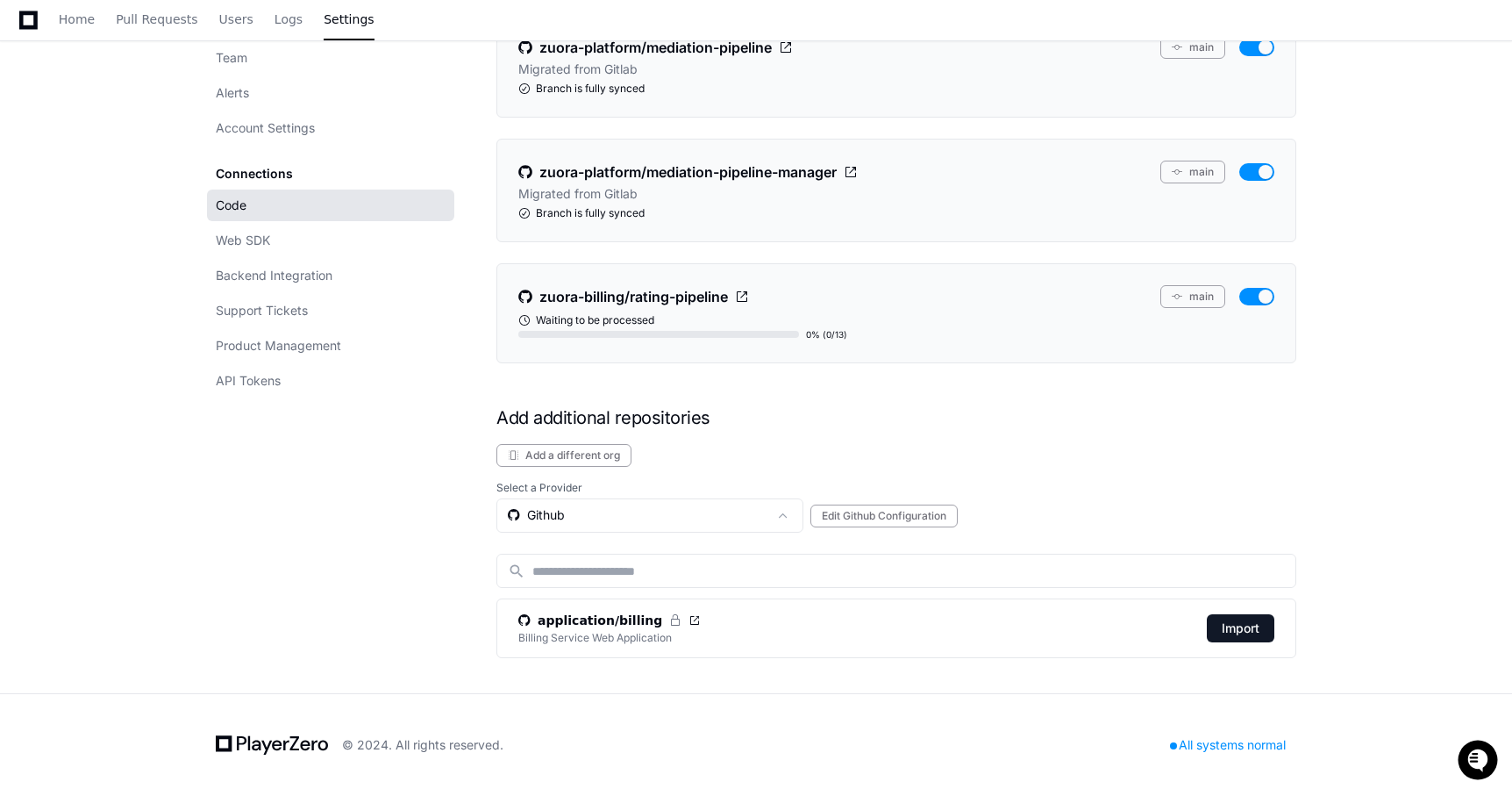
scroll to position [359, 0]
click at [663, 508] on div "Github" at bounding box center [638, 516] width 260 height 18
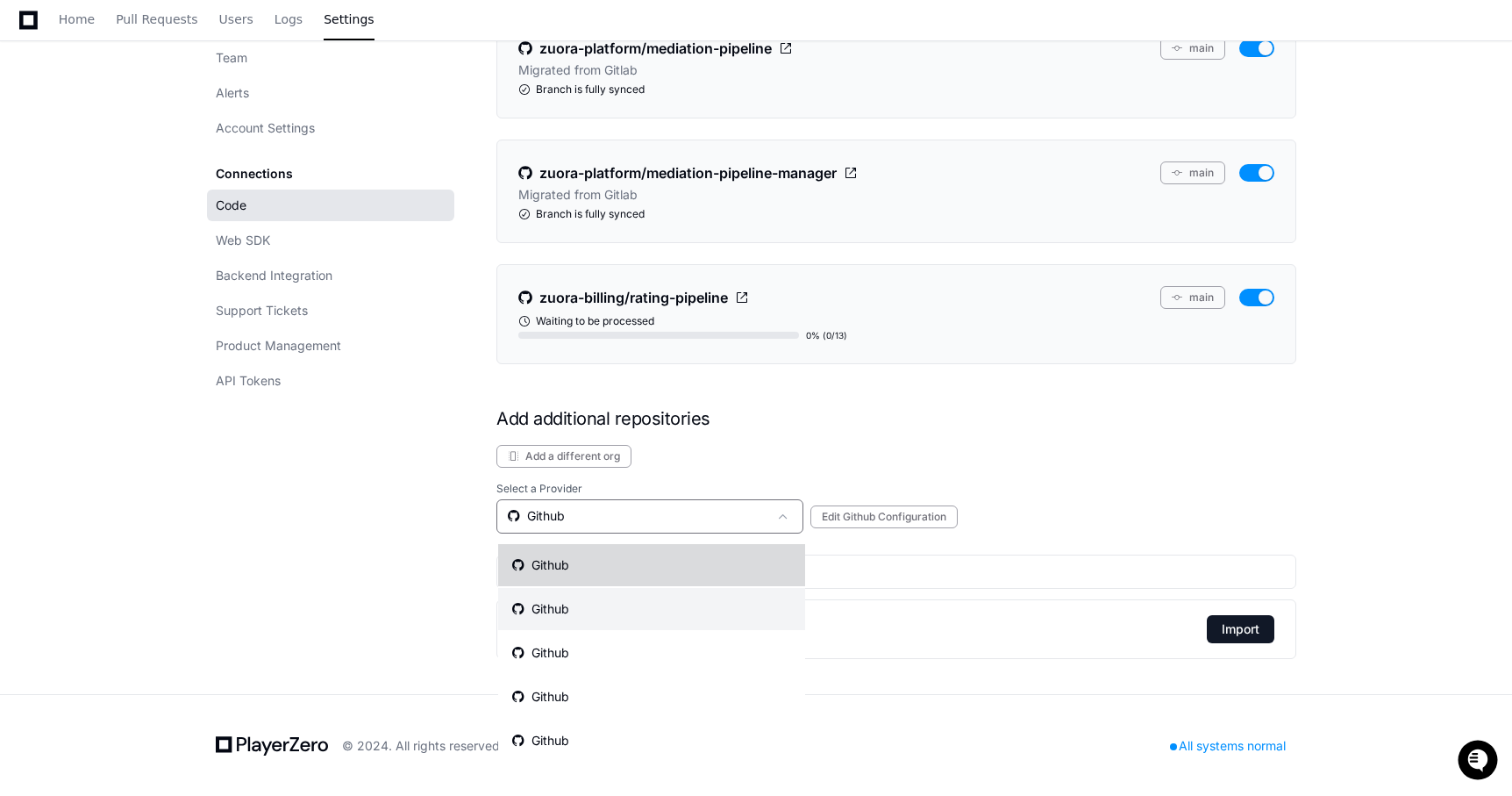
click at [653, 555] on mat-option "Github" at bounding box center [651, 565] width 307 height 42
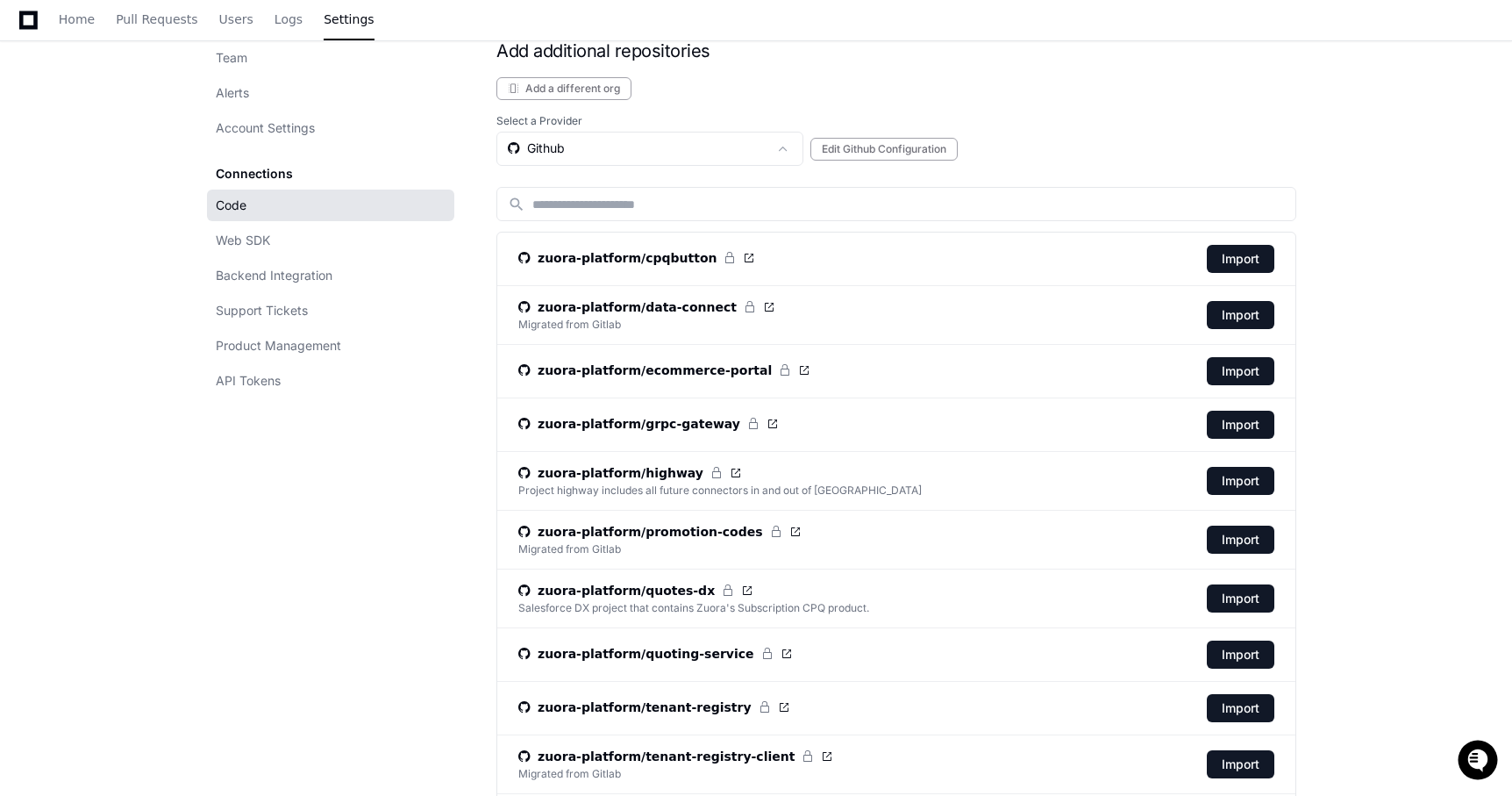
scroll to position [1028, 0]
